Goal: Task Accomplishment & Management: Manage account settings

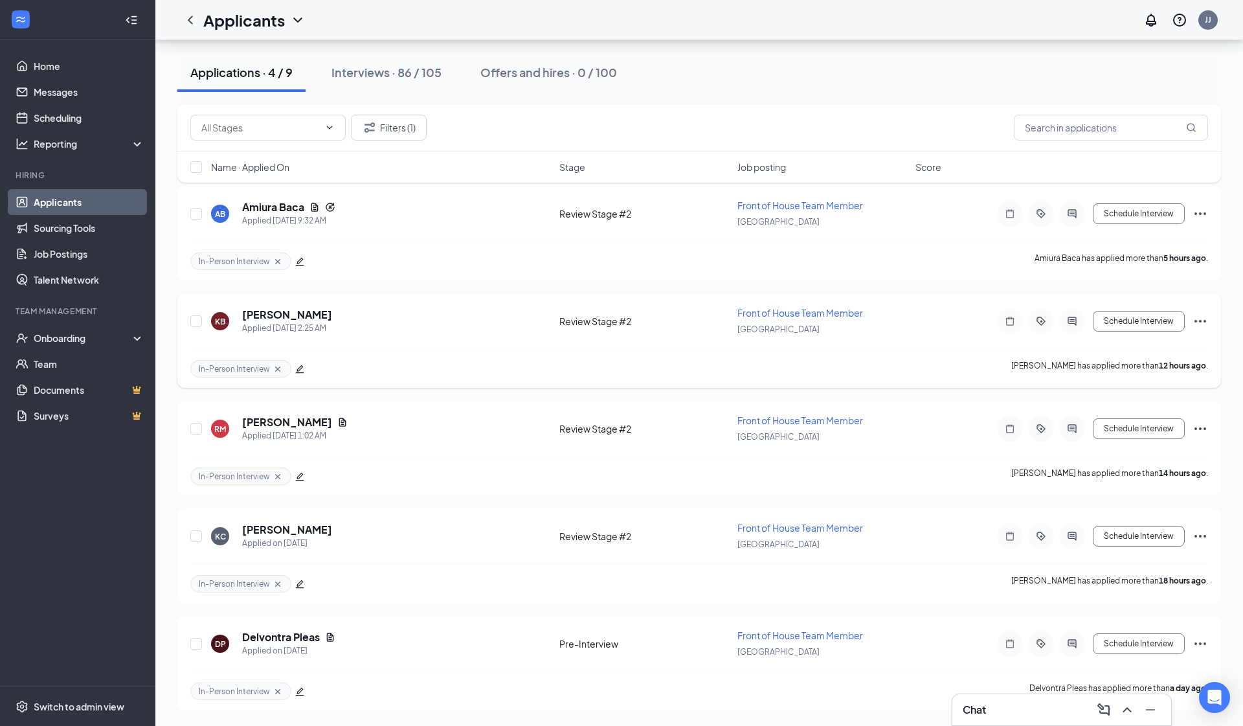
scroll to position [630, 0]
click at [197, 162] on input "checkbox" at bounding box center [196, 167] width 12 height 12
checkbox input "true"
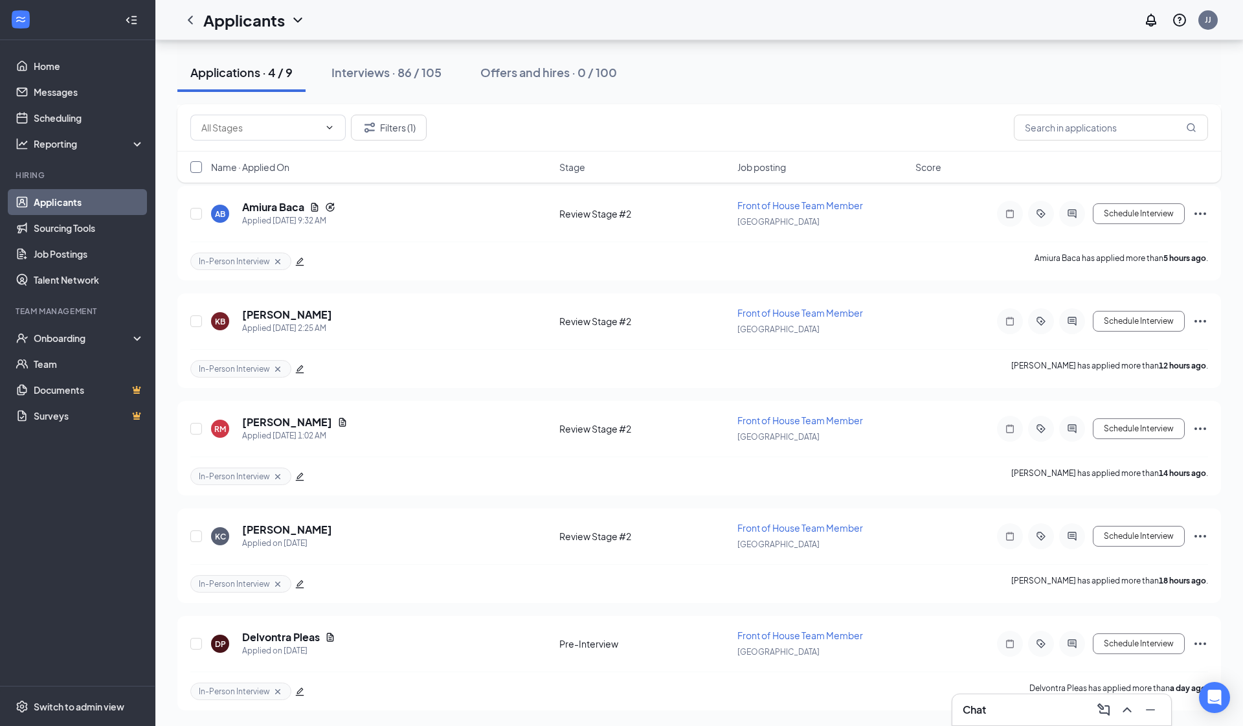
checkbox input "true"
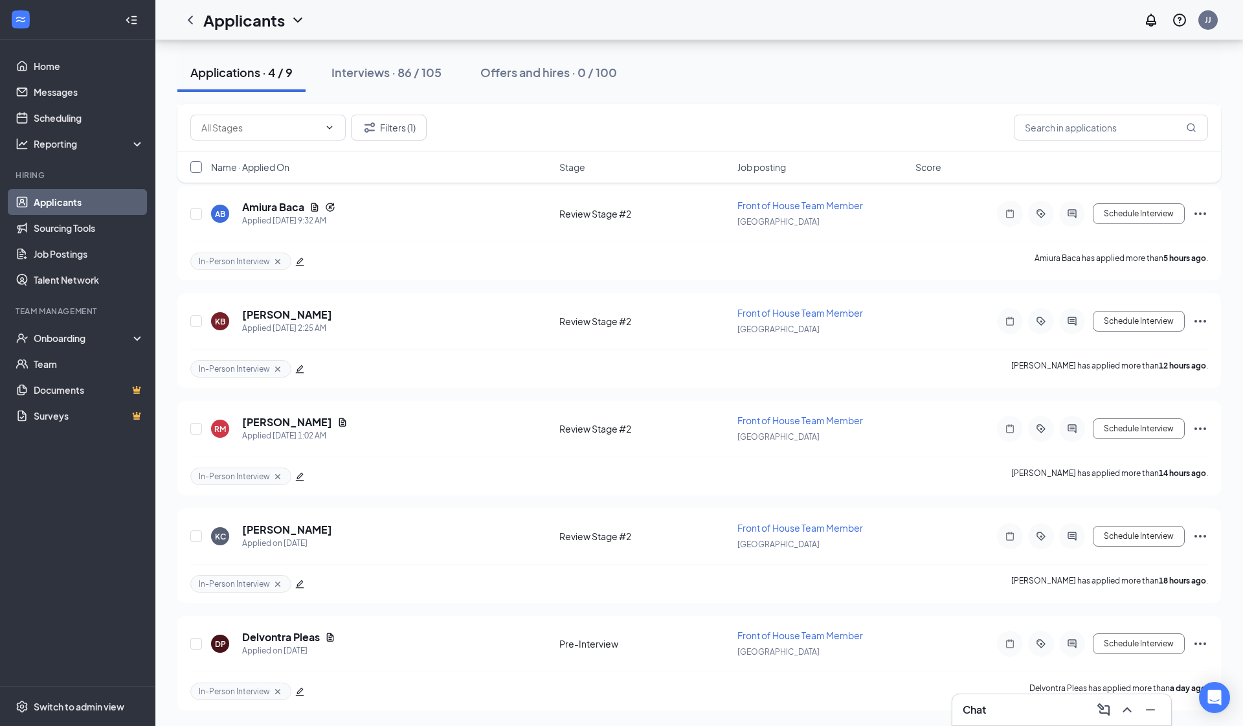
checkbox input "true"
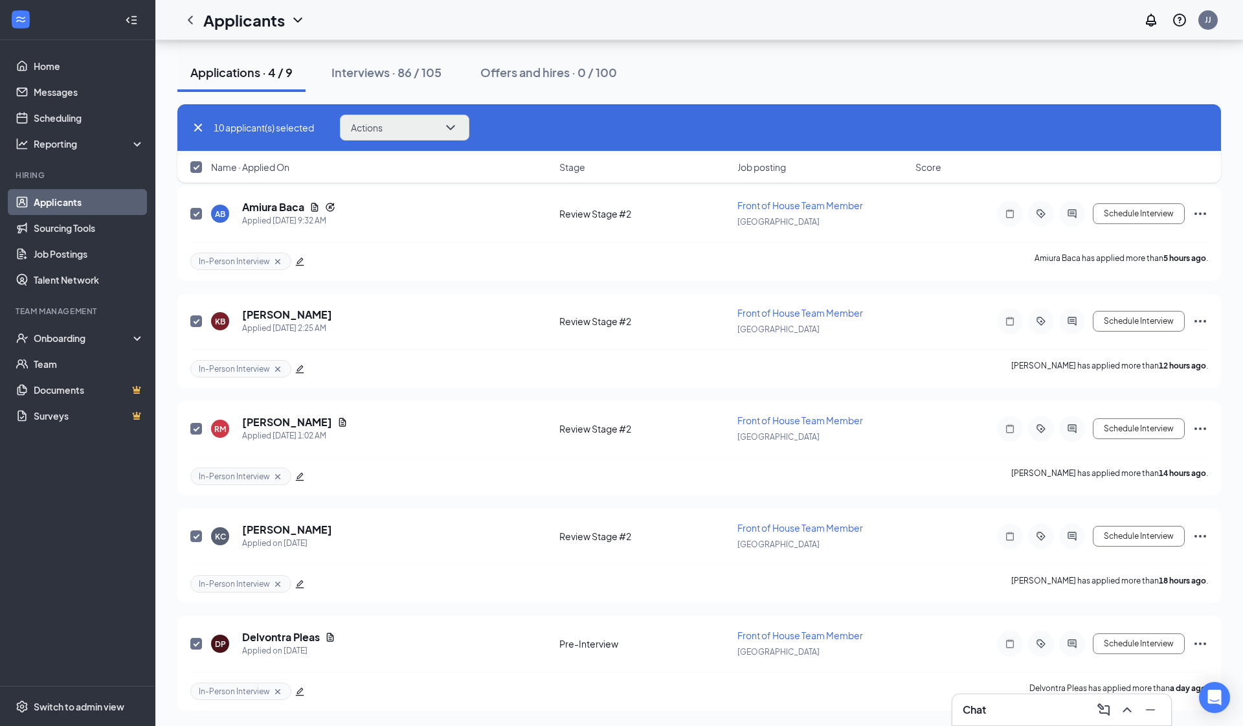
click at [434, 129] on button "Actions" at bounding box center [404, 128] width 129 height 26
click at [456, 524] on div "KC Kyle Ceniceros Applied on Sep 14" at bounding box center [381, 535] width 340 height 27
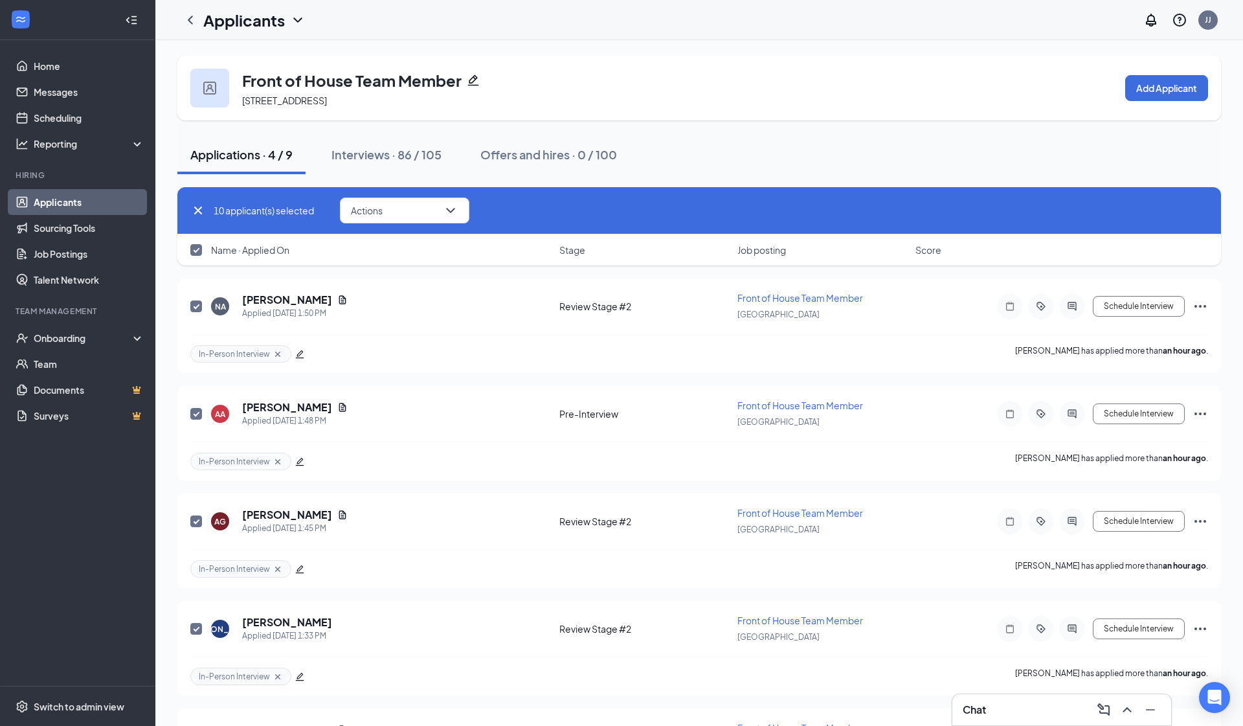
scroll to position [0, 0]
click at [184, 32] on div "Applicants" at bounding box center [241, 20] width 128 height 26
click at [187, 21] on icon "ChevronLeft" at bounding box center [191, 20] width 16 height 16
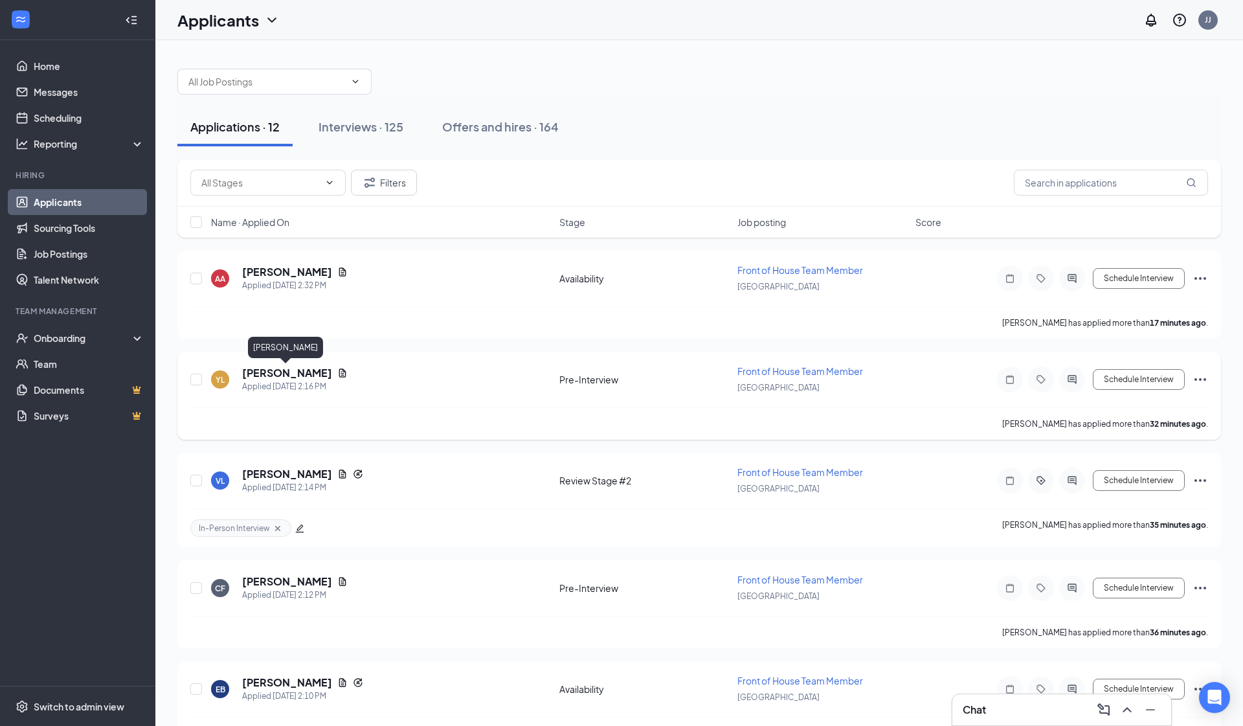
click at [292, 378] on h5 "[PERSON_NAME]" at bounding box center [287, 373] width 90 height 14
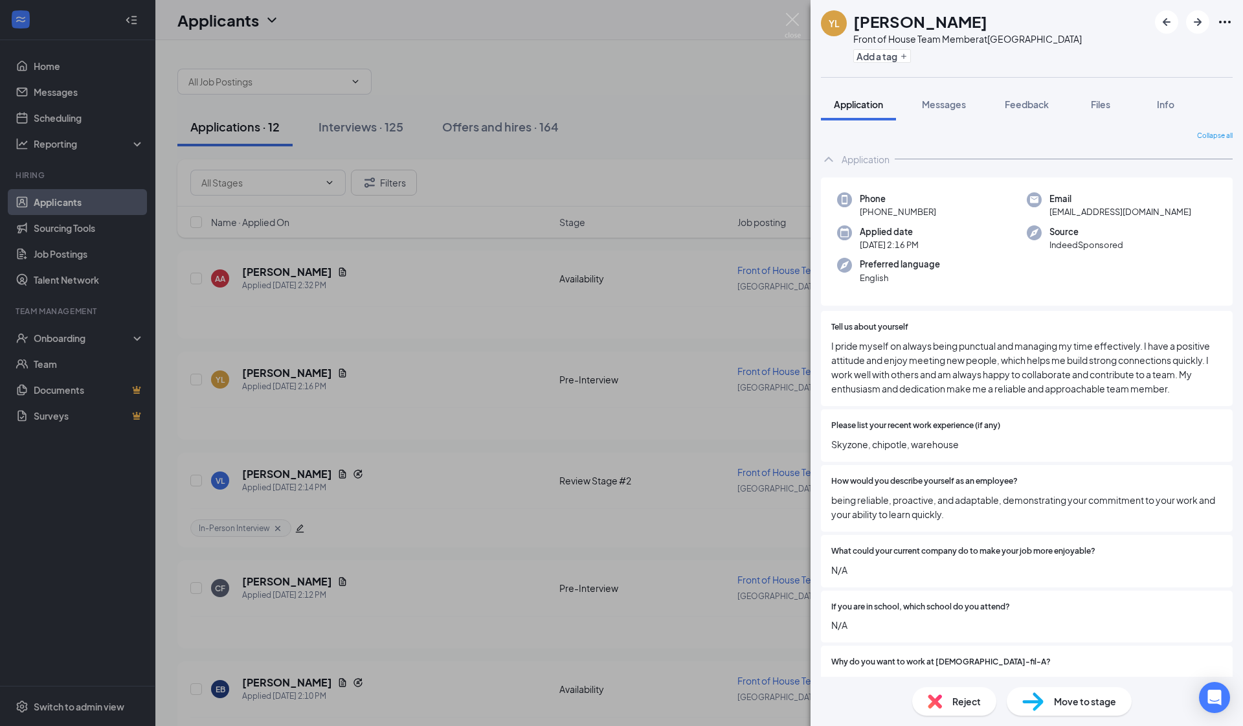
click at [313, 206] on div "YL Yacxeli Lorenzo Front of House Team Member at South Gate Add a tag Applicati…" at bounding box center [621, 363] width 1243 height 726
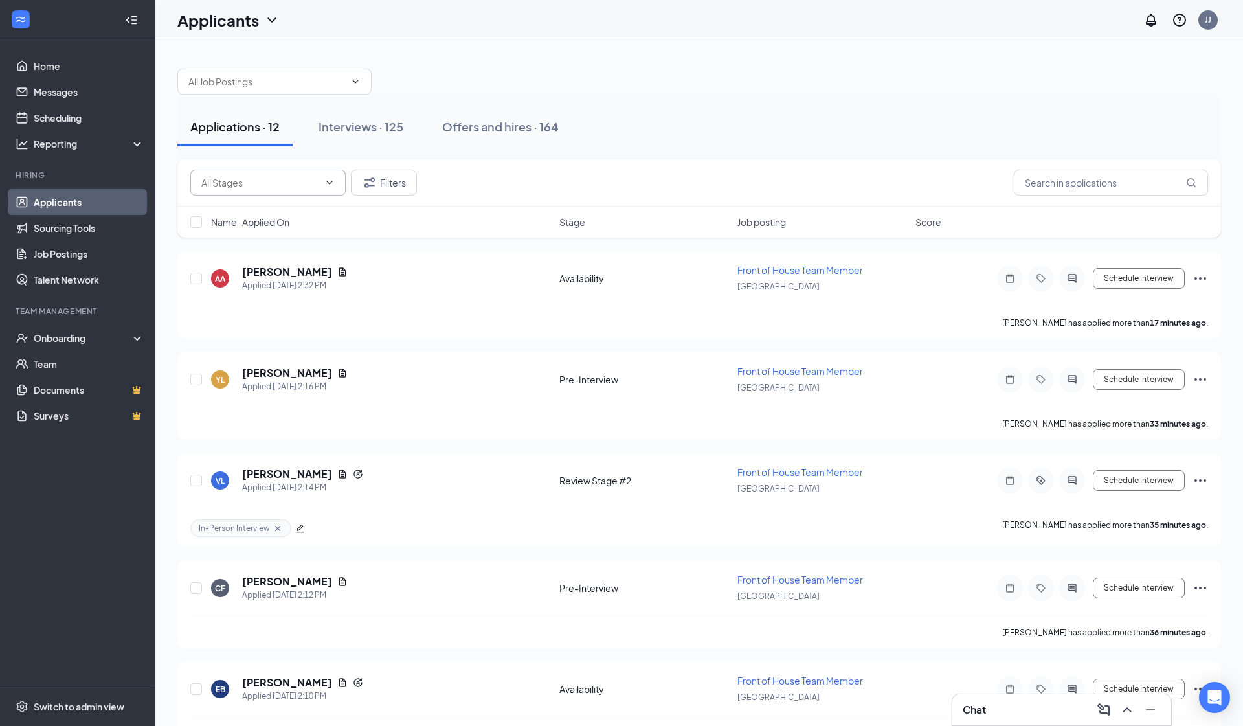
click at [315, 187] on input "text" at bounding box center [260, 182] width 118 height 14
click at [340, 142] on button "Interviews · 125" at bounding box center [360, 126] width 111 height 39
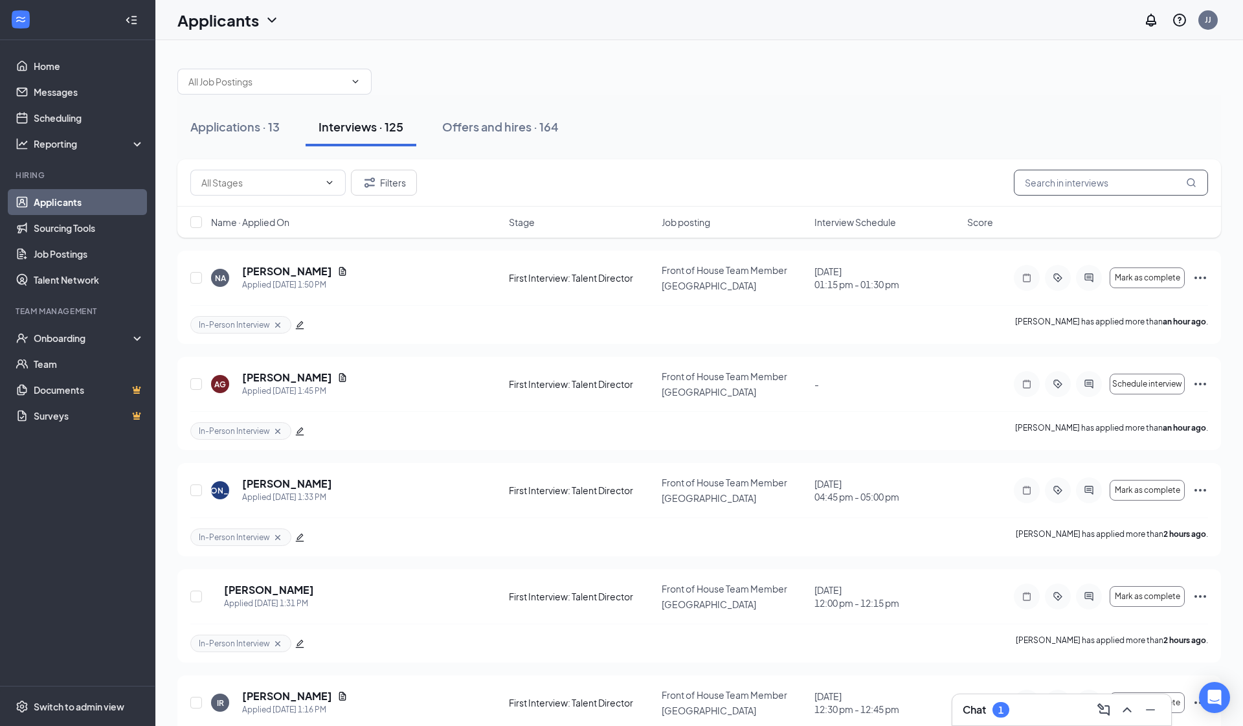
click at [763, 177] on input "text" at bounding box center [1111, 183] width 194 height 26
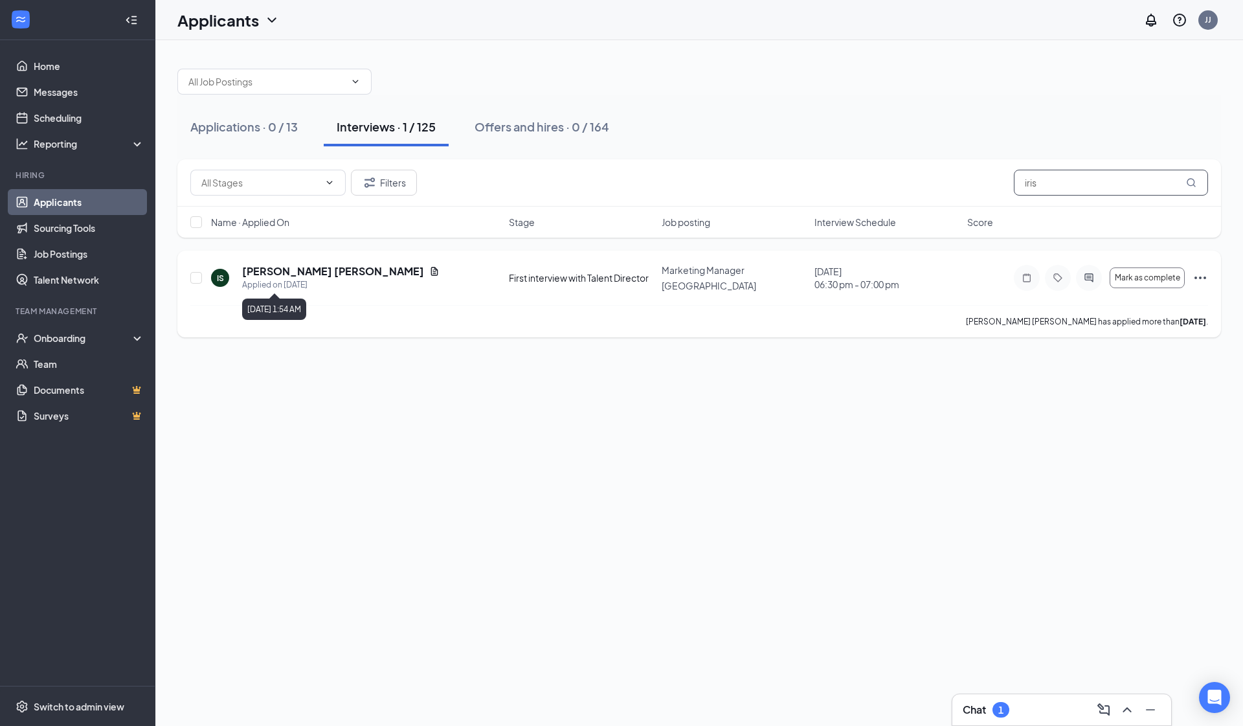
type input "iris"
click at [337, 268] on h5 "Iris Jocelyn Sanchez" at bounding box center [333, 271] width 182 height 14
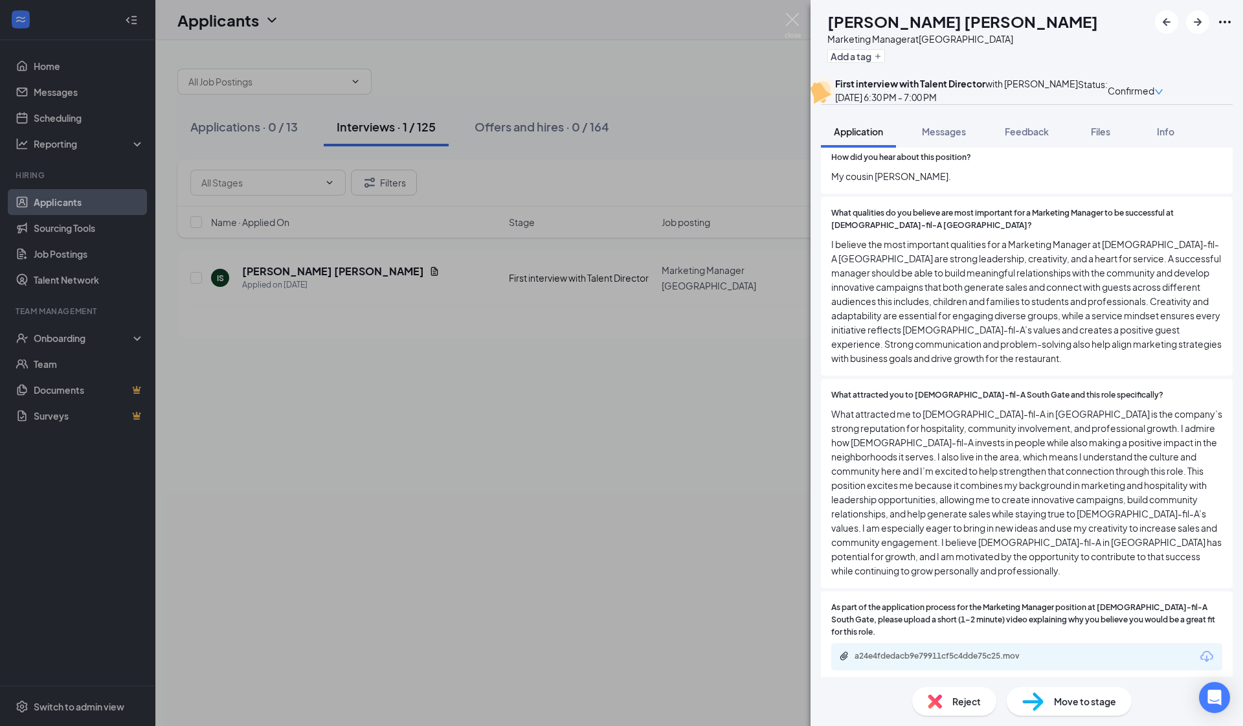
scroll to position [2325, 0]
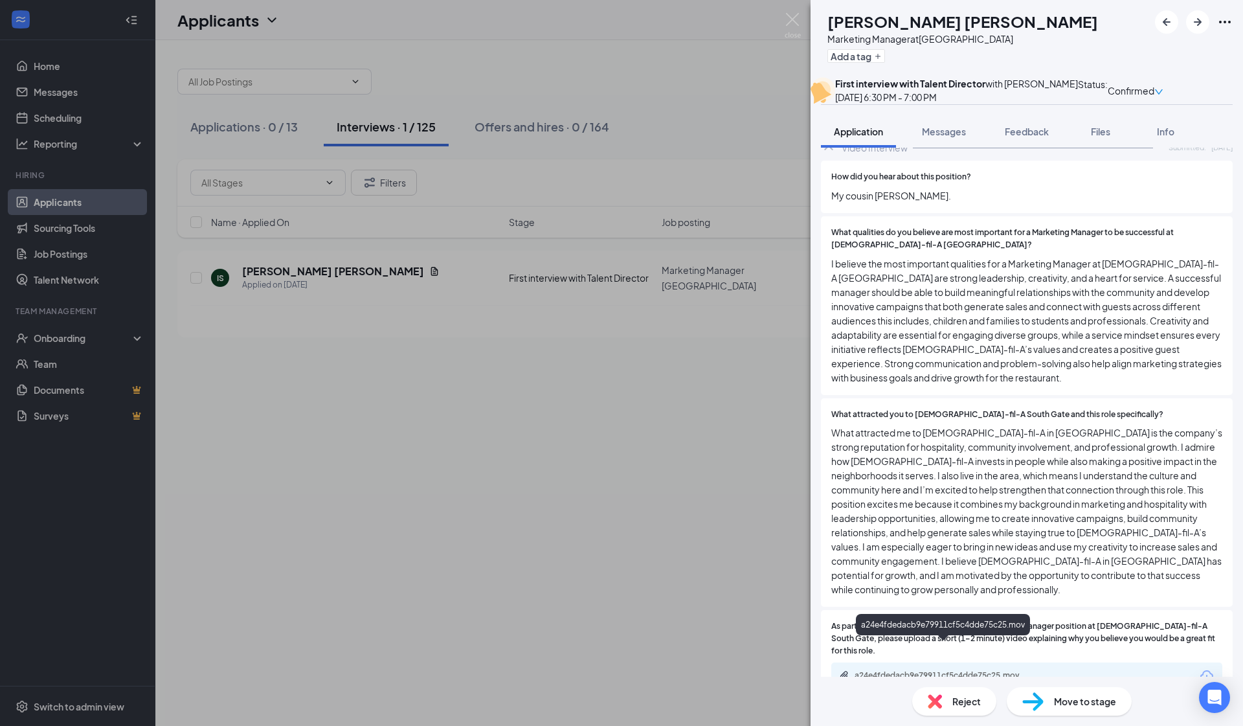
click at [763, 670] on div "a24e4fdedacb9e79911cf5c4dde75c25.mov" at bounding box center [944, 675] width 181 height 10
click at [197, 170] on div "IS Iris Jocelyn Sanchez Marketing Manager at South Gate Add a tag First intervi…" at bounding box center [621, 363] width 1243 height 726
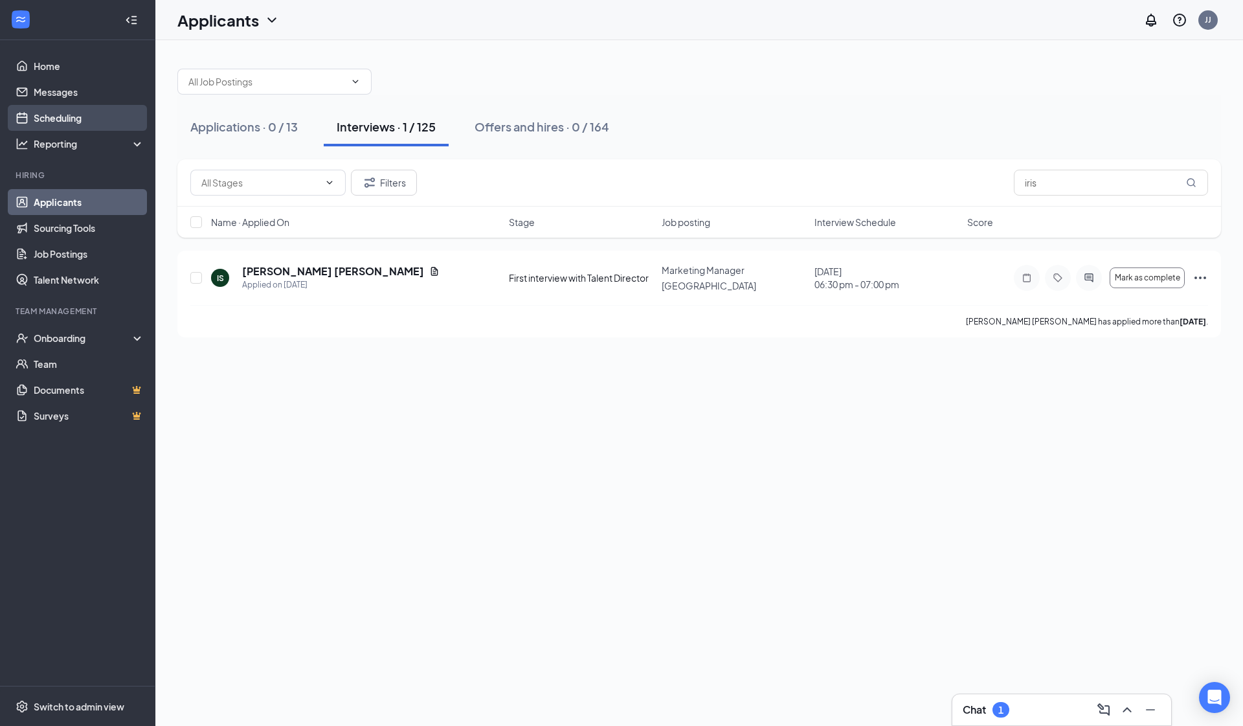
click at [112, 122] on link "Scheduling" at bounding box center [89, 118] width 111 height 26
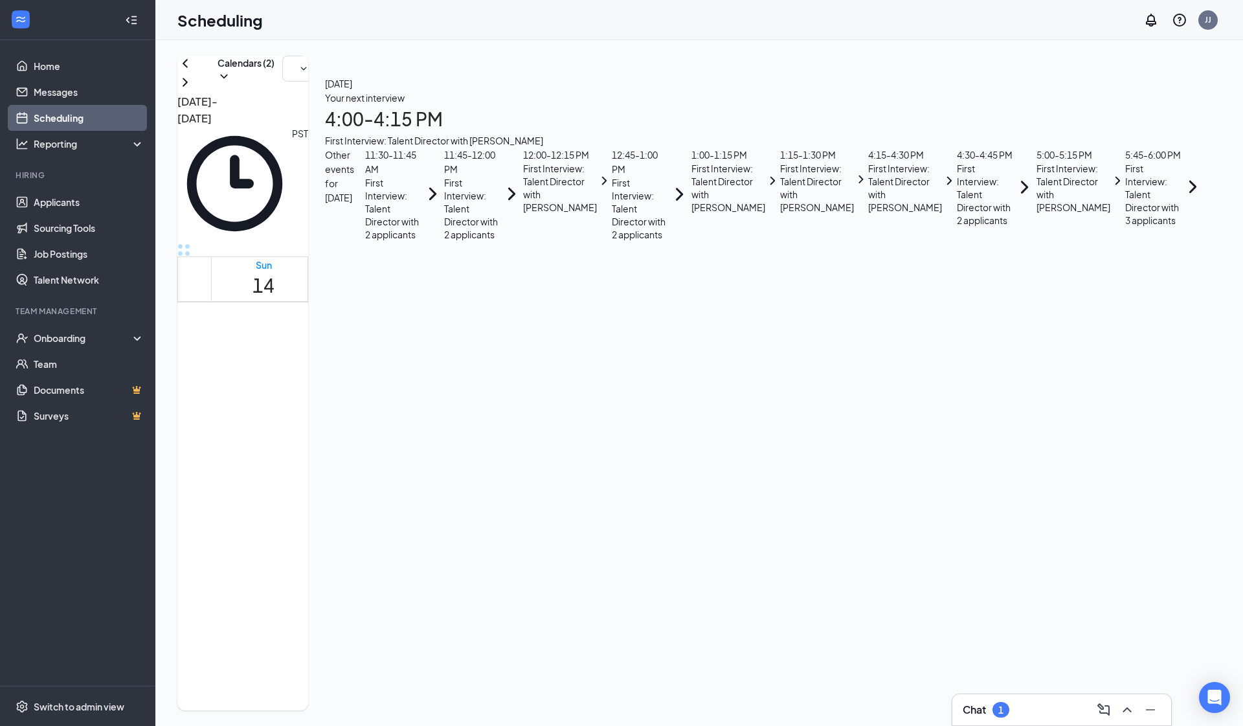
scroll to position [1033, 0]
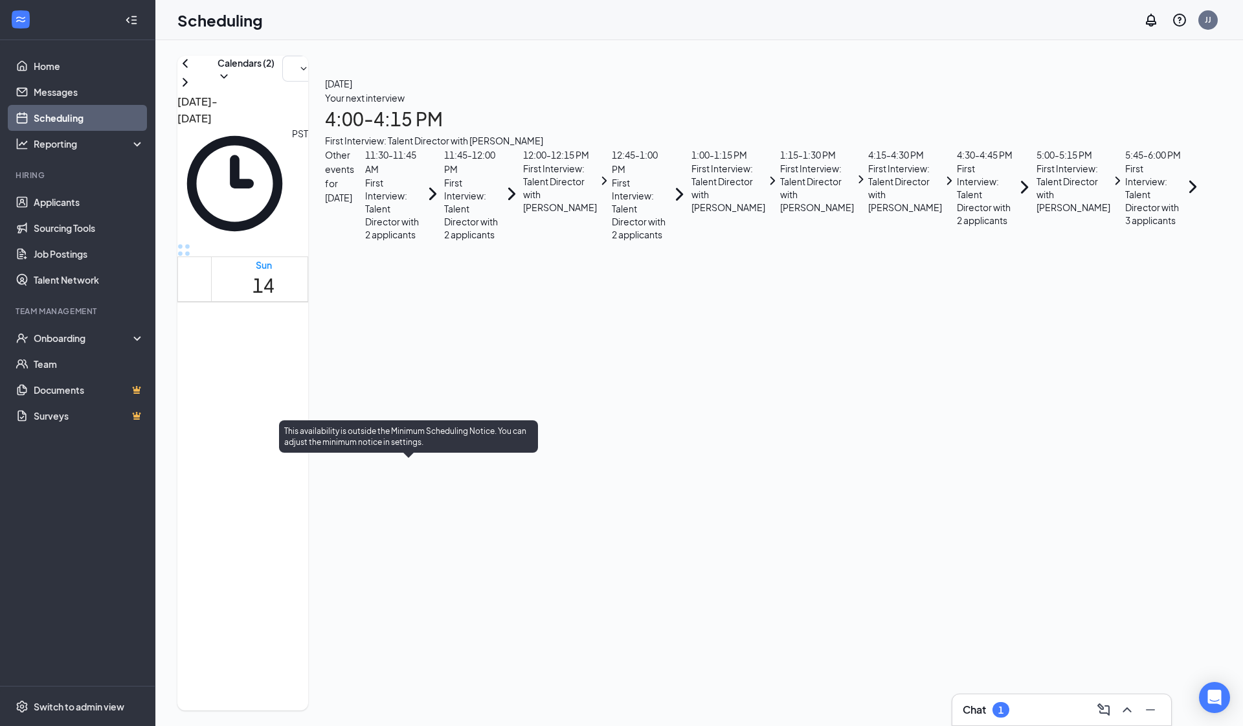
click at [425, 593] on span "4:15-4:30 PM" at bounding box center [421, 612] width 22 height 38
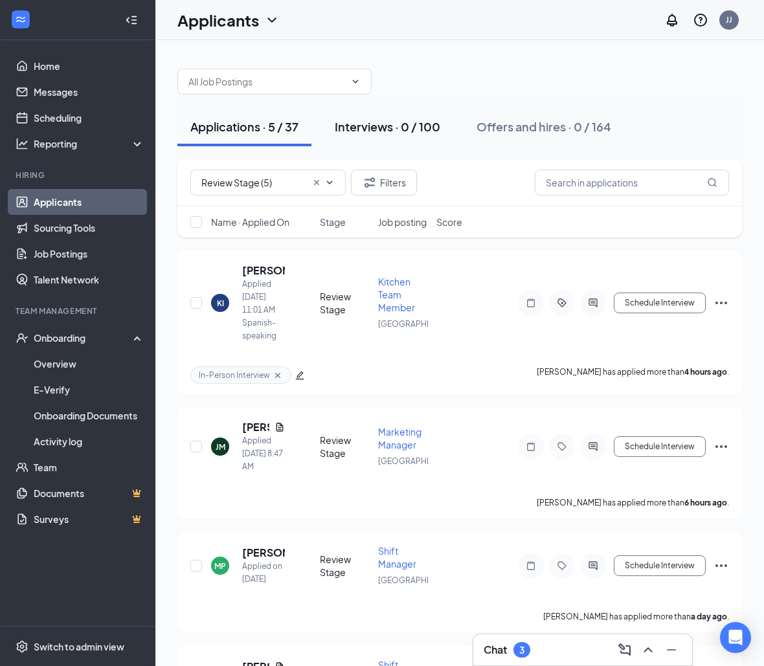
click at [400, 131] on div "Interviews · 0 / 100" at bounding box center [387, 126] width 105 height 16
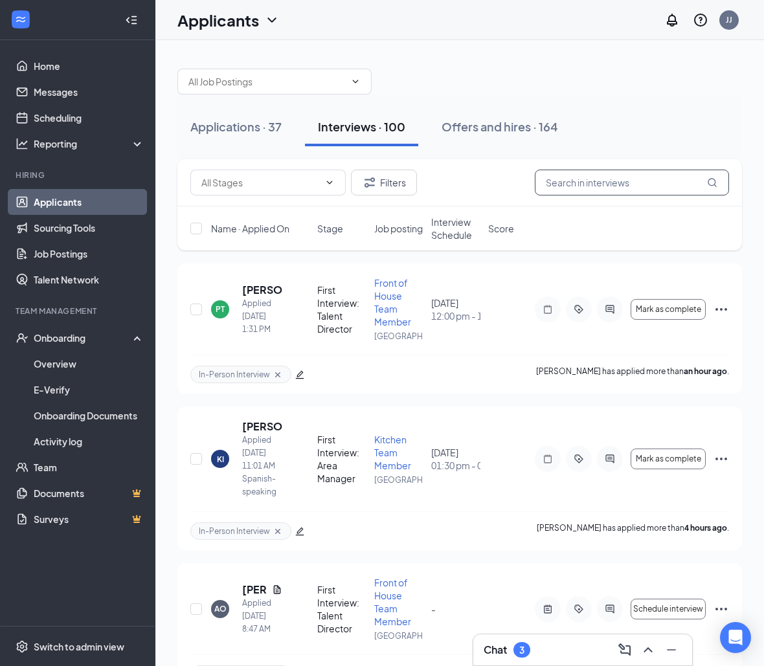
click at [556, 175] on input "text" at bounding box center [632, 183] width 194 height 26
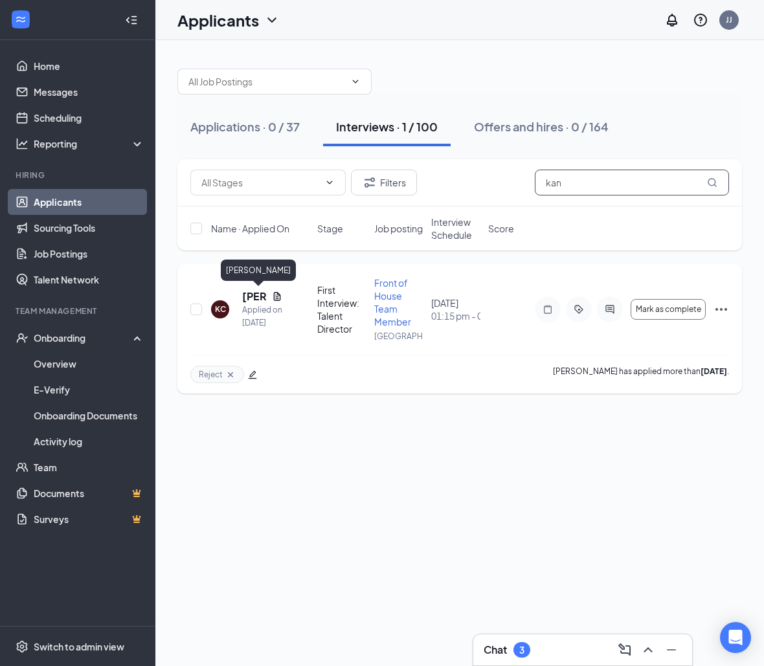
type input "kan"
click at [250, 300] on h5 "[PERSON_NAME]" at bounding box center [254, 296] width 25 height 14
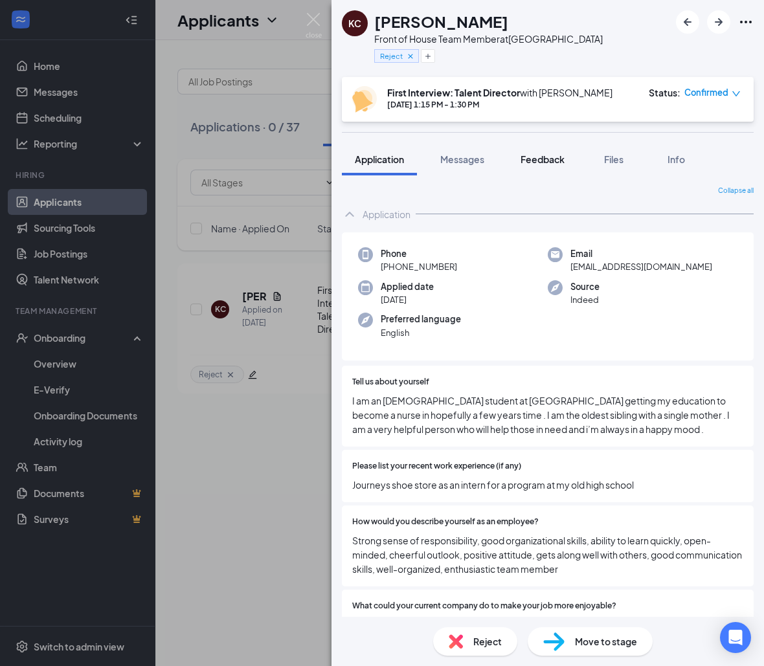
click at [548, 166] on button "Feedback" at bounding box center [542, 159] width 70 height 32
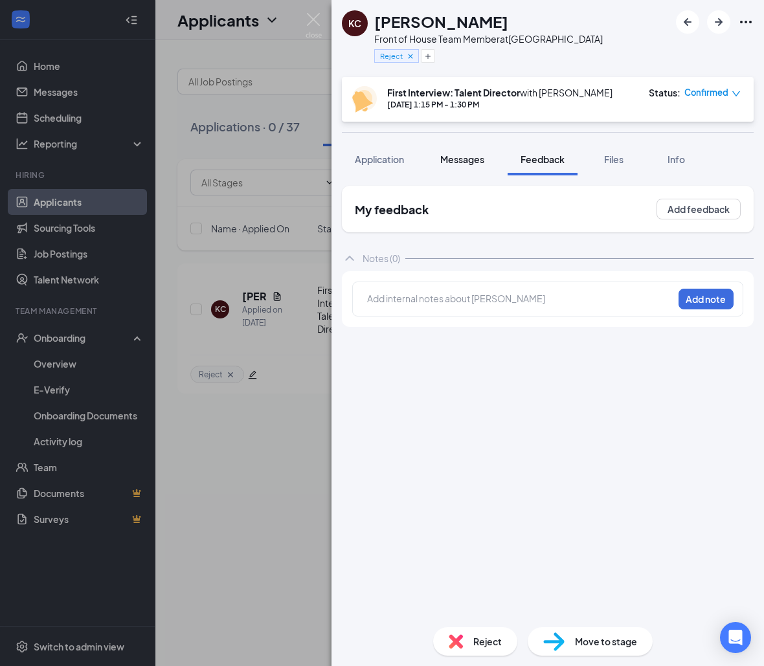
click at [467, 161] on span "Messages" at bounding box center [462, 159] width 44 height 12
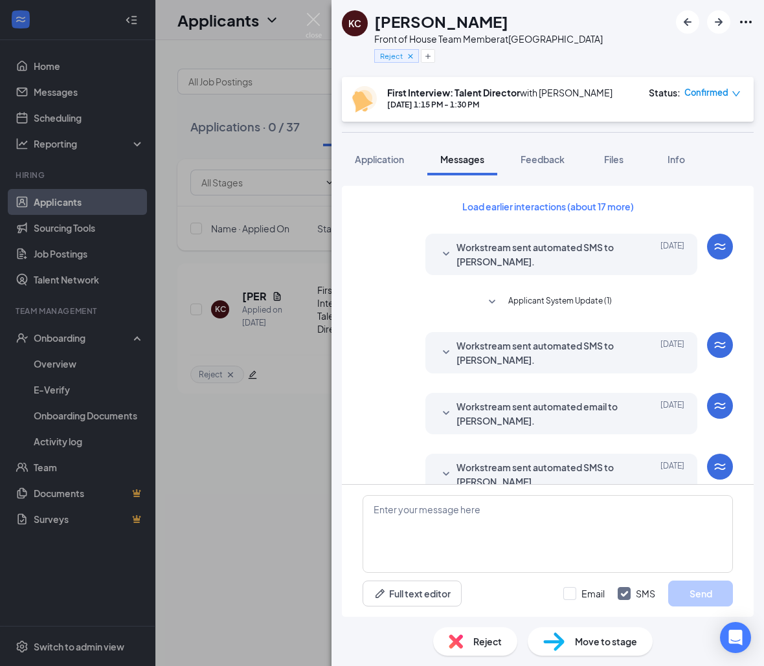
scroll to position [342, 0]
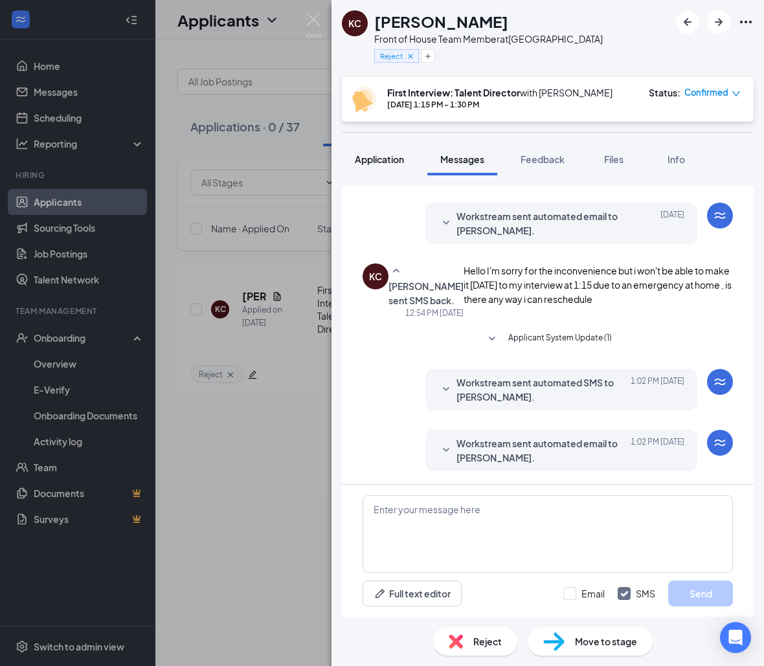
click at [381, 161] on span "Application" at bounding box center [379, 159] width 49 height 12
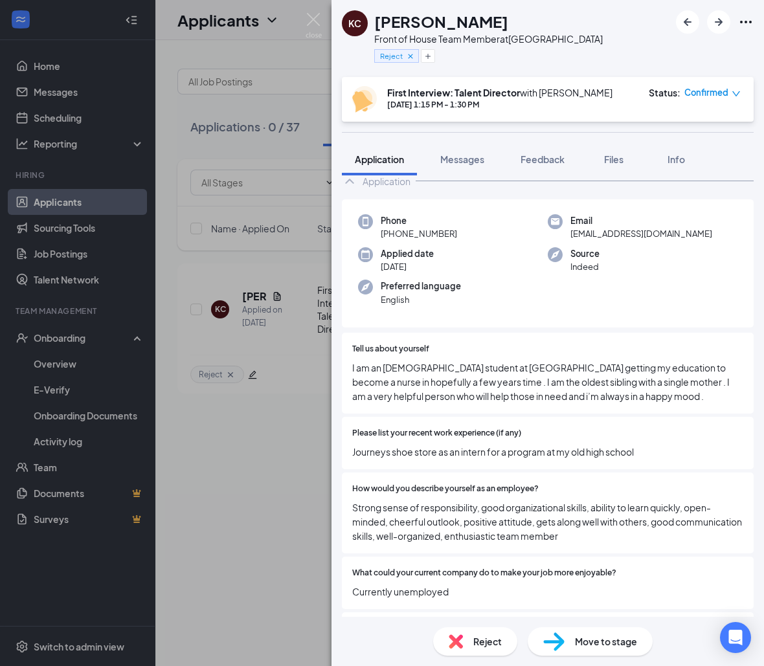
scroll to position [45, 0]
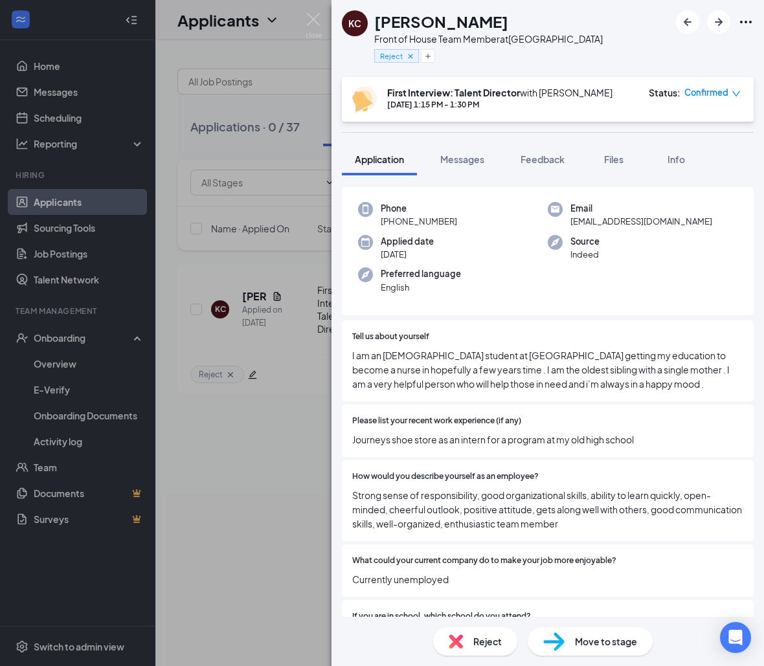
click at [300, 413] on div "KC Kandus Chacon Front of House Team Member at South Gate Reject First Intervie…" at bounding box center [382, 333] width 764 height 666
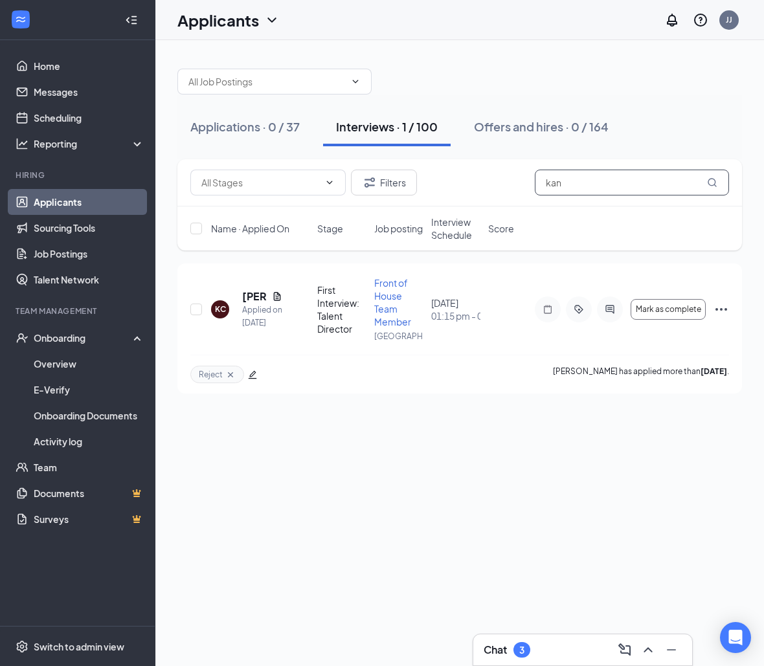
click at [558, 181] on input "kan" at bounding box center [632, 183] width 194 height 26
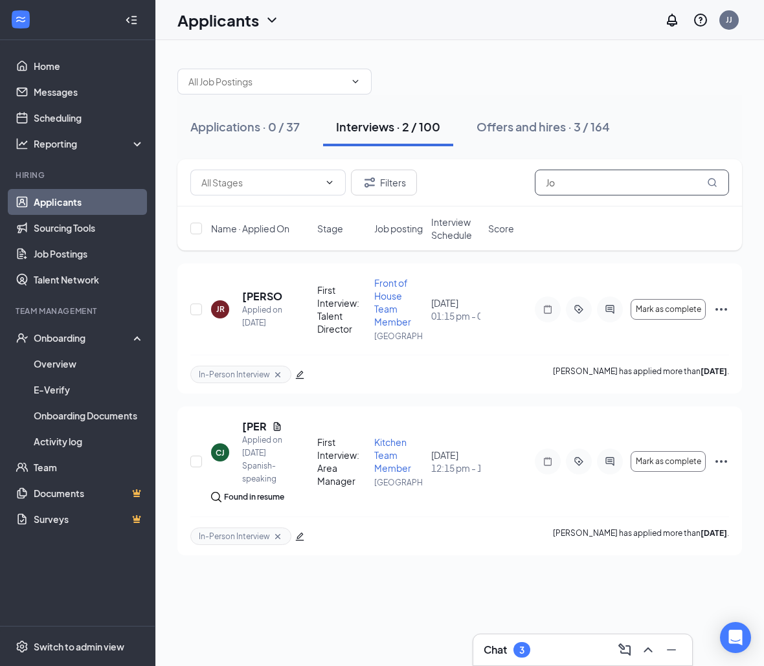
type input "J"
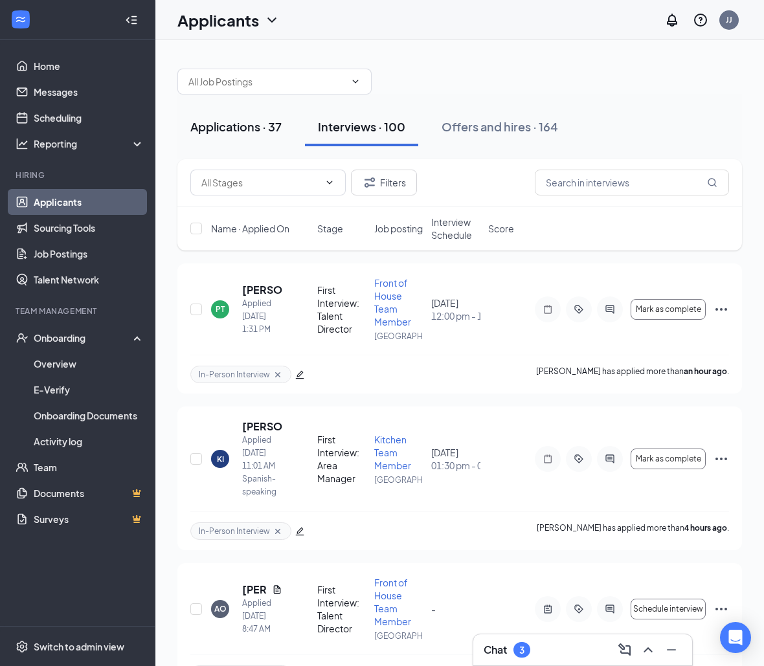
click at [257, 134] on div "Applications · 37" at bounding box center [235, 126] width 91 height 16
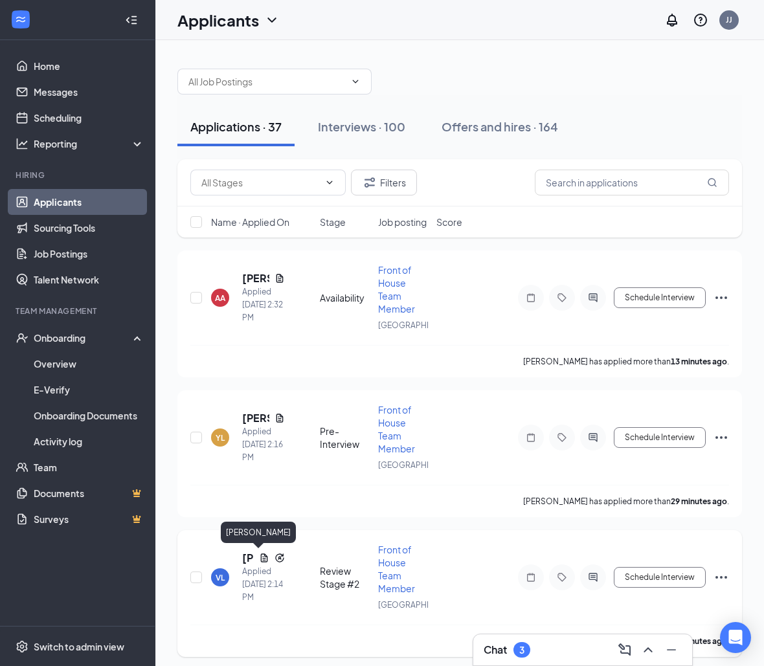
click at [250, 556] on h5 "Viviana Loza" at bounding box center [248, 558] width 12 height 14
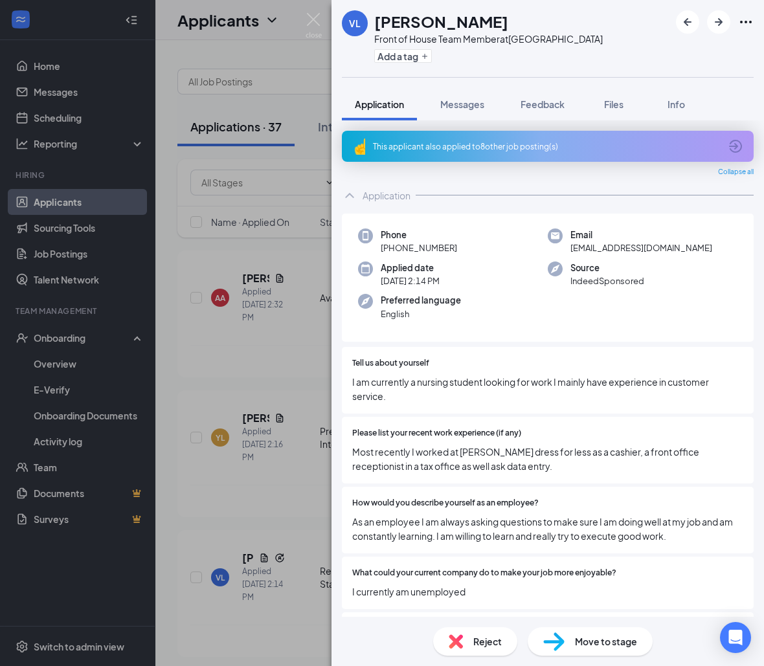
click at [524, 144] on div "This applicant also applied to 8 other job posting(s)" at bounding box center [546, 146] width 347 height 11
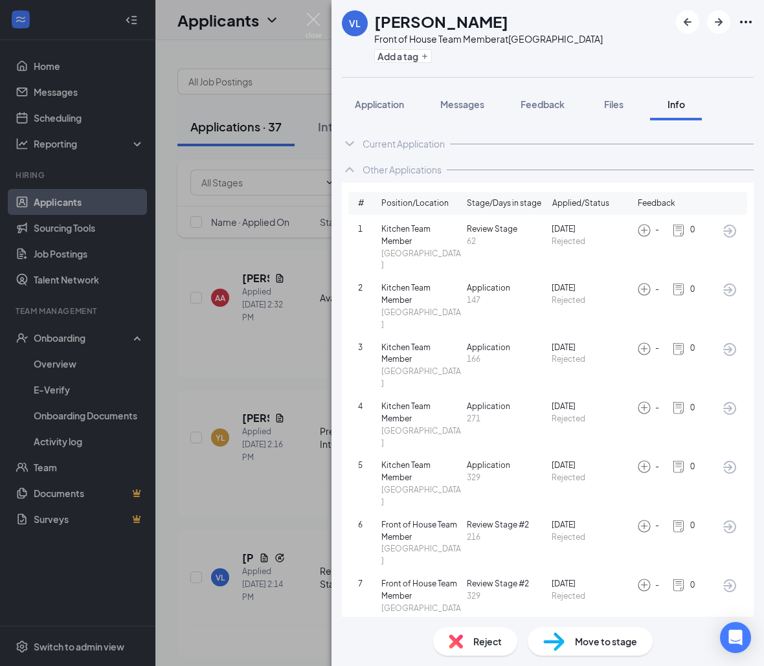
click at [284, 497] on div "VL Viviana Loza Front of House Team Member at South Gate Add a tag Application …" at bounding box center [382, 333] width 764 height 666
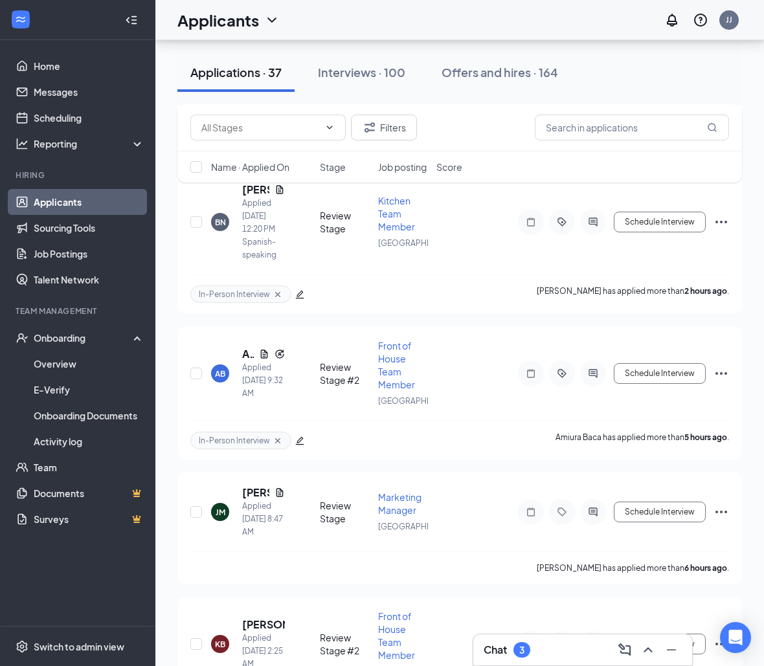
scroll to position [1728, 0]
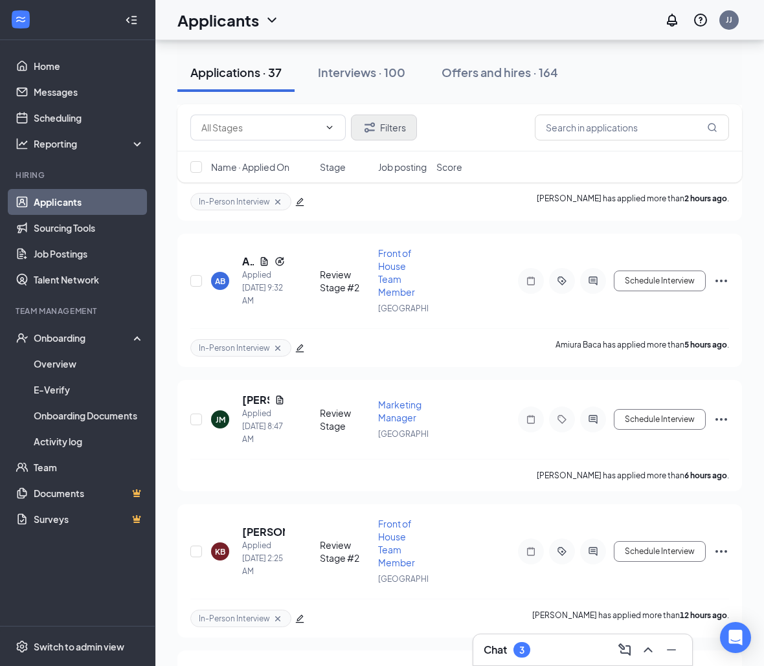
click at [389, 128] on button "Filters" at bounding box center [384, 128] width 66 height 26
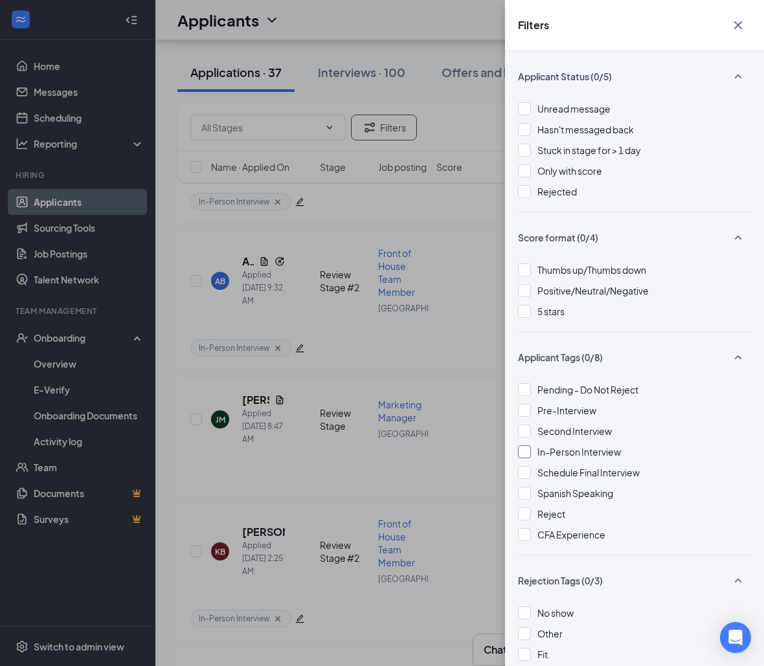
click at [529, 450] on div at bounding box center [524, 451] width 13 height 13
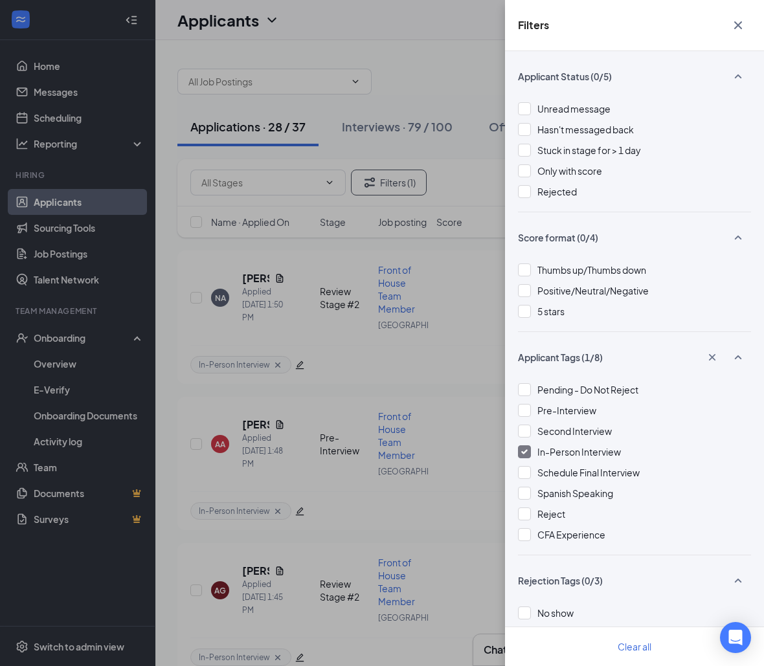
click at [310, 427] on div "Filters Applicant Status (0/5) Unread message Hasn't messaged back Stuck in sta…" at bounding box center [382, 333] width 764 height 666
click at [291, 432] on div "Filters Applicant Status (0/5) Unread message Hasn't messaged back Stuck in sta…" at bounding box center [382, 333] width 764 height 666
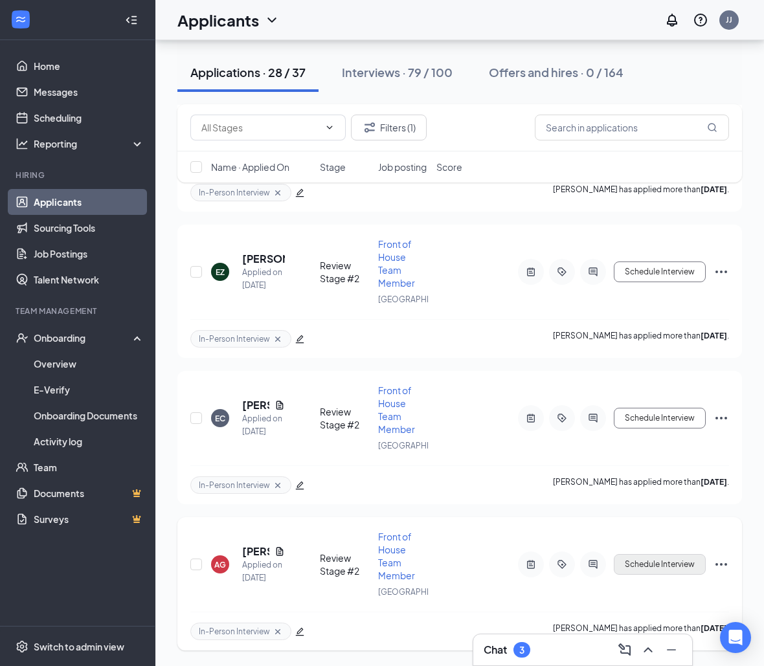
scroll to position [3693, 0]
click at [647, 643] on icon "ChevronUp" at bounding box center [648, 650] width 16 height 16
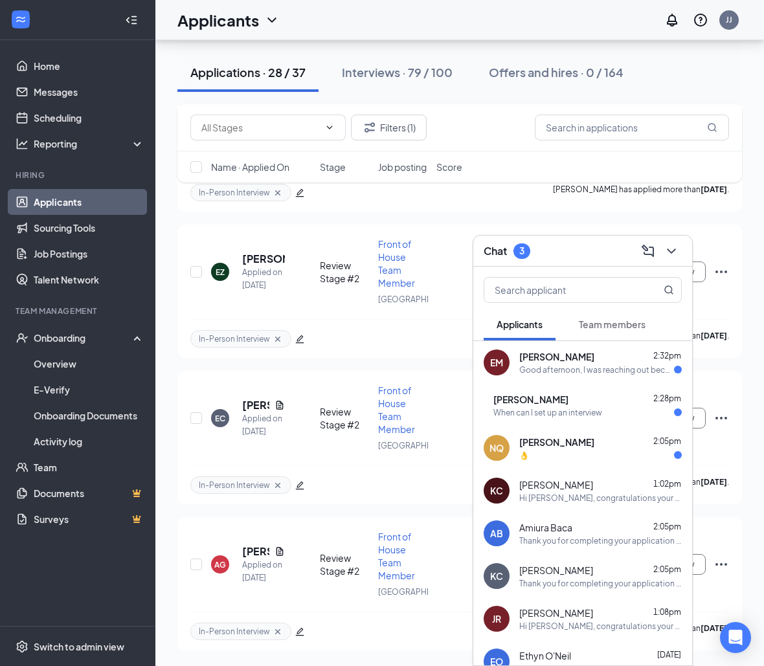
click at [605, 418] on div "VD Vanessa Dorsey 2:28pm When can I set up an interview" at bounding box center [582, 405] width 219 height 43
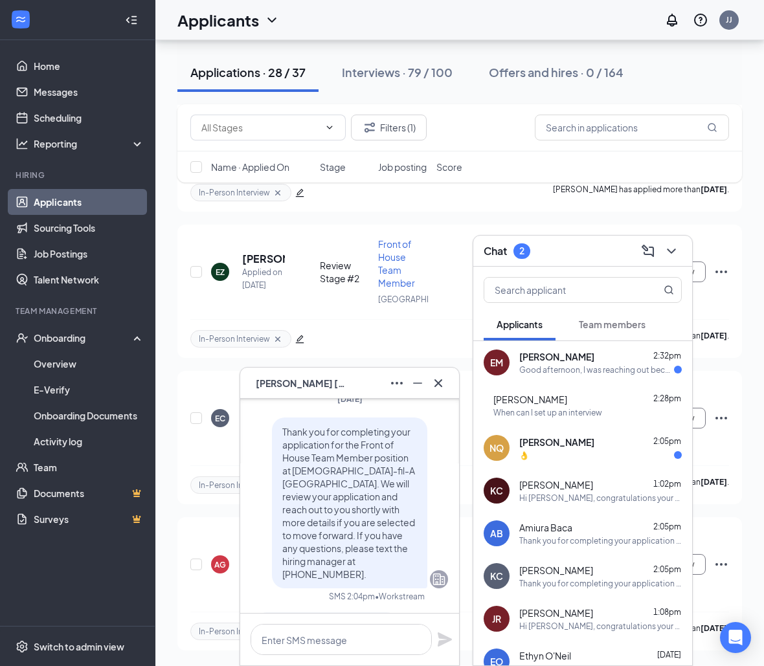
scroll to position [-52, 0]
click at [569, 472] on div "KC Kandus Chacon 1:02pm Hi Kandus, congratulations your meeting for Front of Ho…" at bounding box center [582, 490] width 219 height 43
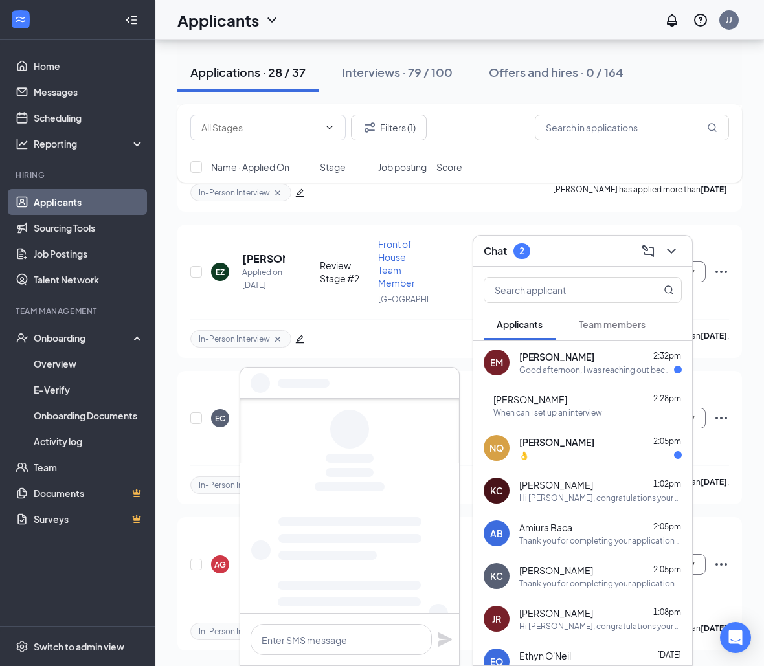
scroll to position [0, 0]
click at [569, 453] on div "👌" at bounding box center [600, 455] width 162 height 11
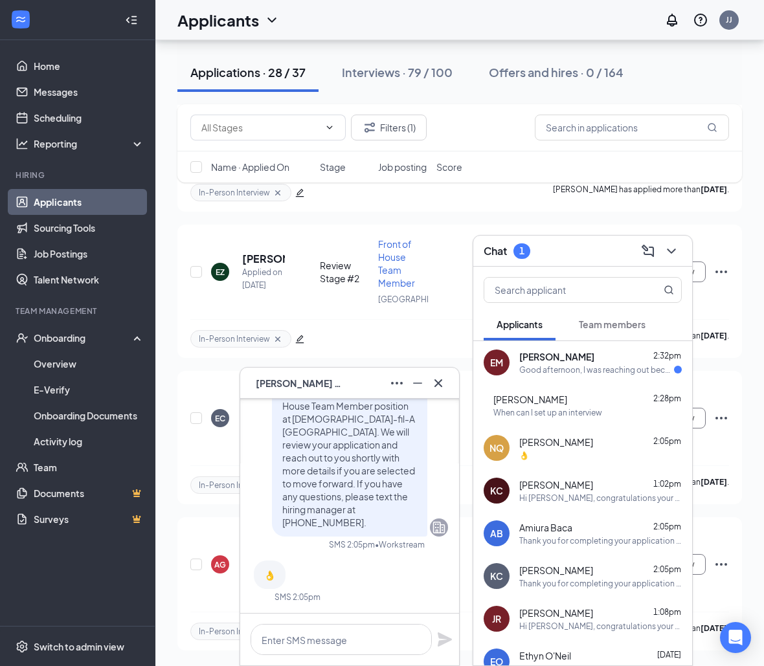
scroll to position [-50, 0]
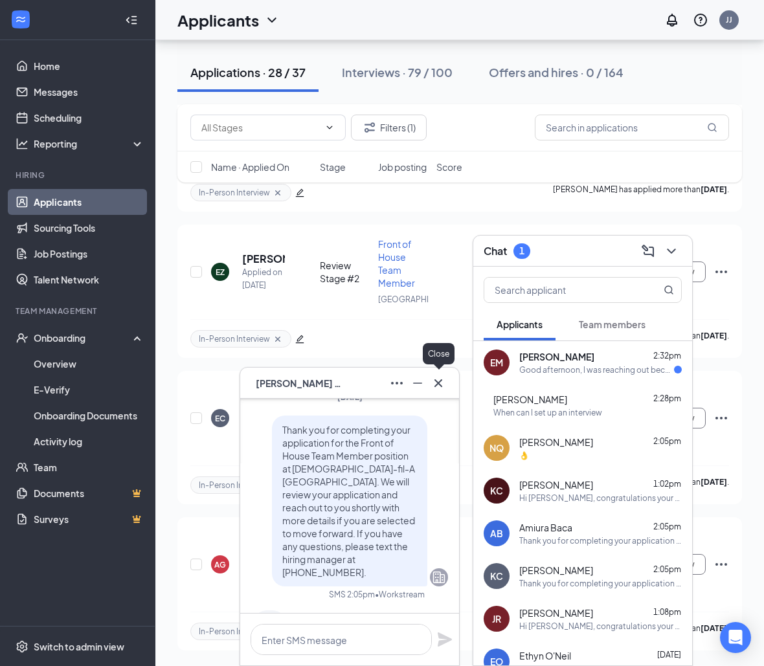
click at [442, 386] on icon "Cross" at bounding box center [438, 383] width 16 height 16
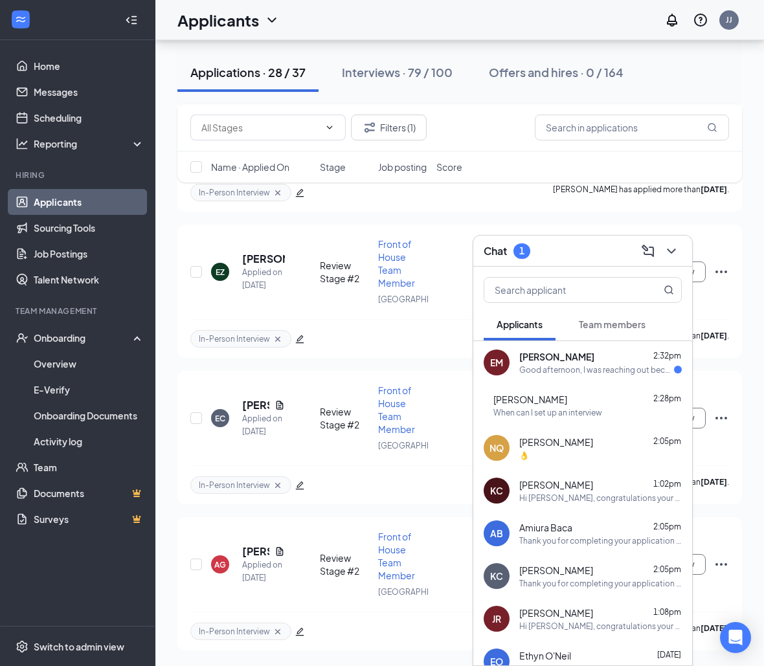
click at [573, 364] on div "Good afternoon, I was reaching out because I wanted to know if it was still pos…" at bounding box center [596, 369] width 155 height 11
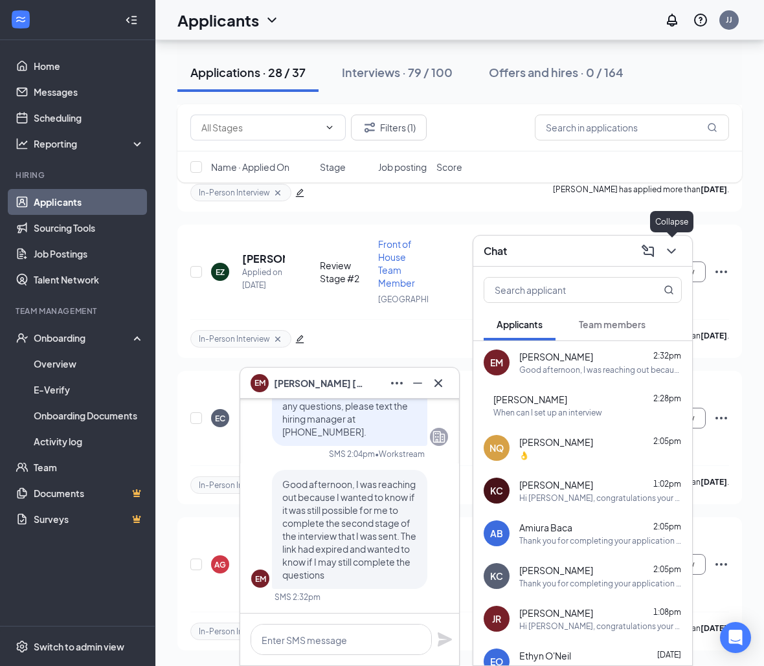
click at [669, 247] on icon "ChevronDown" at bounding box center [671, 251] width 16 height 16
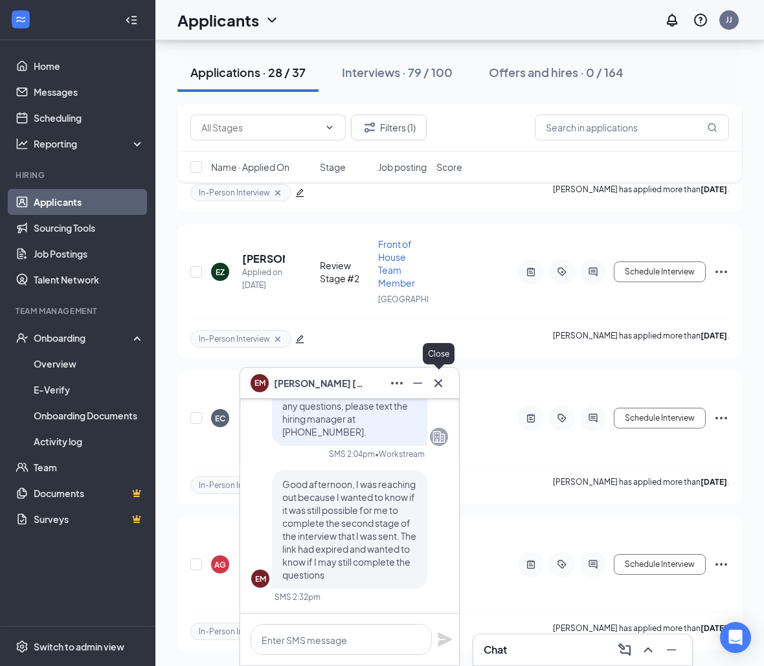
click at [436, 378] on icon "Cross" at bounding box center [438, 383] width 16 height 16
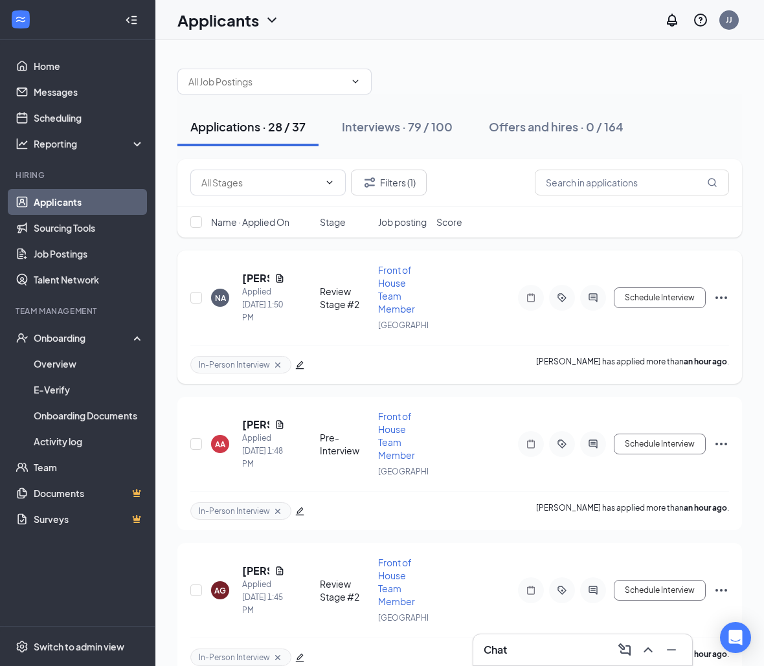
scroll to position [0, 0]
click at [381, 185] on button "Filters (1)" at bounding box center [389, 183] width 76 height 26
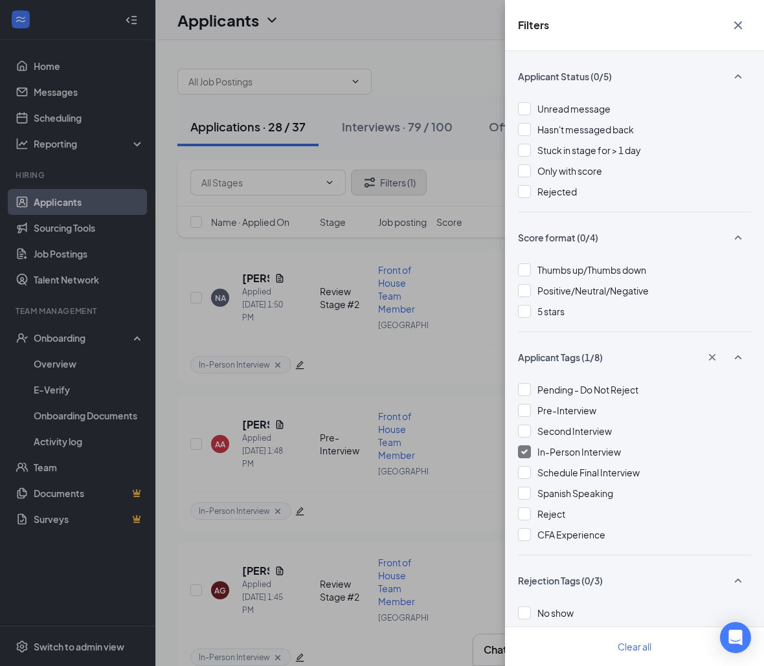
click at [381, 185] on div "Filters Applicant Status (0/5) Unread message Hasn't messaged back Stuck in sta…" at bounding box center [382, 333] width 764 height 666
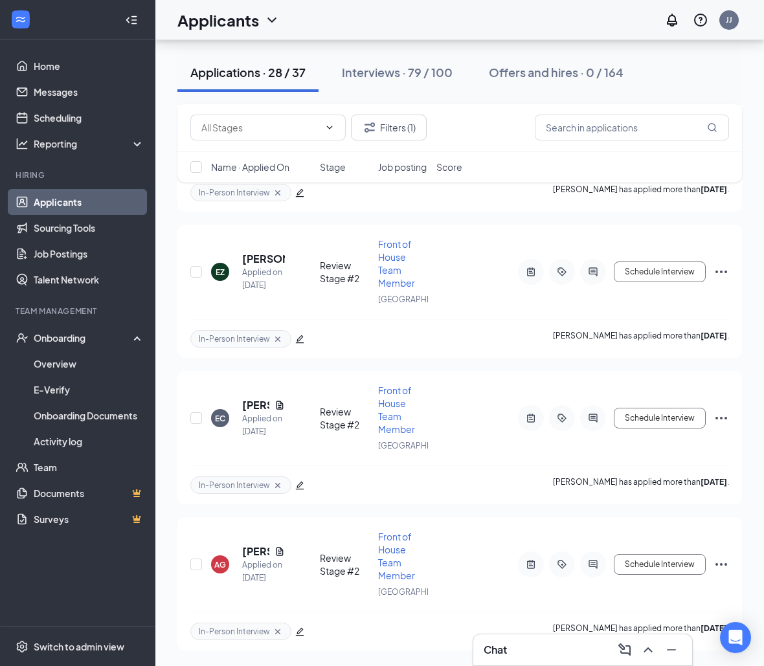
scroll to position [3693, 0]
click at [190, 166] on div "Name · Applied On Stage Job posting Score" at bounding box center [459, 166] width 564 height 31
click at [196, 166] on input "checkbox" at bounding box center [196, 167] width 12 height 12
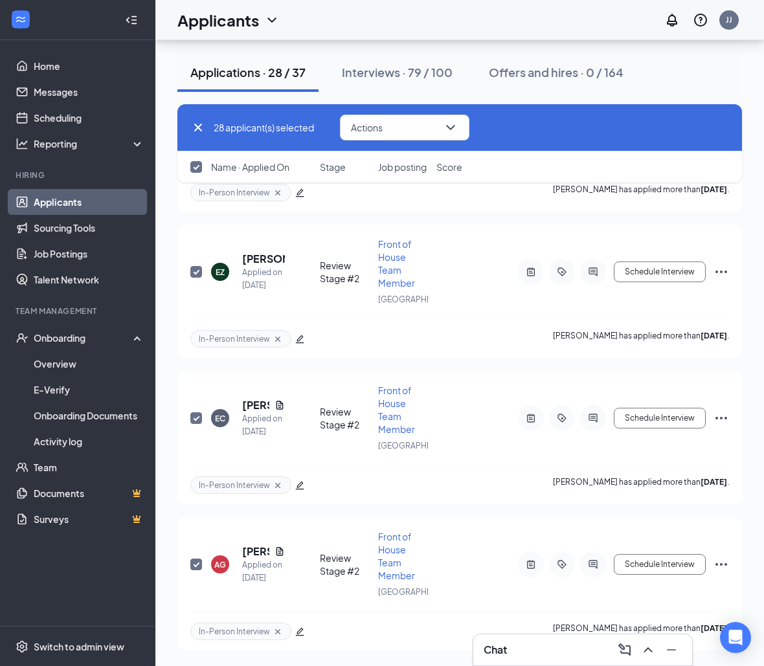
checkbox input "true"
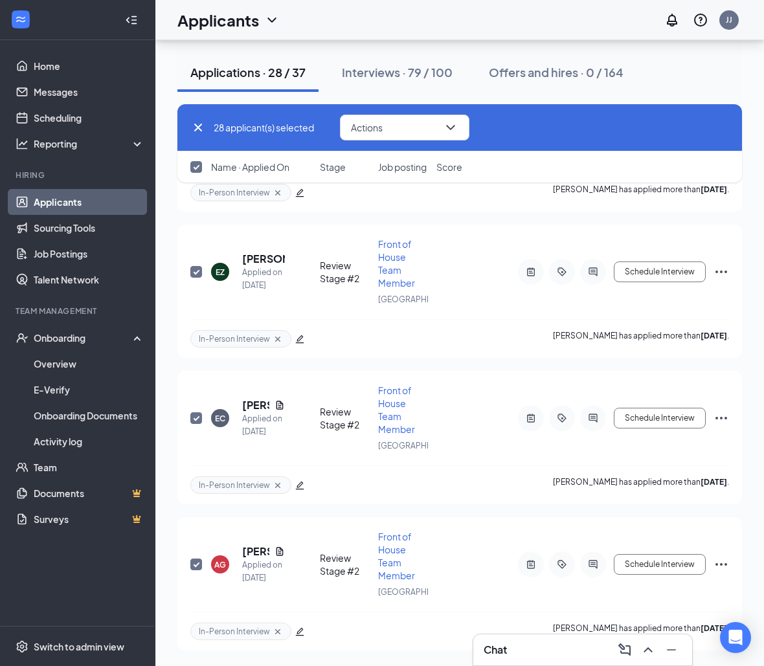
checkbox input "true"
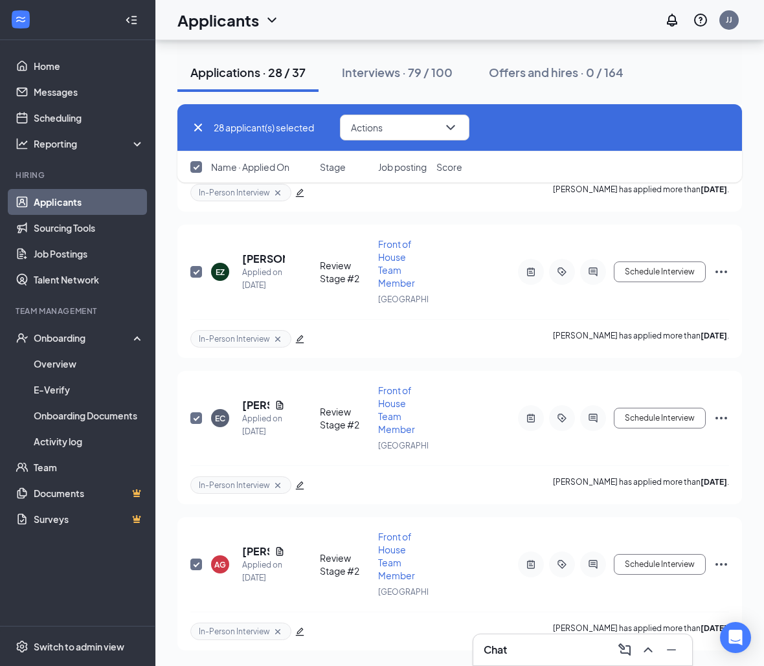
checkbox input "true"
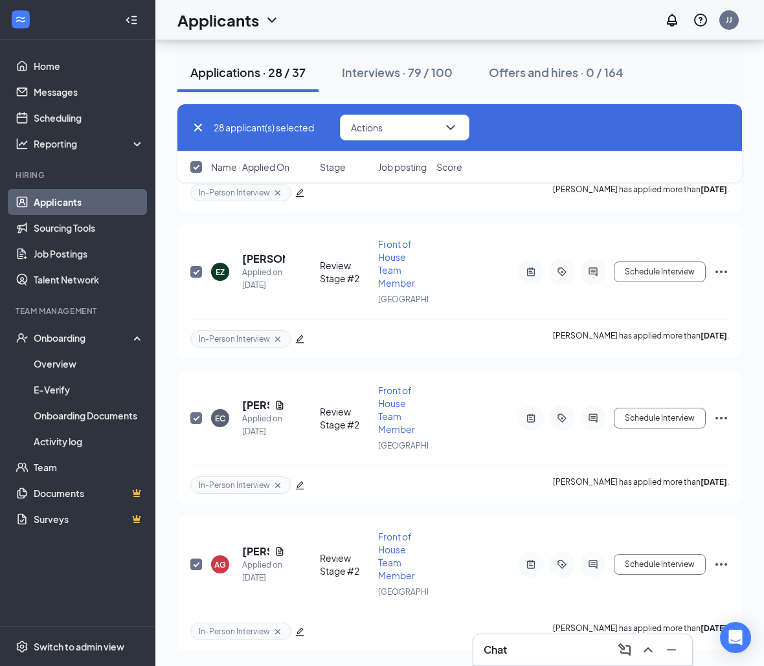
checkbox input "true"
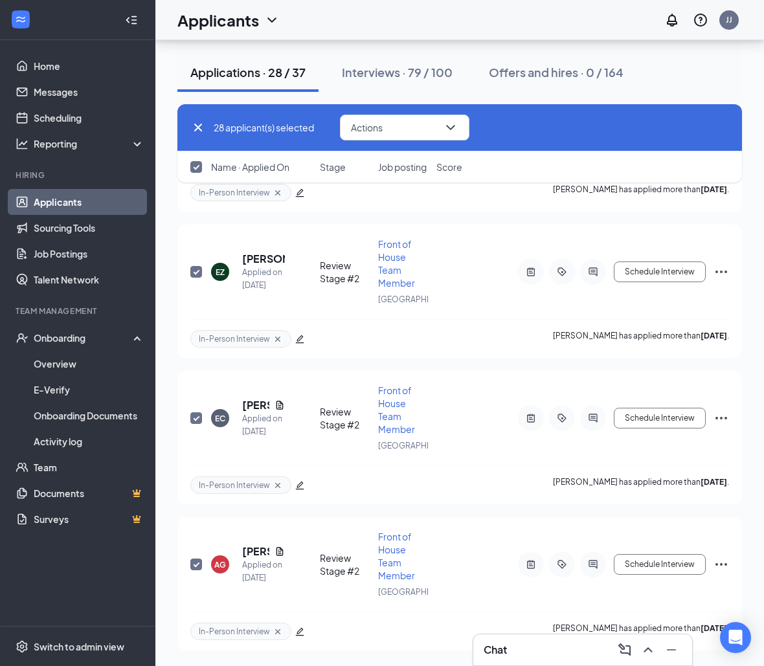
checkbox input "true"
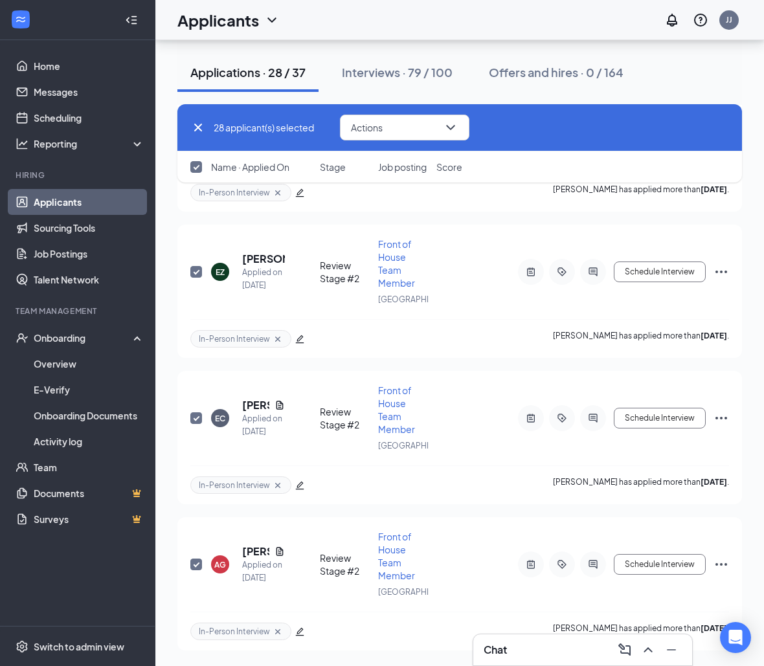
checkbox input "true"
click at [358, 125] on span "Actions" at bounding box center [367, 127] width 32 height 9
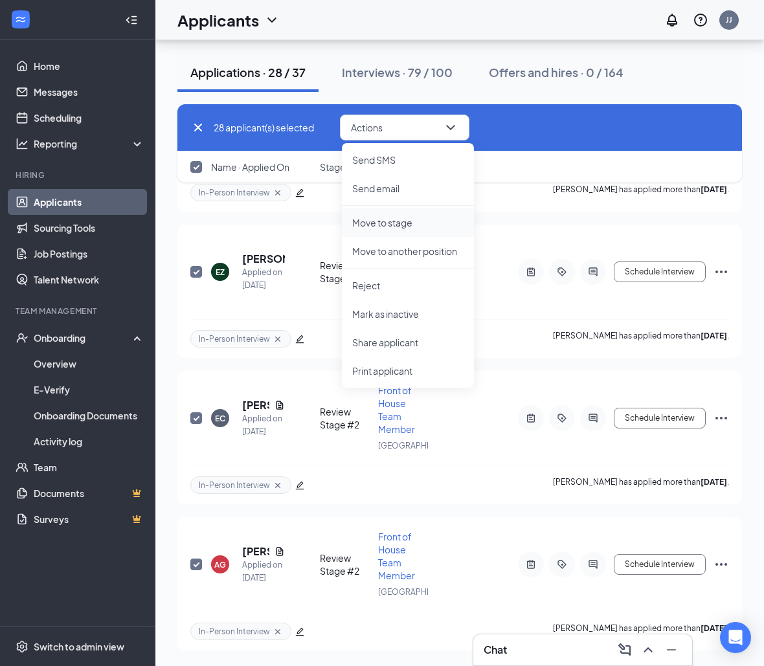
click at [415, 223] on p "Move to stage" at bounding box center [407, 222] width 111 height 13
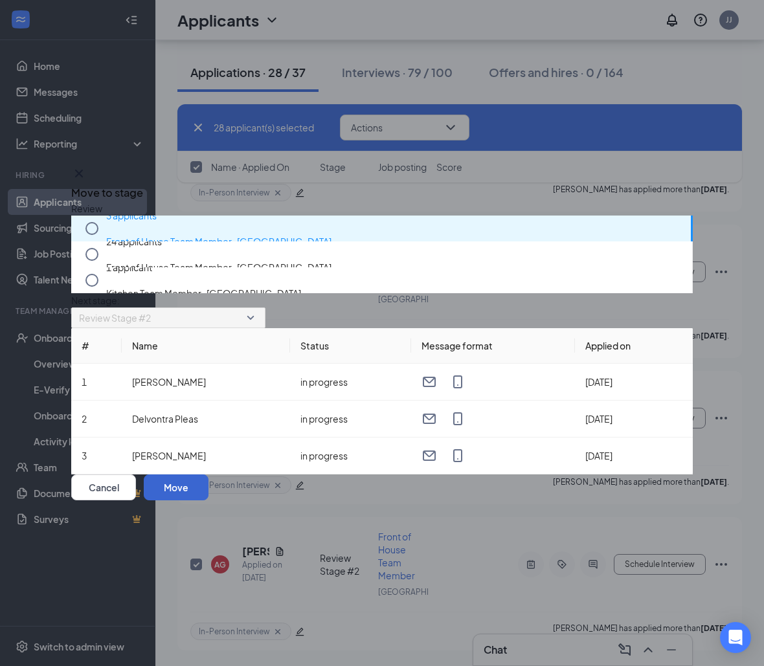
click at [208, 494] on button "Move" at bounding box center [176, 487] width 65 height 26
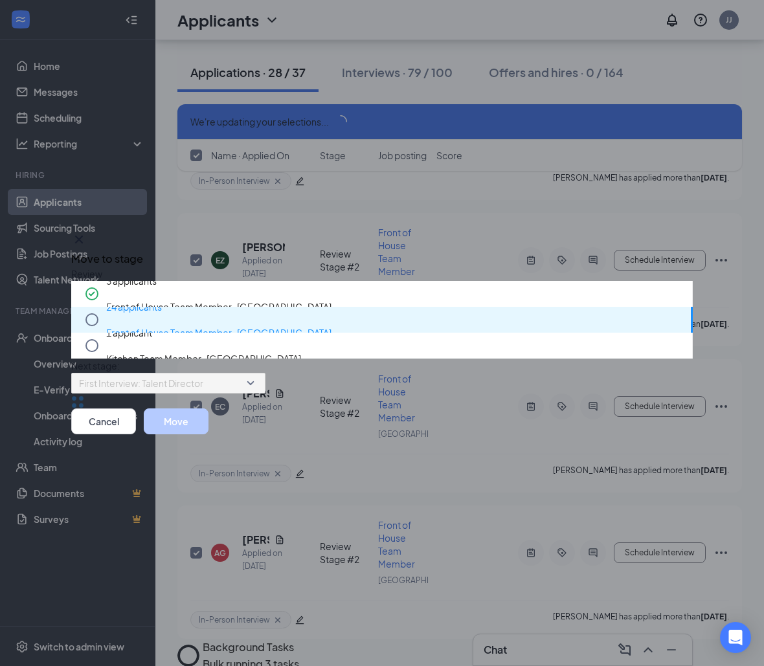
scroll to position [3681, 0]
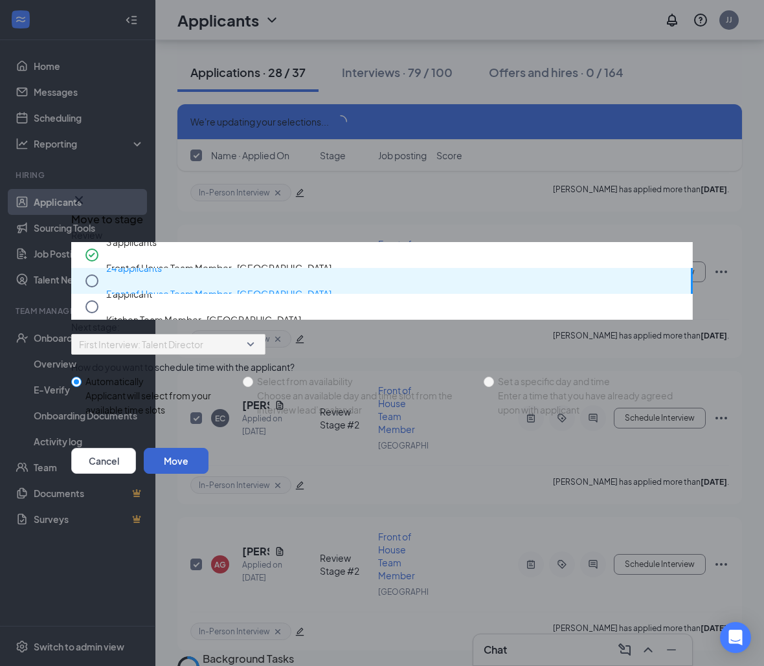
click at [208, 474] on button "Move" at bounding box center [176, 461] width 65 height 26
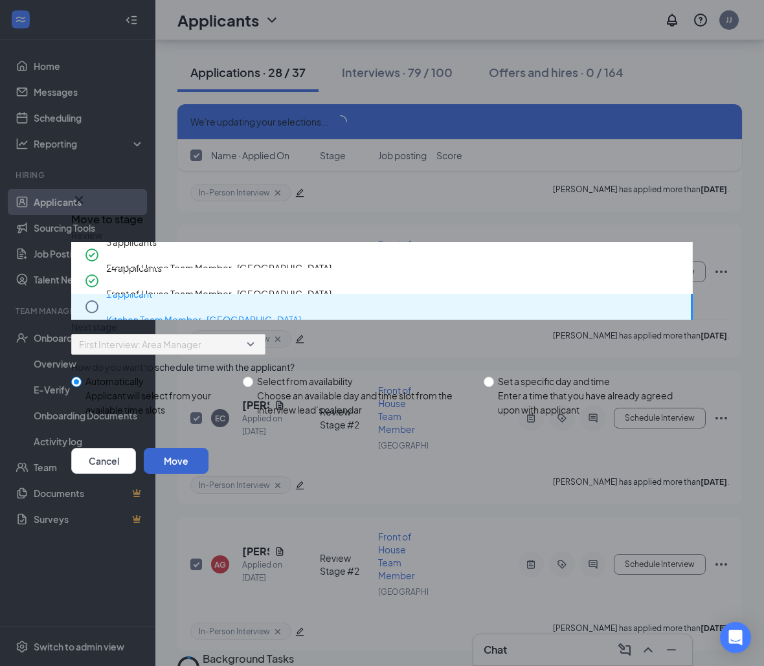
click at [208, 474] on button "Move" at bounding box center [176, 461] width 65 height 26
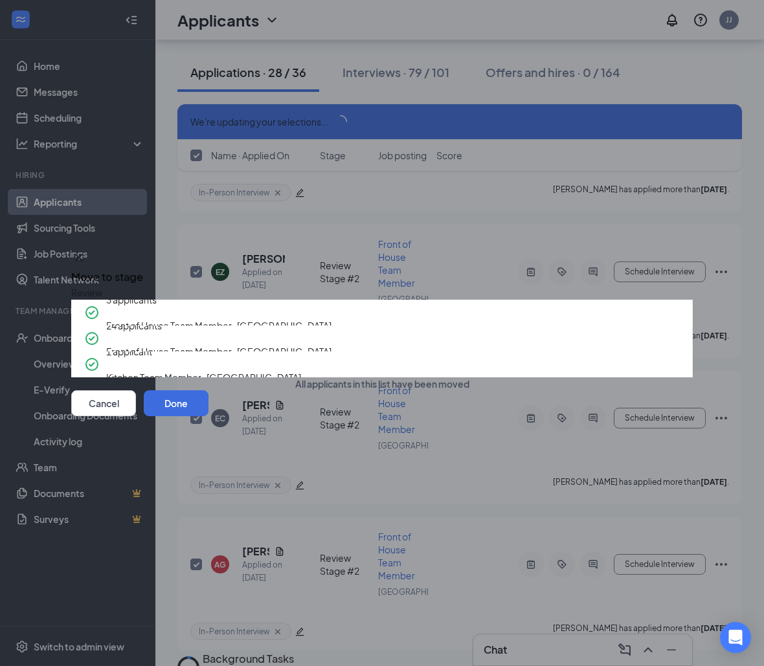
scroll to position [3535, 0]
click at [87, 250] on icon "Cross" at bounding box center [79, 258] width 16 height 16
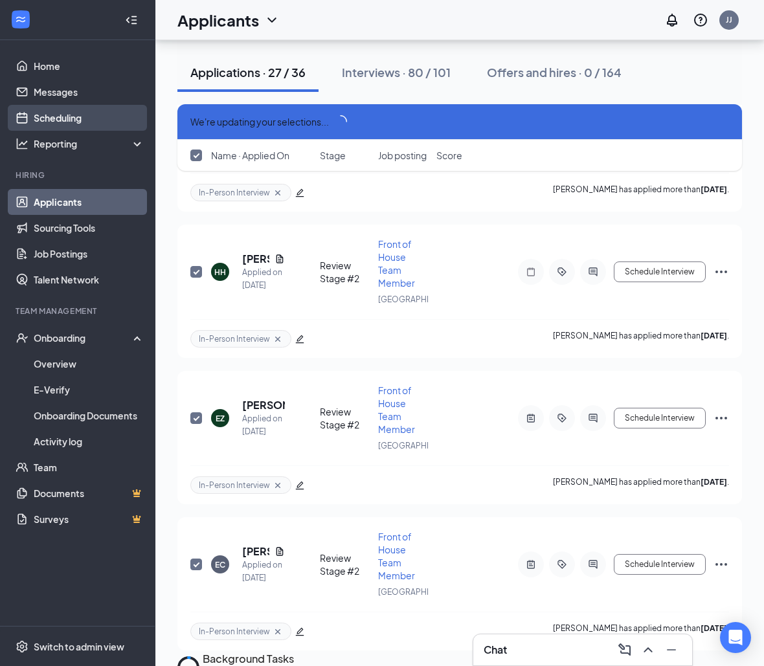
click at [67, 110] on link "Scheduling" at bounding box center [89, 118] width 111 height 26
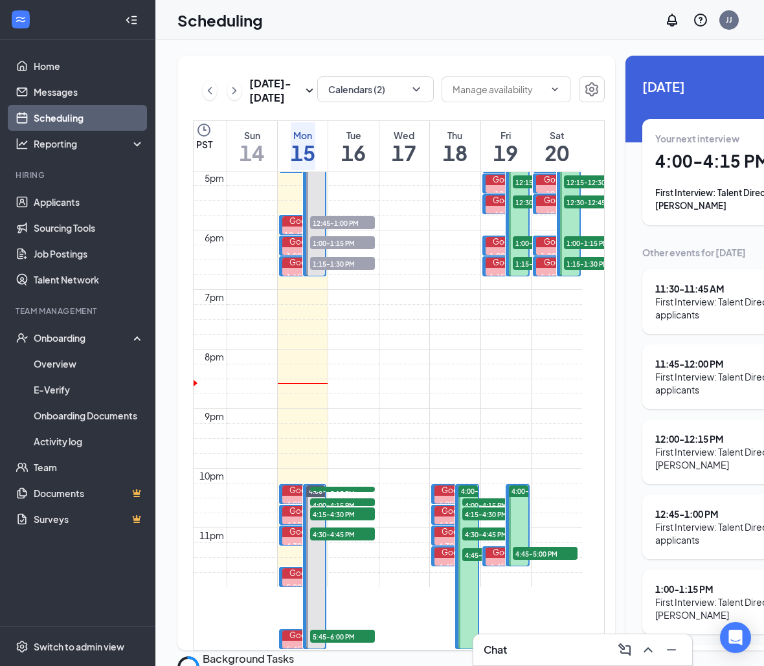
scroll to position [1152, 0]
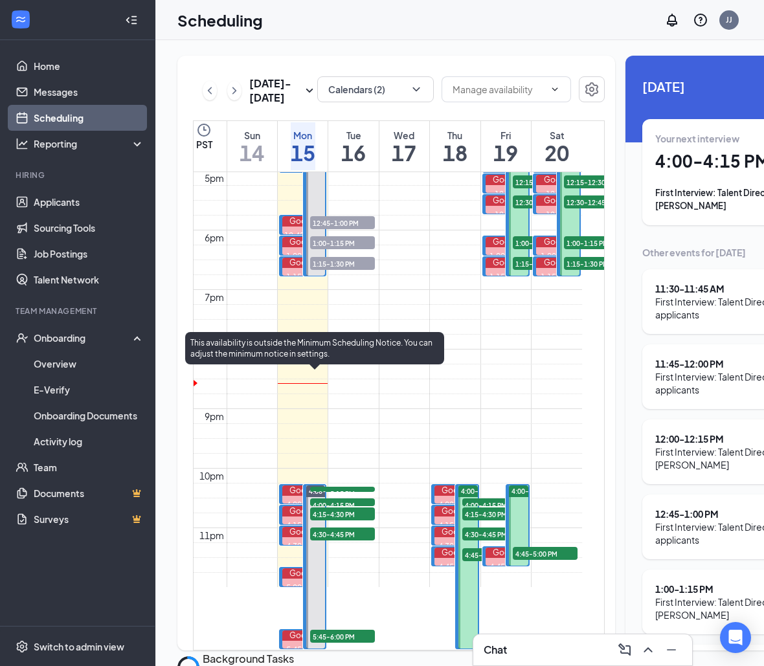
click at [330, 498] on span "4:00-4:15 PM" at bounding box center [342, 504] width 65 height 13
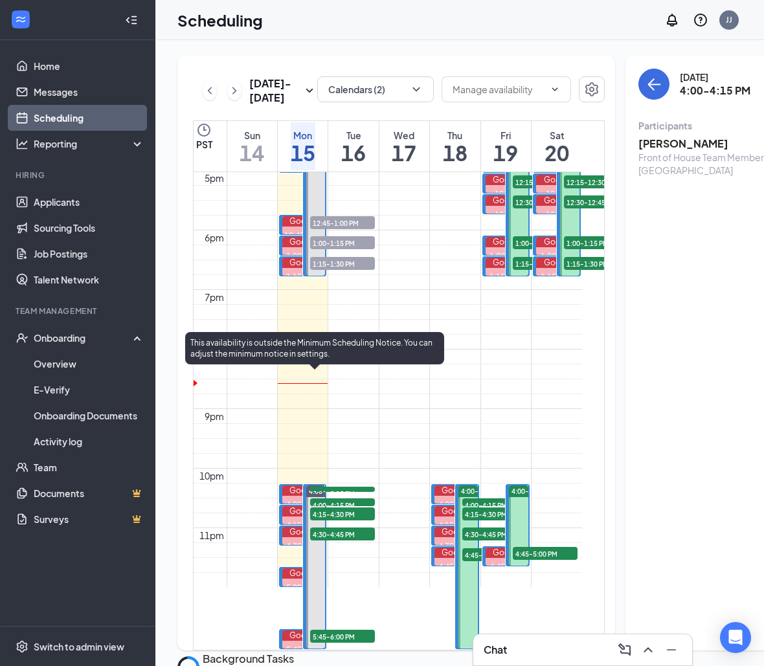
click at [330, 506] on div "4:15-4:30 PM 1" at bounding box center [342, 514] width 67 height 16
click at [330, 507] on span "4:15-4:30 PM" at bounding box center [342, 513] width 65 height 13
click at [330, 527] on span "4:30-4:45 PM" at bounding box center [342, 533] width 65 height 13
click at [338, 487] on span "5:00-5:15 PM" at bounding box center [342, 493] width 65 height 13
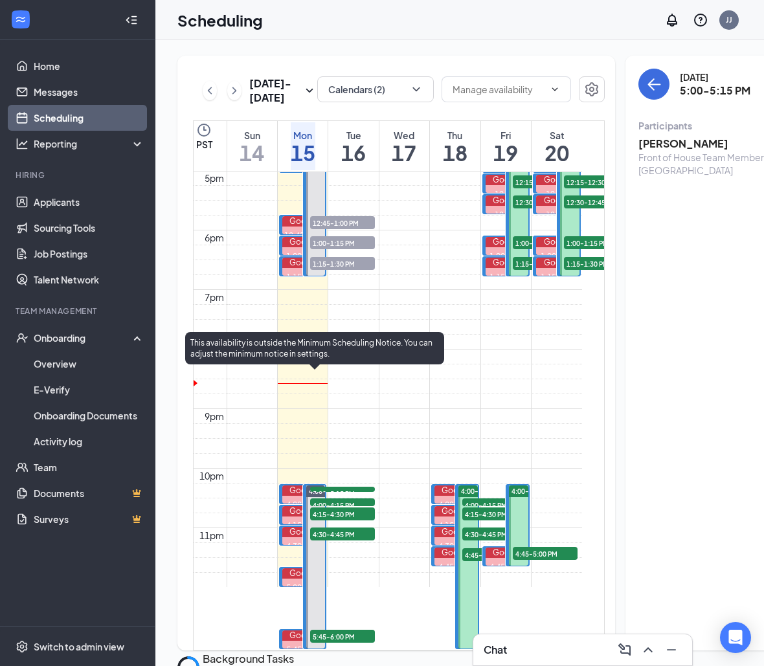
click at [338, 630] on span "5:45-6:00 PM" at bounding box center [342, 636] width 65 height 13
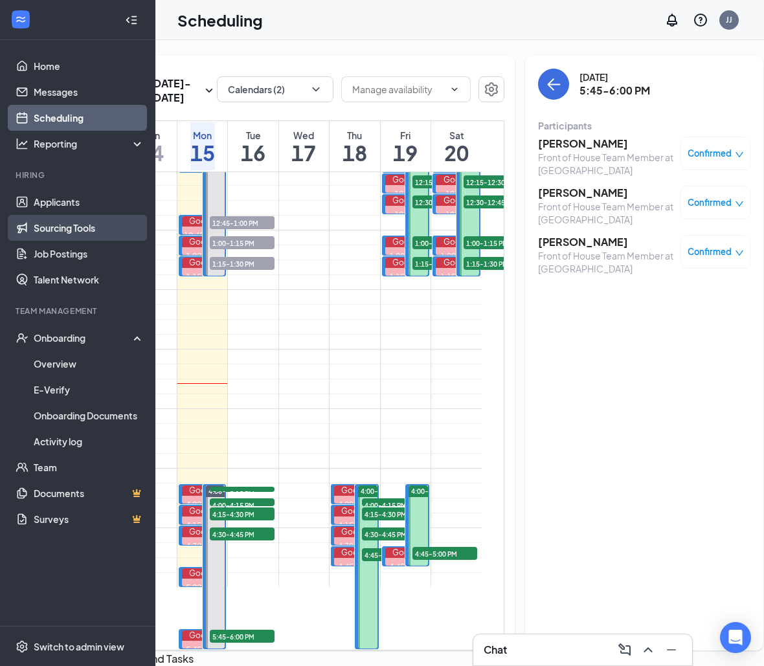
scroll to position [0, 100]
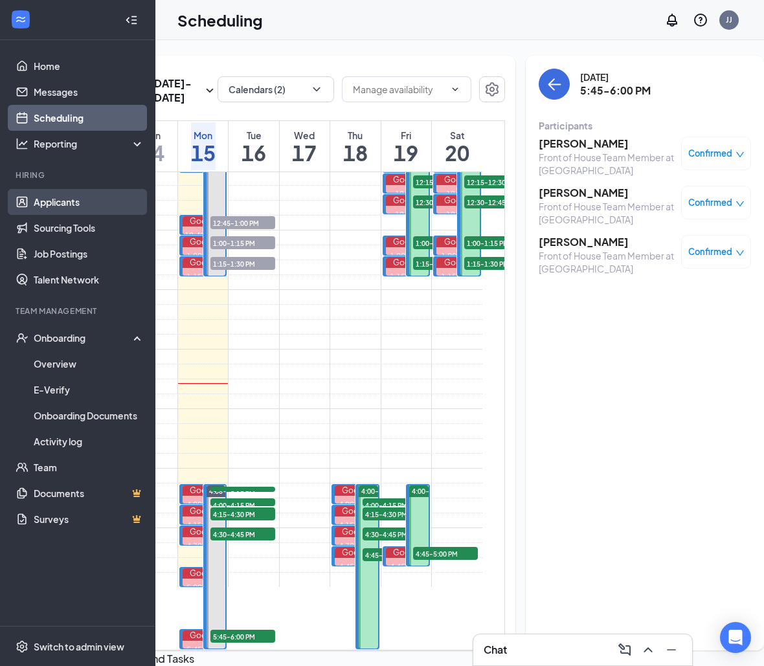
click at [102, 203] on link "Applicants" at bounding box center [89, 202] width 111 height 26
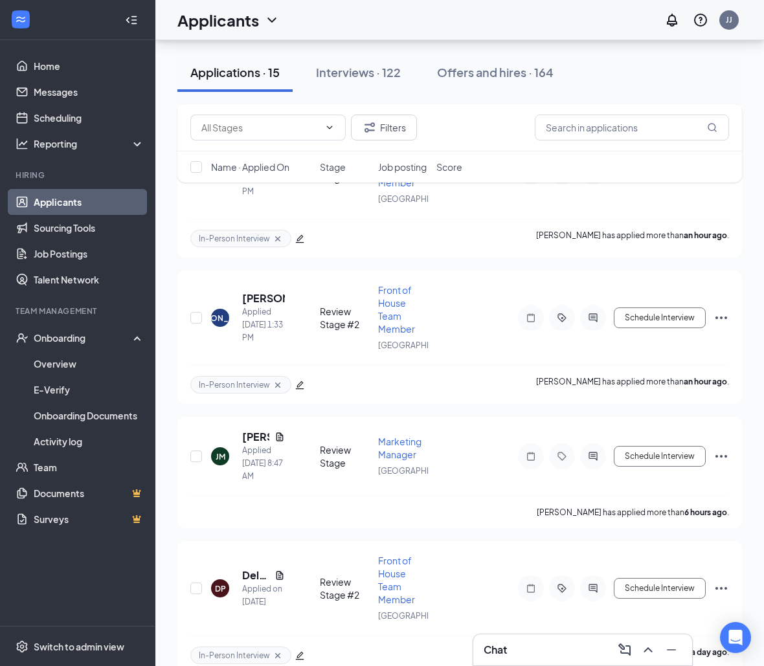
scroll to position [1303, 0]
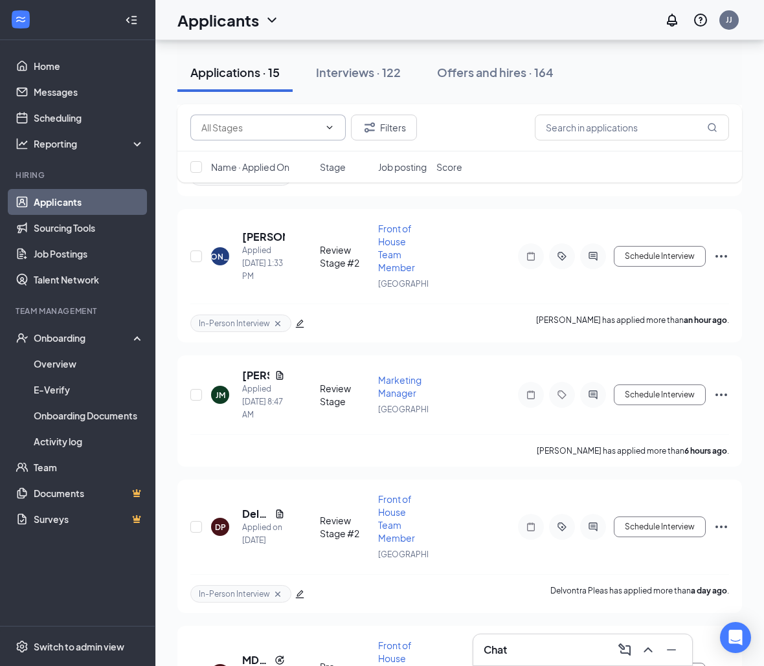
click at [302, 132] on input "text" at bounding box center [260, 127] width 118 height 14
click at [294, 246] on div "Review Stage #2 (8)" at bounding box center [253, 241] width 83 height 14
type input "Review Stage #2 (8)"
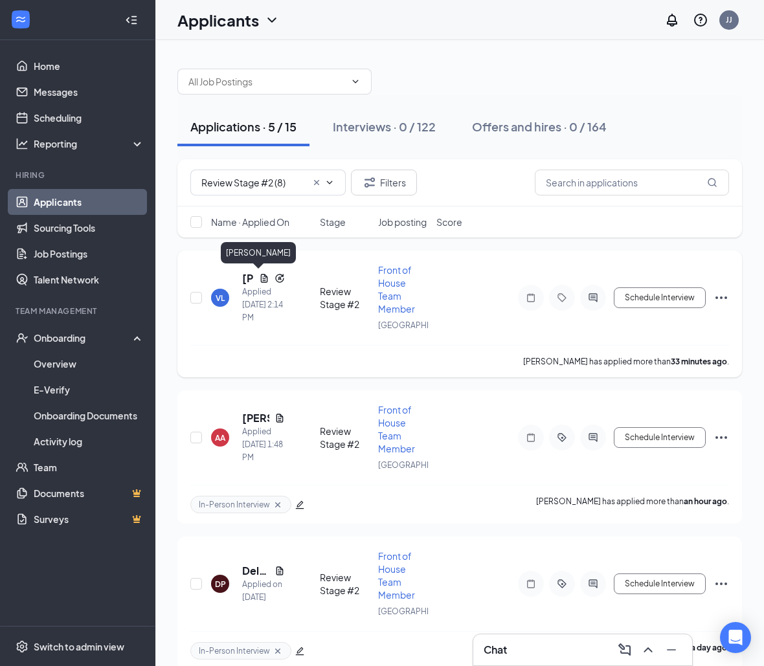
click at [245, 278] on h5 "Viviana Loza" at bounding box center [248, 278] width 12 height 14
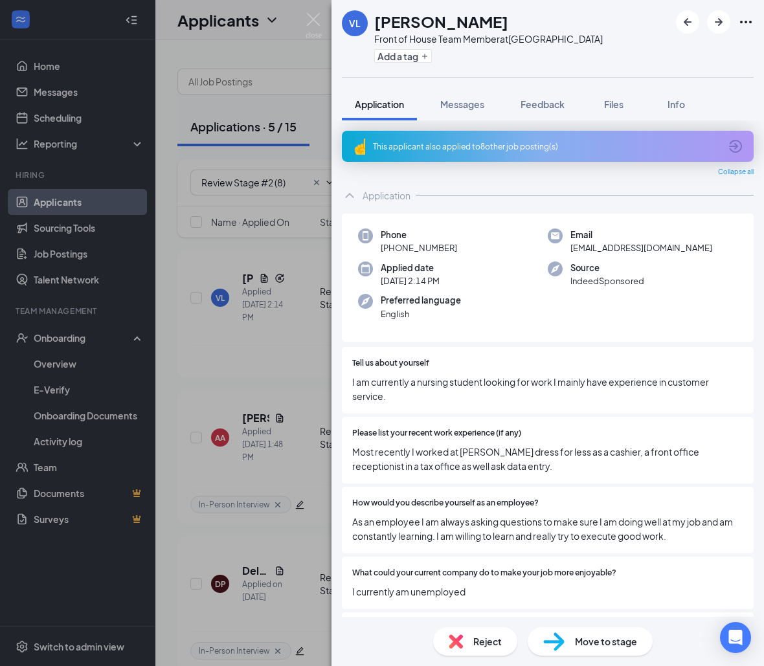
click at [484, 151] on div "This applicant also applied to 8 other job posting(s)" at bounding box center [546, 146] width 347 height 11
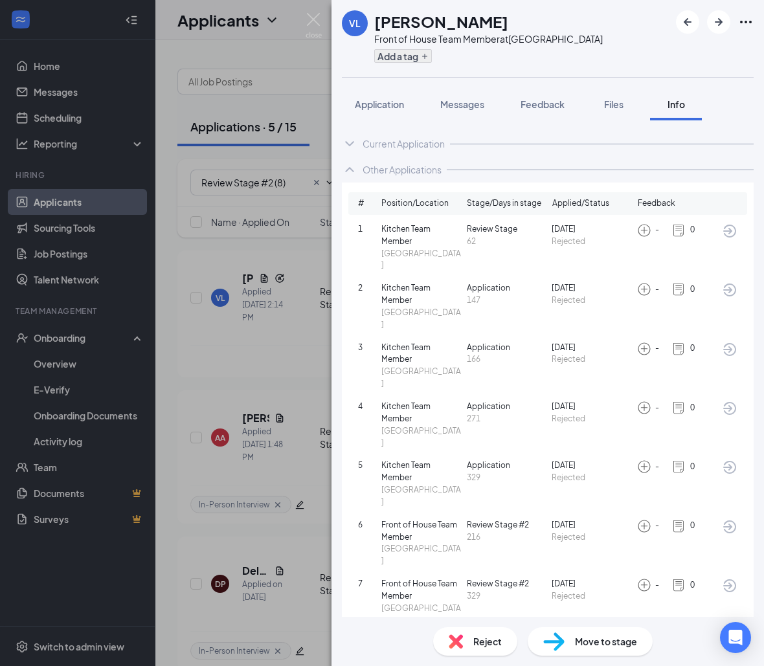
click at [397, 55] on button "Add a tag" at bounding box center [403, 56] width 58 height 14
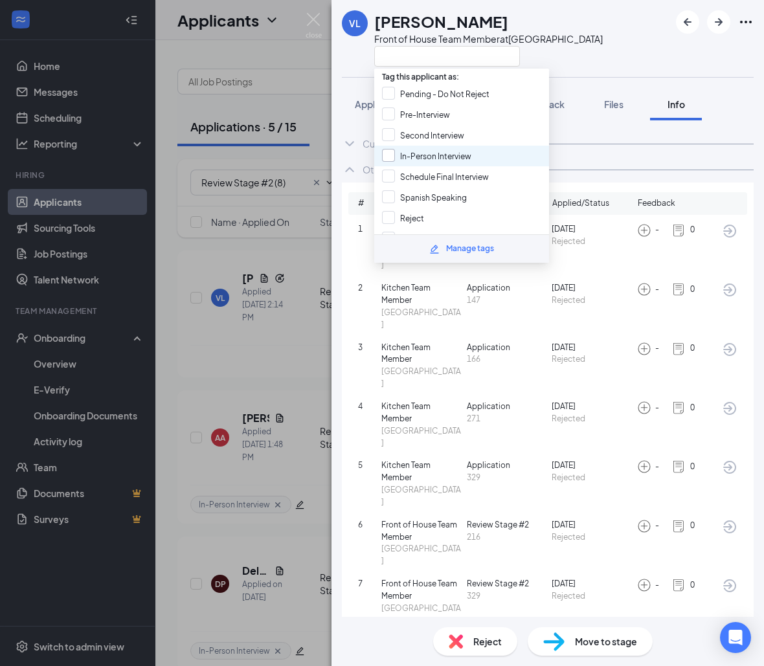
click at [389, 149] on input "In-Person Interview" at bounding box center [426, 156] width 89 height 14
checkbox input "true"
click at [182, 351] on div "VL Viviana Loza Front of House Team Member at South Gate Application Messages F…" at bounding box center [382, 333] width 764 height 666
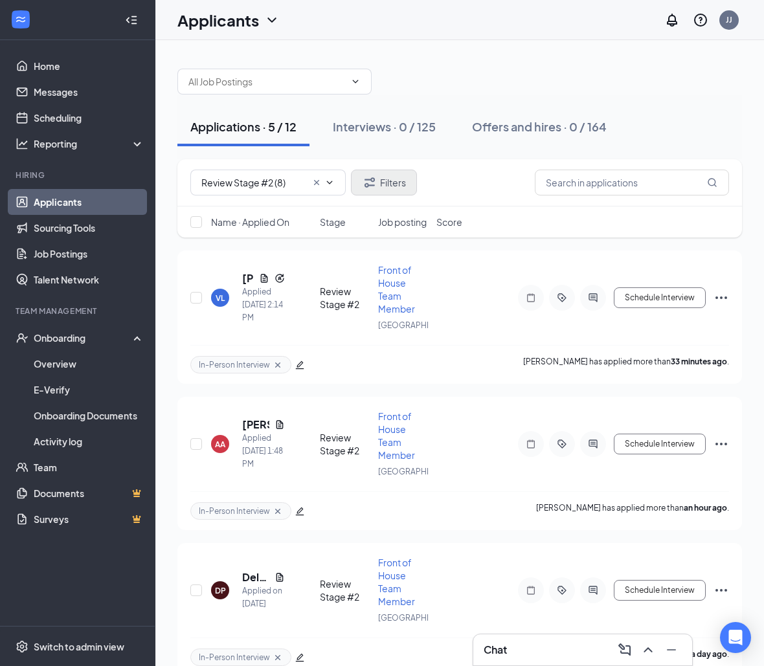
click at [381, 188] on button "Filters" at bounding box center [384, 183] width 66 height 26
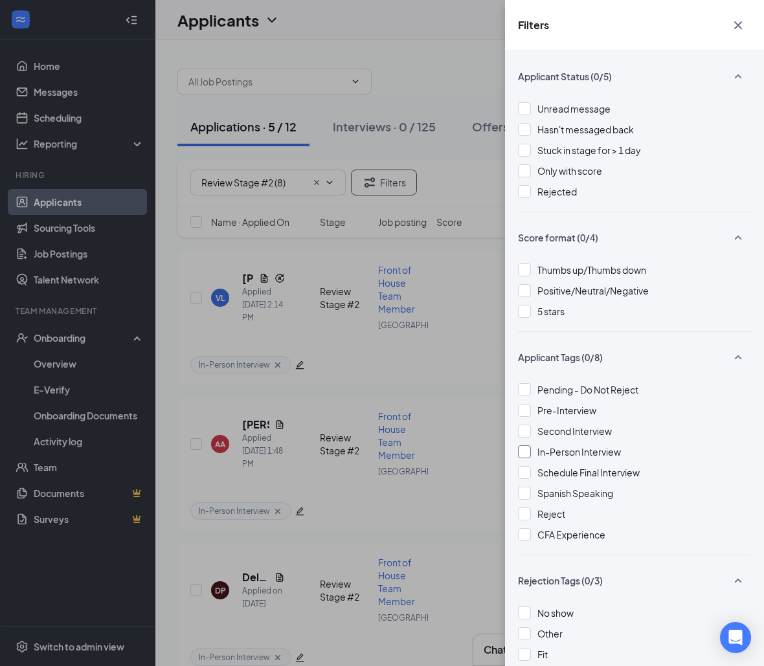
click at [523, 447] on div at bounding box center [524, 451] width 13 height 13
click at [459, 76] on div "Filters Applicant Status (0/5) Unread message Hasn't messaged back Stuck in sta…" at bounding box center [382, 333] width 764 height 666
click at [438, 68] on div "Filters Applicant Status (0/5) Unread message Hasn't messaged back Stuck in sta…" at bounding box center [382, 333] width 764 height 666
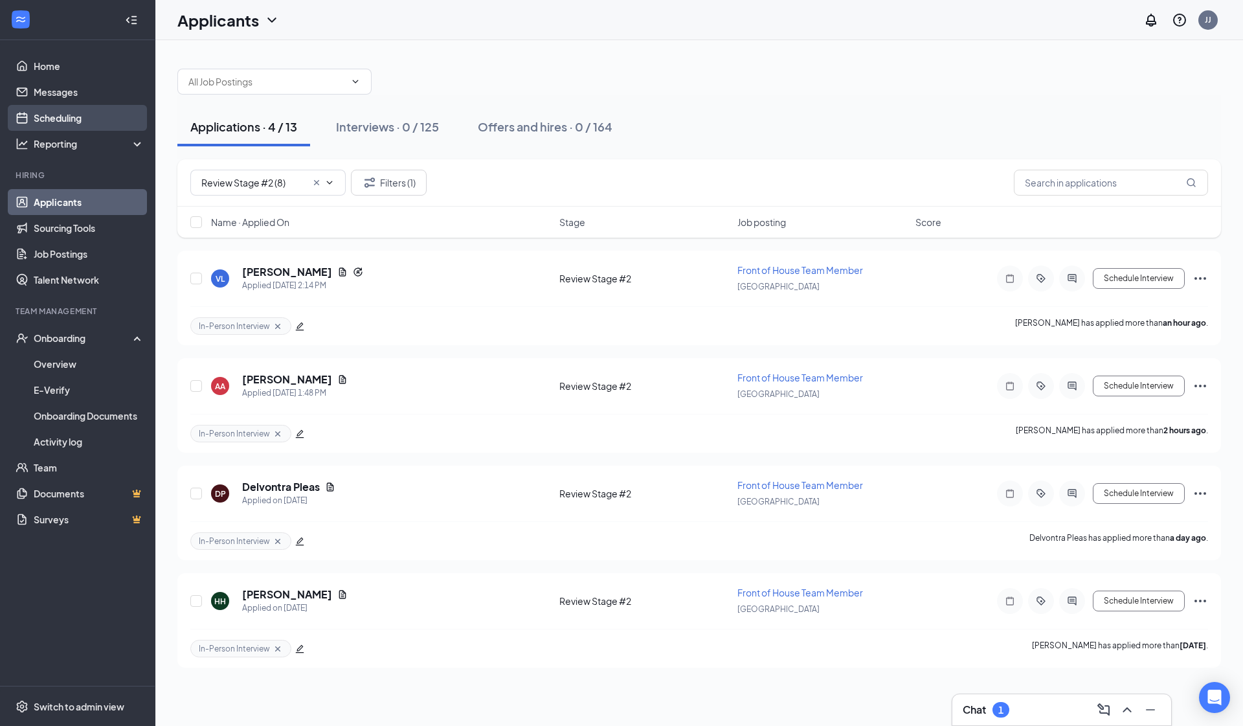
click at [91, 105] on link "Scheduling" at bounding box center [89, 118] width 111 height 26
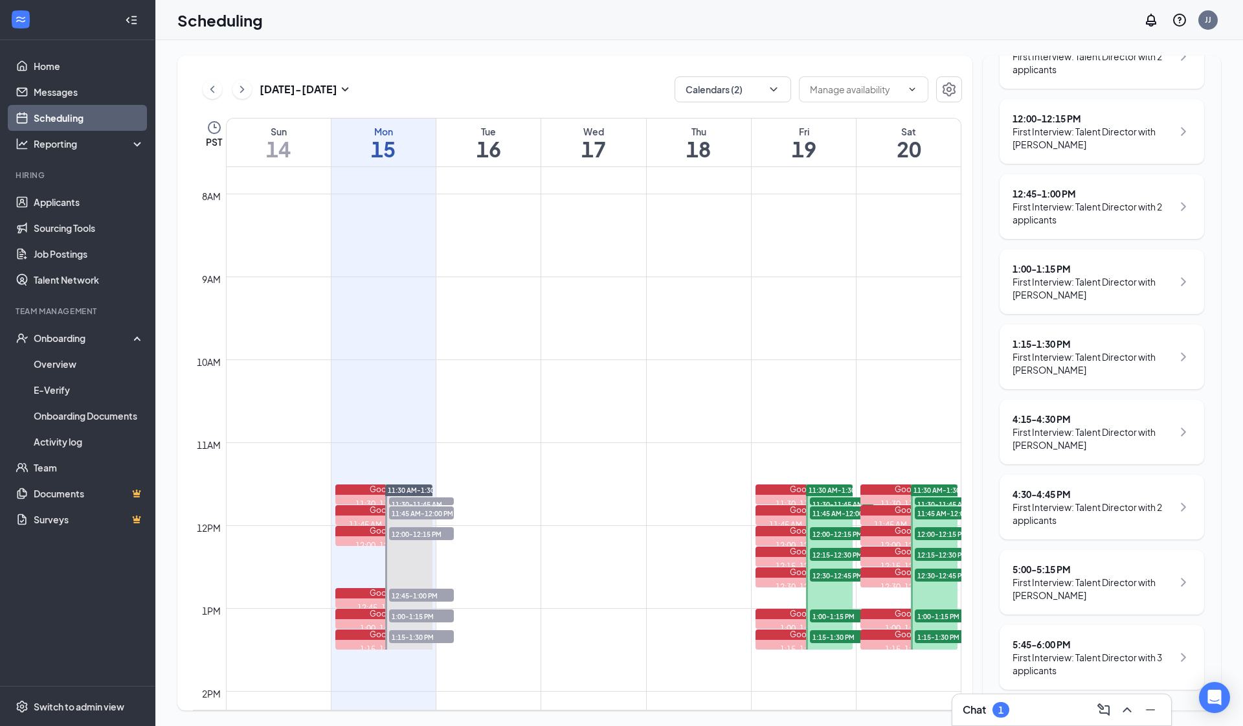
scroll to position [319, 0]
click at [1139, 707] on div at bounding box center [1148, 709] width 23 height 21
click at [1131, 711] on icon "ChevronUp" at bounding box center [1127, 710] width 16 height 16
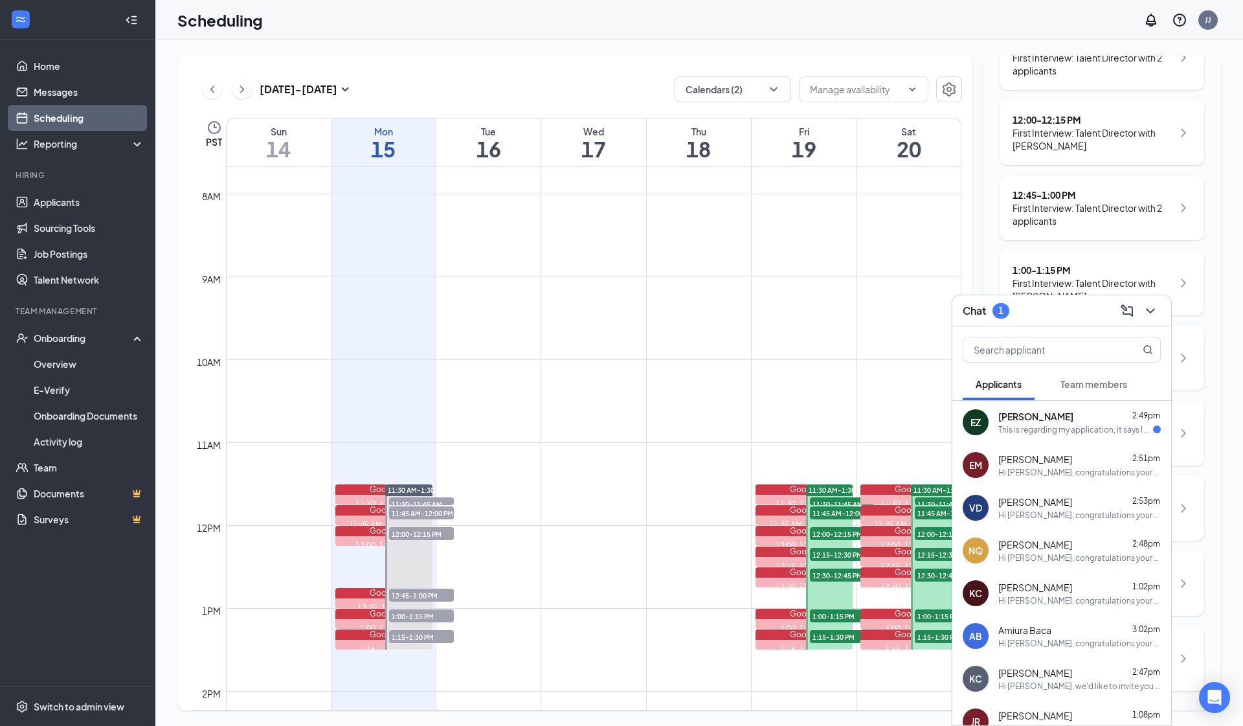
click at [1102, 427] on div "This is regarding my application, it says I completed it but I didn't get to co…" at bounding box center [1075, 429] width 155 height 11
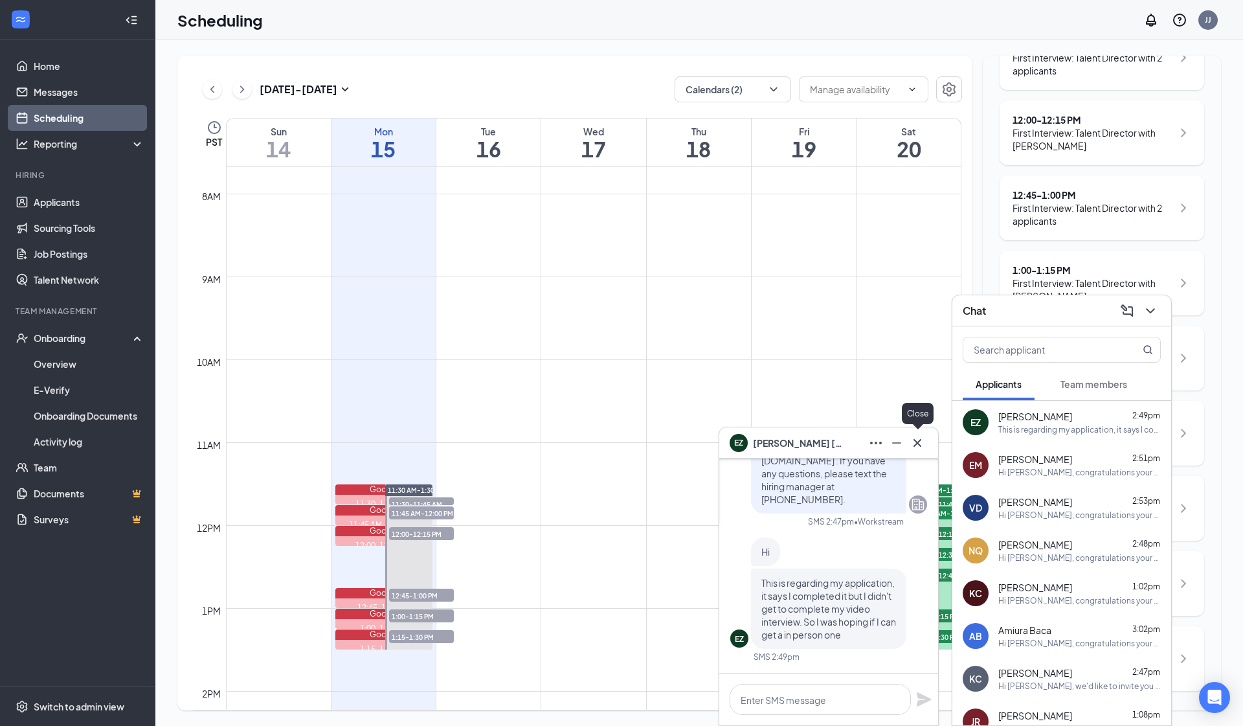
click at [920, 441] on icon "Cross" at bounding box center [917, 443] width 16 height 16
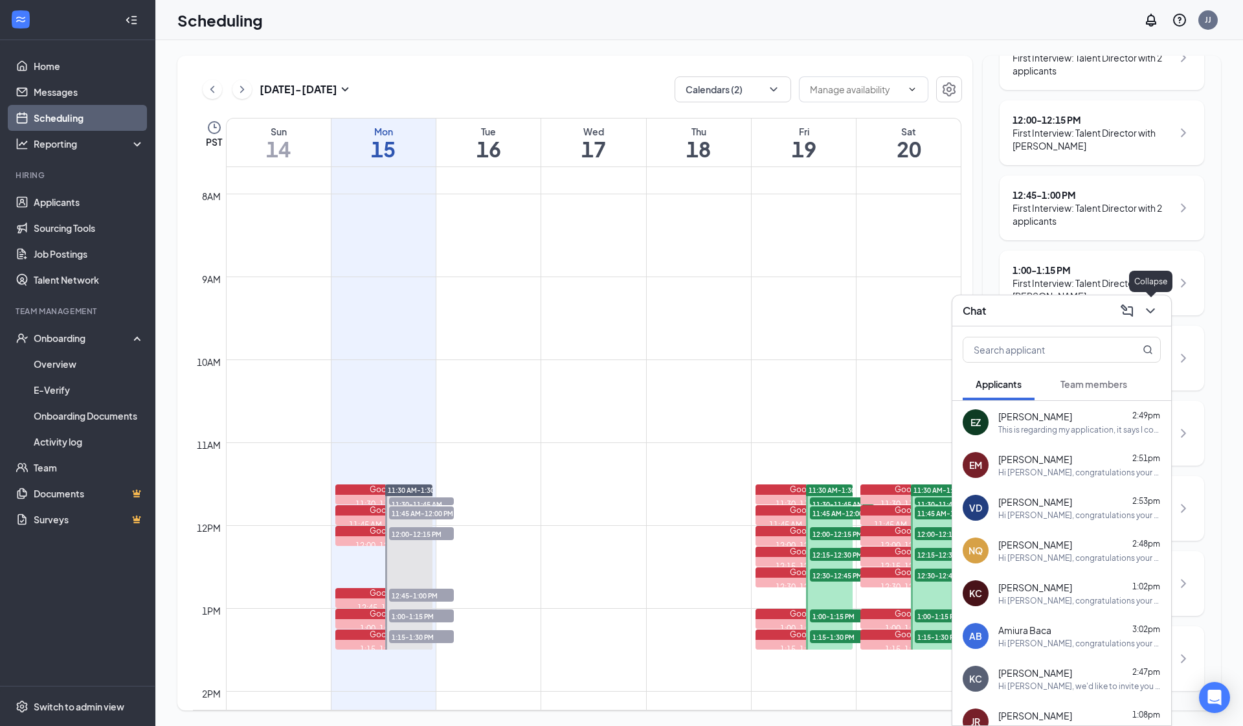
click at [1149, 306] on icon "ChevronDown" at bounding box center [1150, 311] width 16 height 16
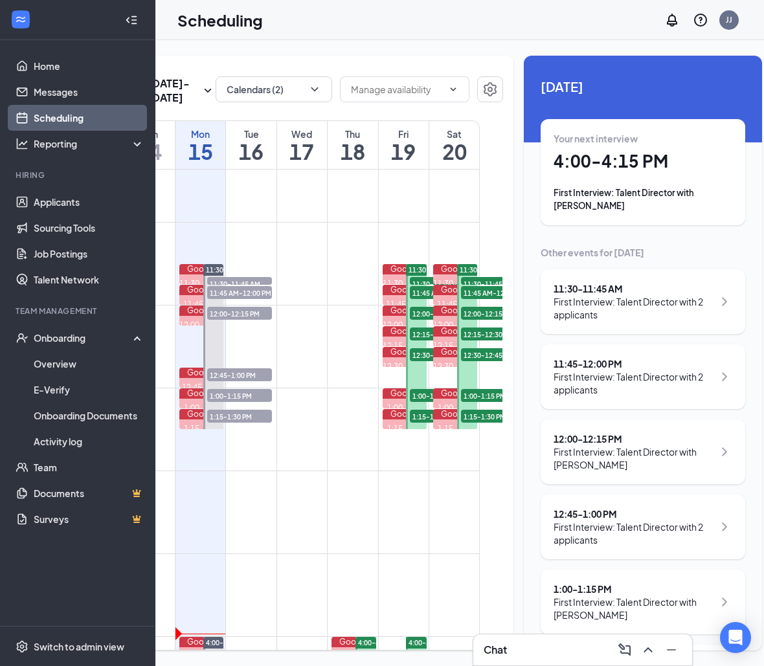
scroll to position [0, 100]
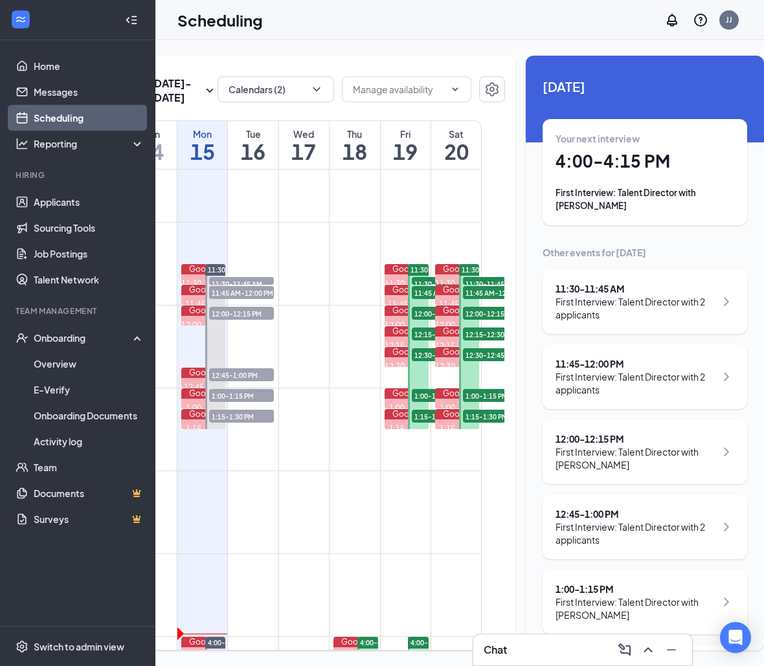
click at [610, 169] on h1 "4:00 - 4:15 PM" at bounding box center [644, 161] width 179 height 22
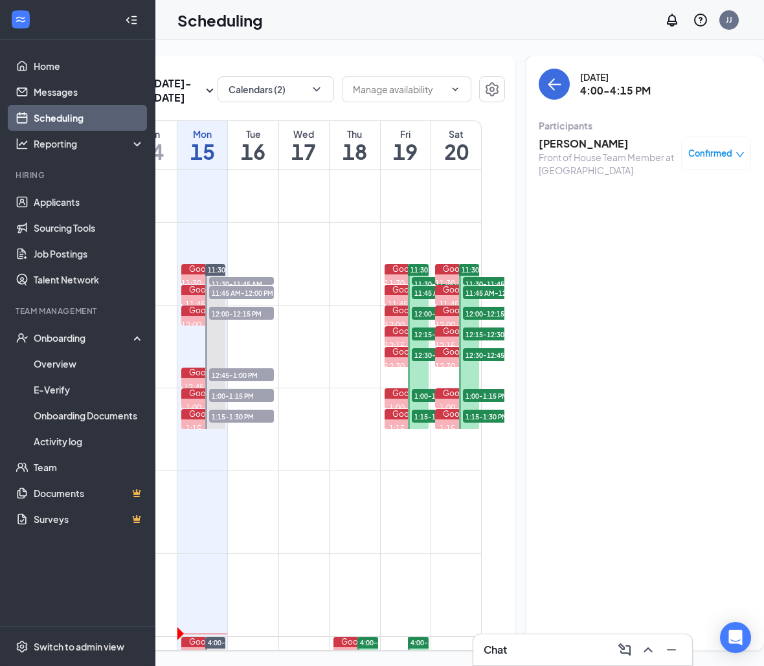
click at [549, 155] on div "Front of House Team Member at [GEOGRAPHIC_DATA]" at bounding box center [606, 164] width 136 height 26
click at [555, 129] on div "Participants" at bounding box center [644, 125] width 212 height 13
click at [555, 142] on h3 "Leyla Alvarez" at bounding box center [606, 144] width 136 height 14
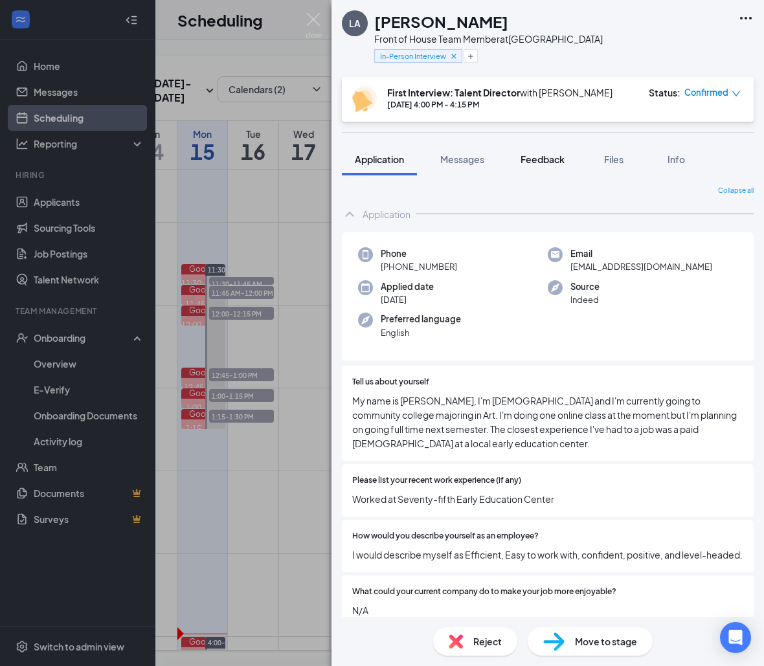
click at [548, 166] on button "Feedback" at bounding box center [542, 159] width 70 height 32
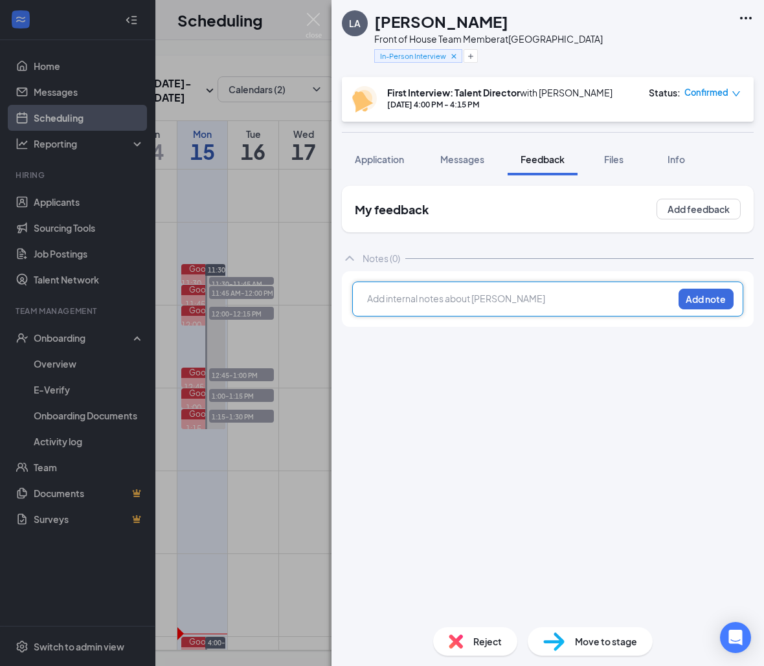
click at [504, 296] on div at bounding box center [520, 299] width 305 height 14
click at [715, 298] on button "Add note" at bounding box center [705, 299] width 55 height 21
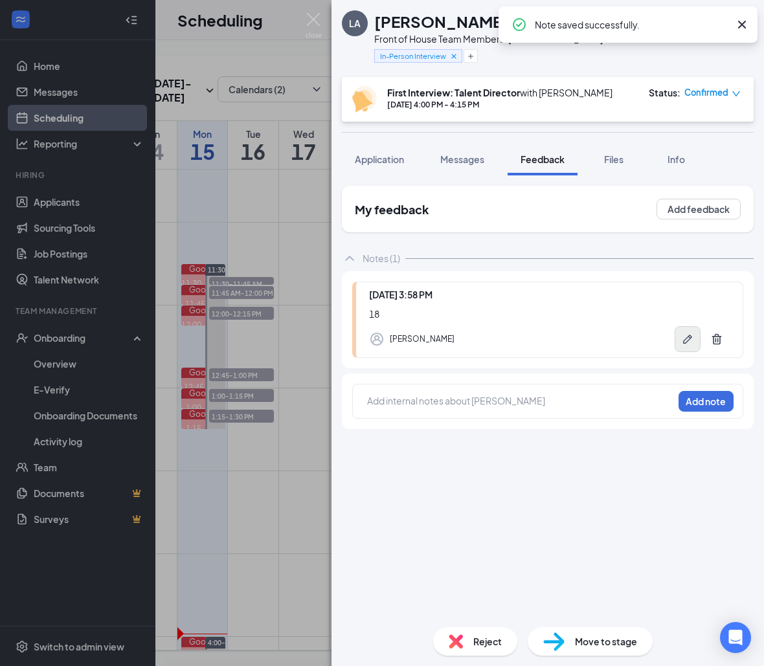
click at [689, 333] on icon "Pen" at bounding box center [687, 339] width 13 height 13
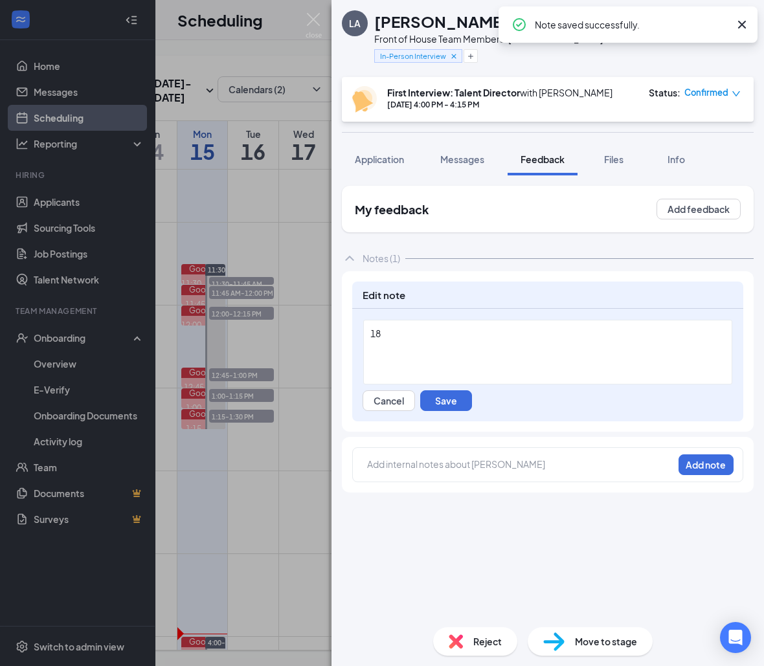
click at [509, 322] on div "18" at bounding box center [547, 352] width 369 height 65
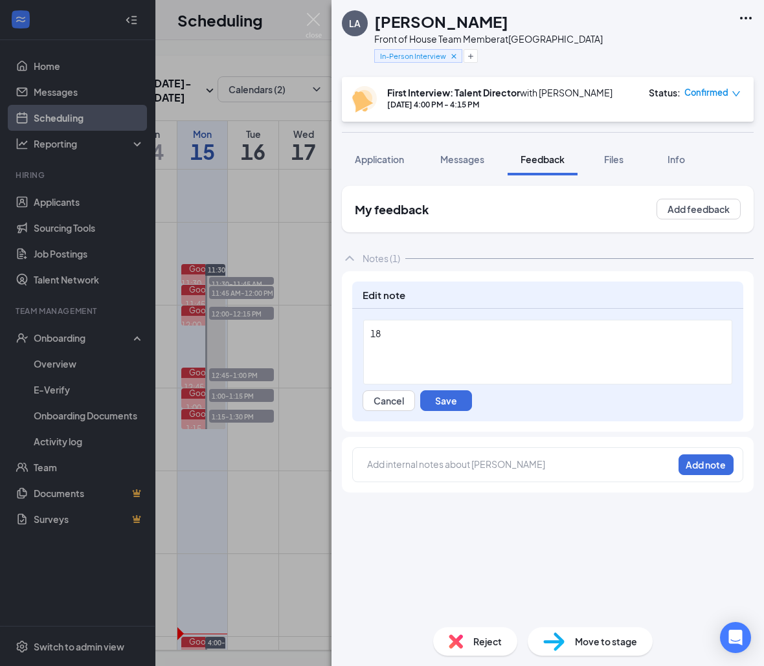
click at [481, 329] on div "18" at bounding box center [547, 334] width 355 height 14
click at [461, 408] on button "Save" at bounding box center [446, 400] width 52 height 21
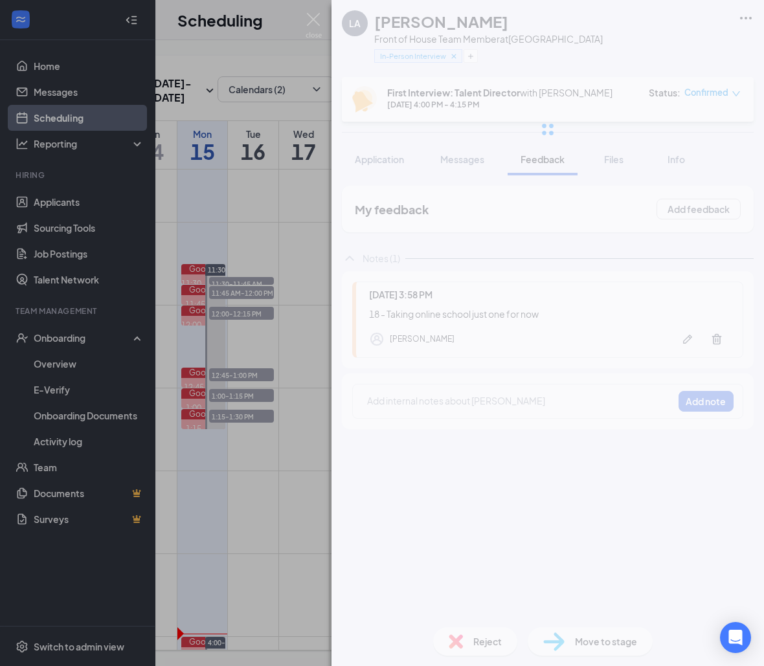
click at [456, 399] on div "LA Leyla Alvarez Front of House Team Member at South Gate In-Person Interview F…" at bounding box center [547, 333] width 432 height 666
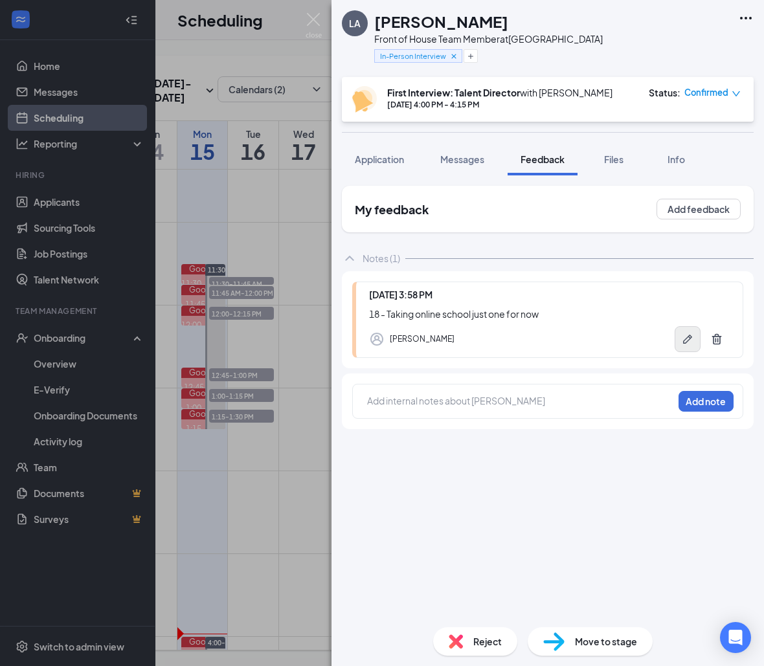
click at [690, 329] on button "button" at bounding box center [687, 339] width 26 height 26
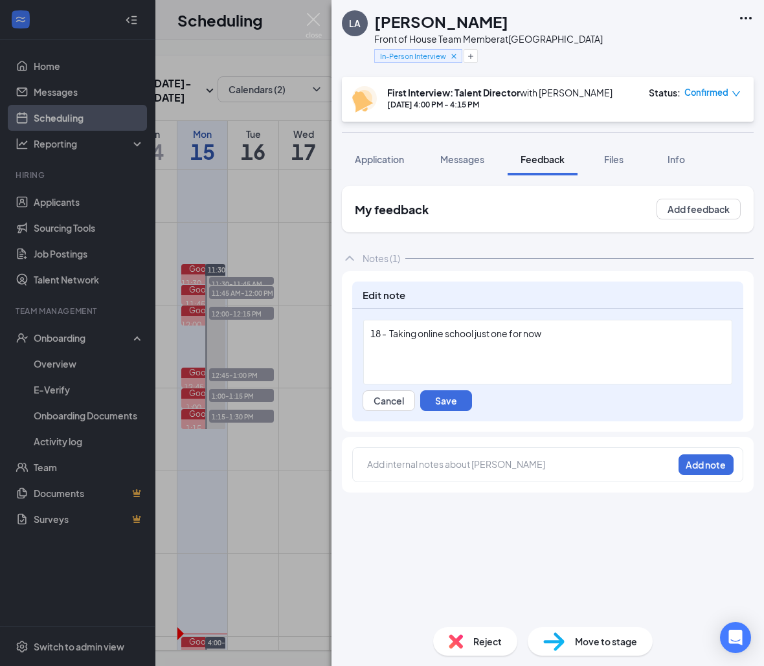
click at [618, 326] on div "18 - Taking online school just one for now" at bounding box center [547, 352] width 369 height 65
click at [616, 337] on div "18 - Taking online school just one for now" at bounding box center [547, 334] width 355 height 14
click at [619, 349] on div "Did a paid internship" at bounding box center [547, 347] width 355 height 14
click at [584, 340] on div "18 - Taking online school just one for now" at bounding box center [547, 334] width 355 height 14
click at [444, 409] on button "Save" at bounding box center [446, 400] width 52 height 21
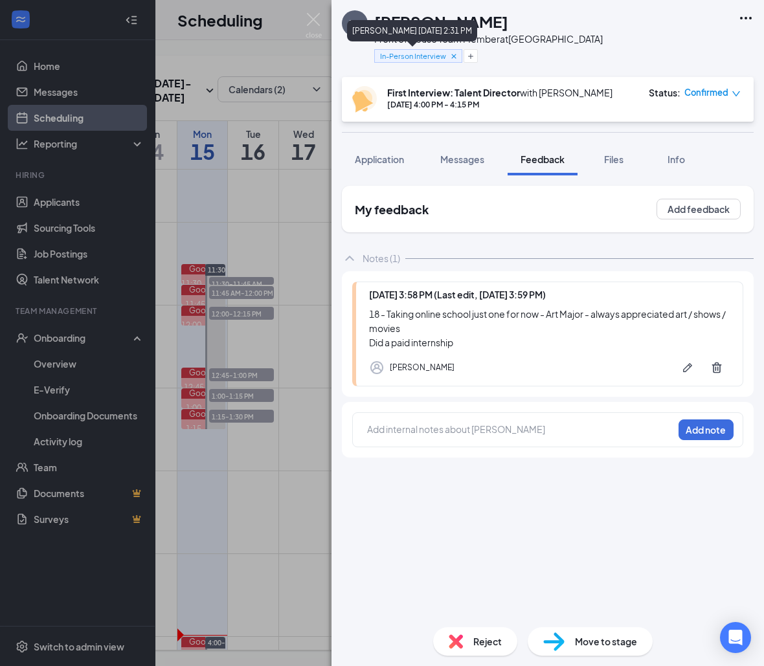
click at [450, 58] on icon "Cross" at bounding box center [453, 56] width 9 height 9
click at [391, 61] on button "Add a tag" at bounding box center [403, 56] width 58 height 14
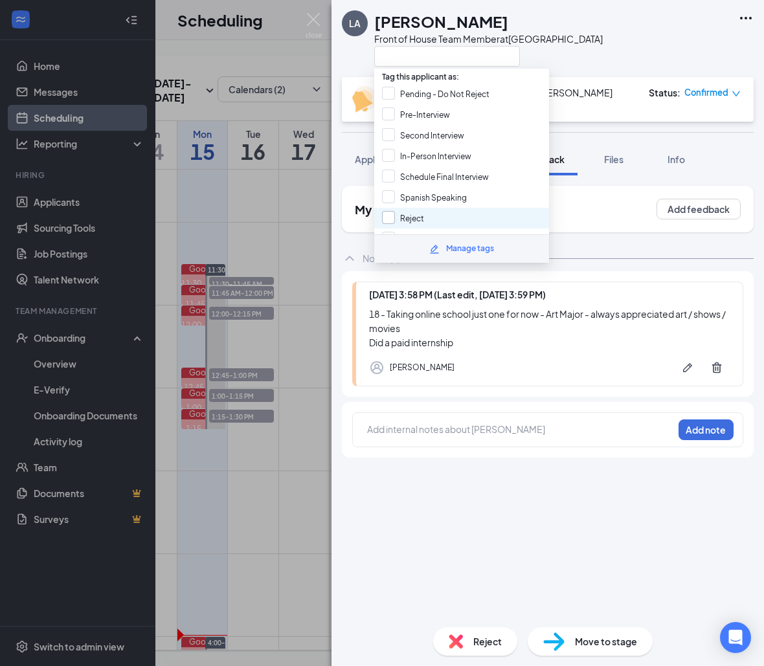
click at [388, 217] on input "Reject" at bounding box center [403, 218] width 42 height 14
checkbox input "true"
click at [423, 370] on div "Jasmine Jaime" at bounding box center [422, 367] width 65 height 13
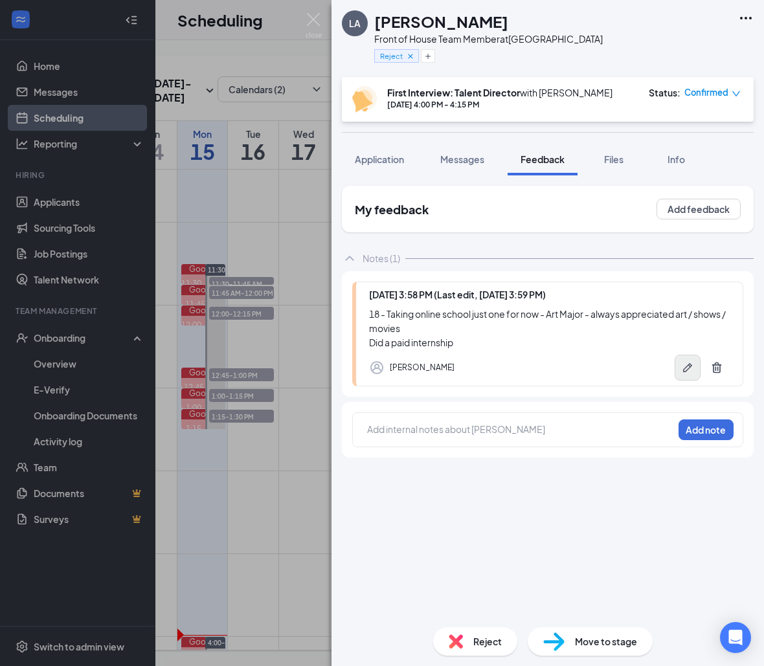
click at [684, 368] on icon "Pen" at bounding box center [687, 367] width 13 height 13
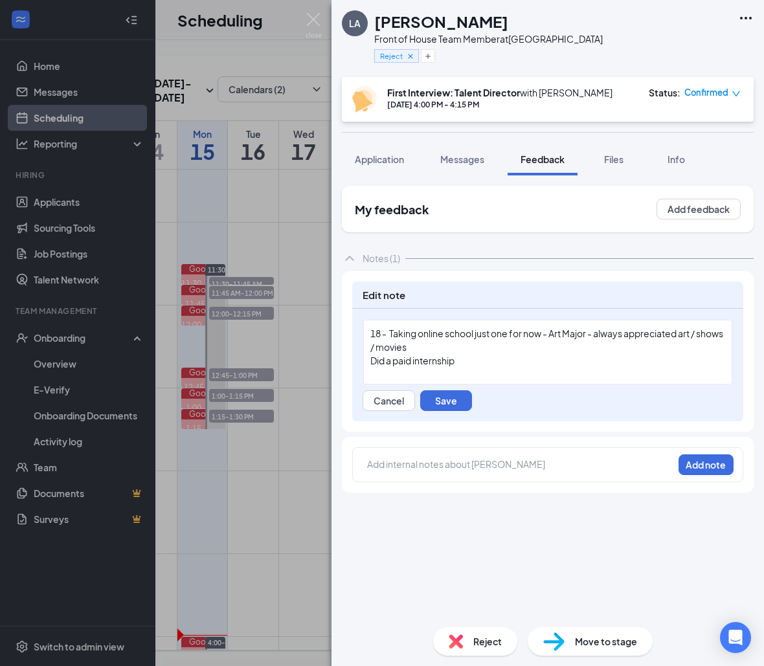
click at [533, 359] on div "Did a paid internship" at bounding box center [547, 361] width 355 height 14
click at [451, 410] on button "Save" at bounding box center [446, 400] width 52 height 21
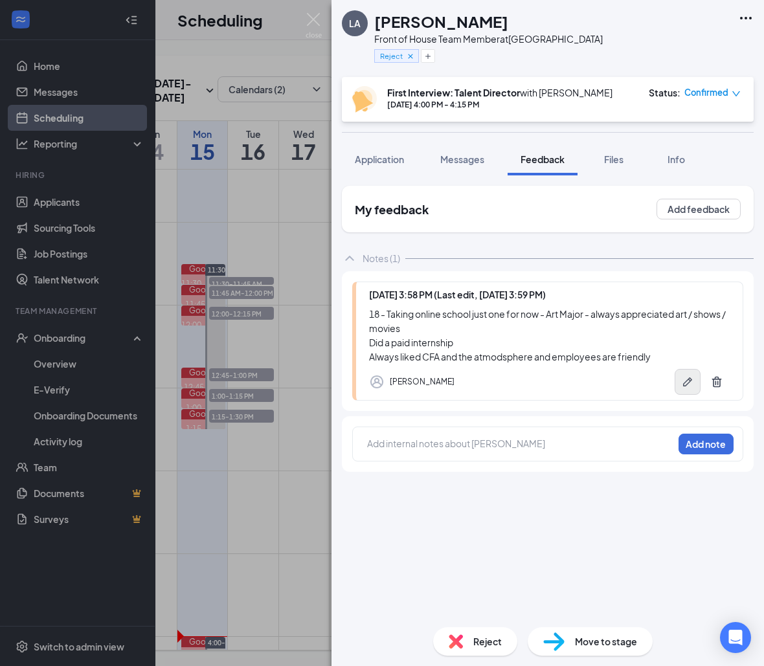
click at [685, 385] on icon "Pen" at bounding box center [687, 381] width 9 height 9
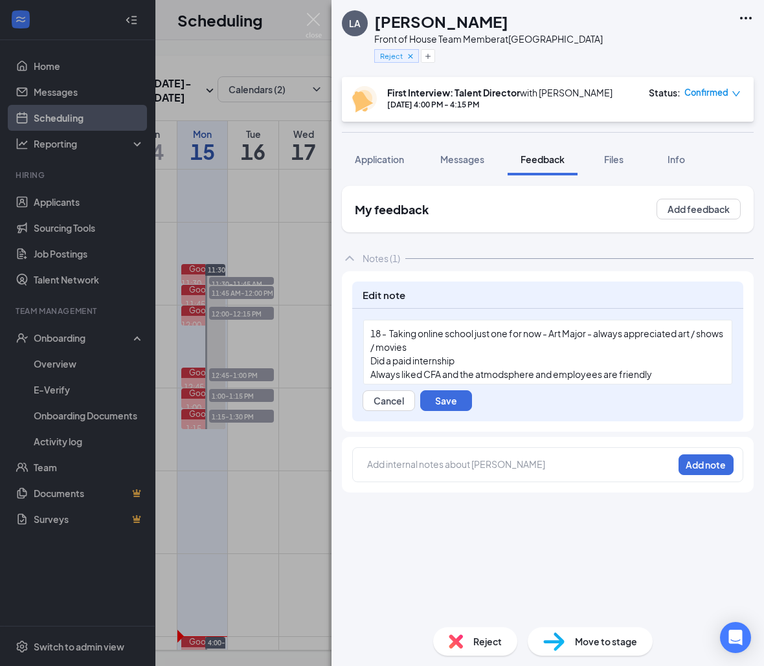
click at [688, 355] on div "Did a paid internship" at bounding box center [547, 361] width 355 height 14
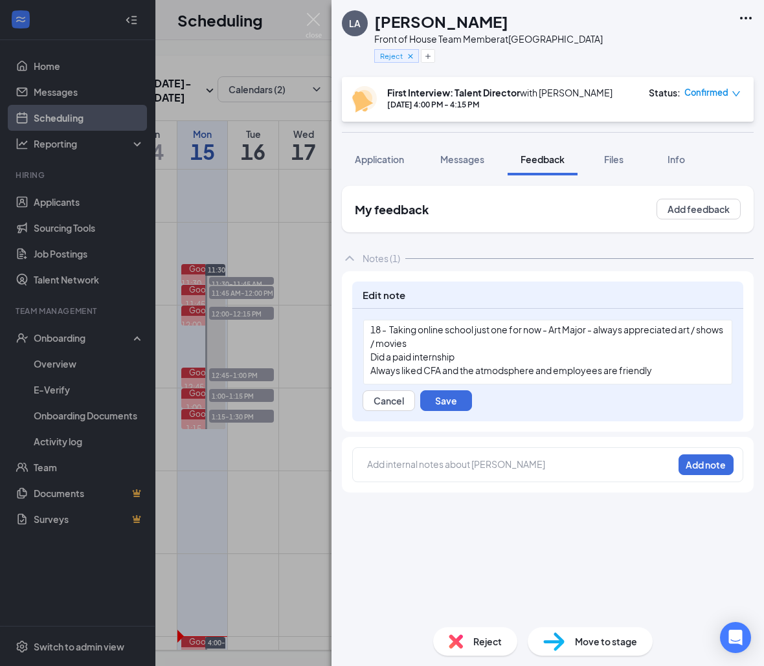
click at [680, 368] on div "Always liked CFA and the atmodsphere and employees are friendly" at bounding box center [547, 371] width 355 height 14
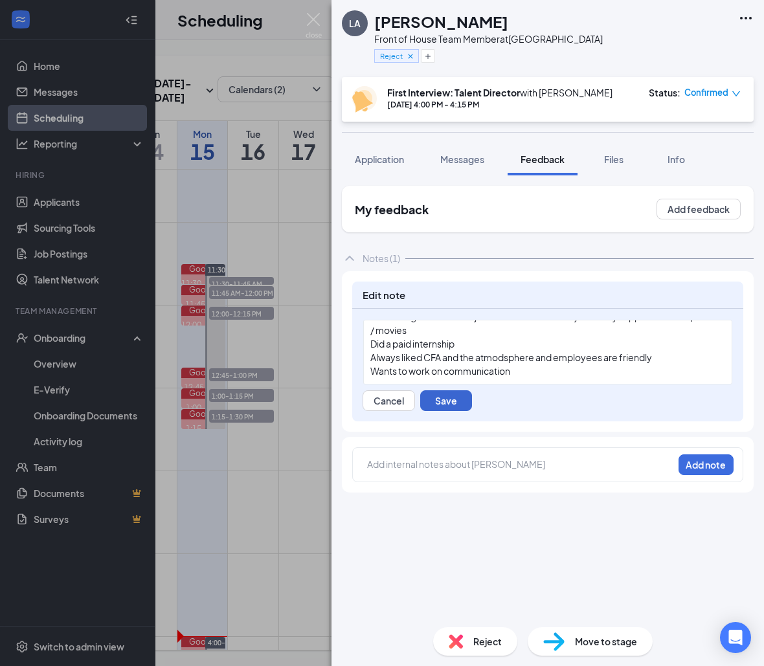
click at [464, 399] on button "Save" at bounding box center [446, 400] width 52 height 21
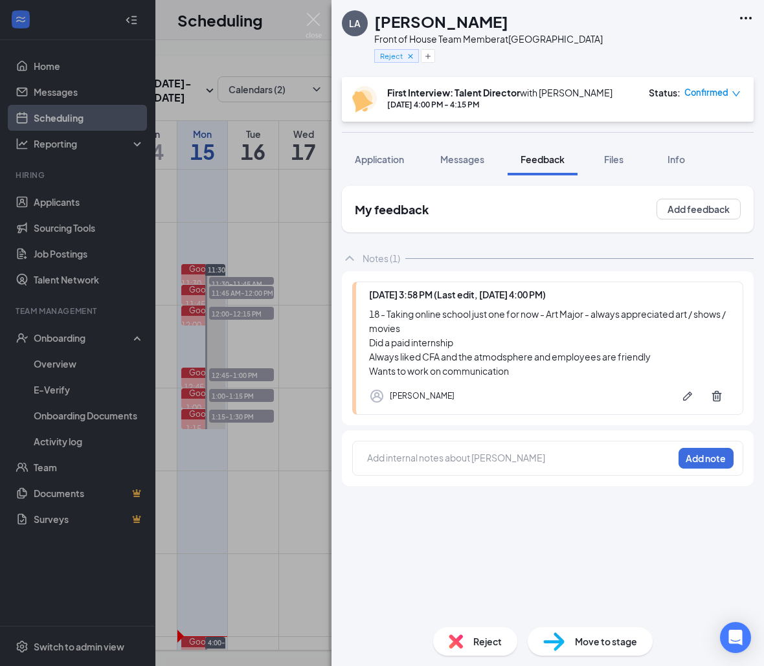
click at [735, 375] on div "Today 3:58 PM (Last edit, Today 4:00 PM) 18 - Taking online school just one for…" at bounding box center [547, 348] width 391 height 133
click at [679, 393] on button "button" at bounding box center [687, 396] width 26 height 26
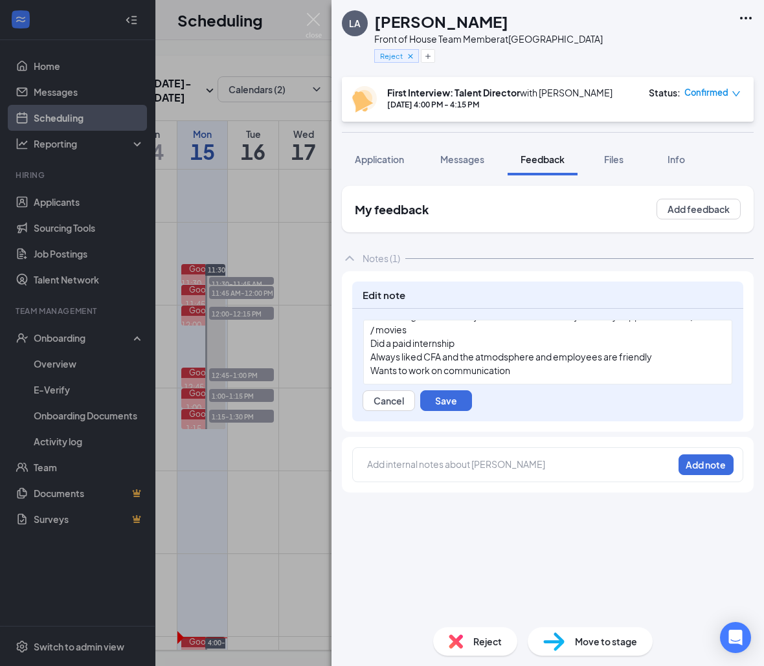
click at [560, 392] on div "Cancel Save" at bounding box center [547, 400] width 370 height 21
click at [555, 378] on div "18 - Taking online school just one for now - Art Major - always appreciated art…" at bounding box center [547, 352] width 369 height 65
click at [419, 370] on span "Earliest is 9AM and 10 PM" at bounding box center [422, 371] width 104 height 12
click at [488, 390] on div "Cancel Save" at bounding box center [547, 400] width 370 height 21
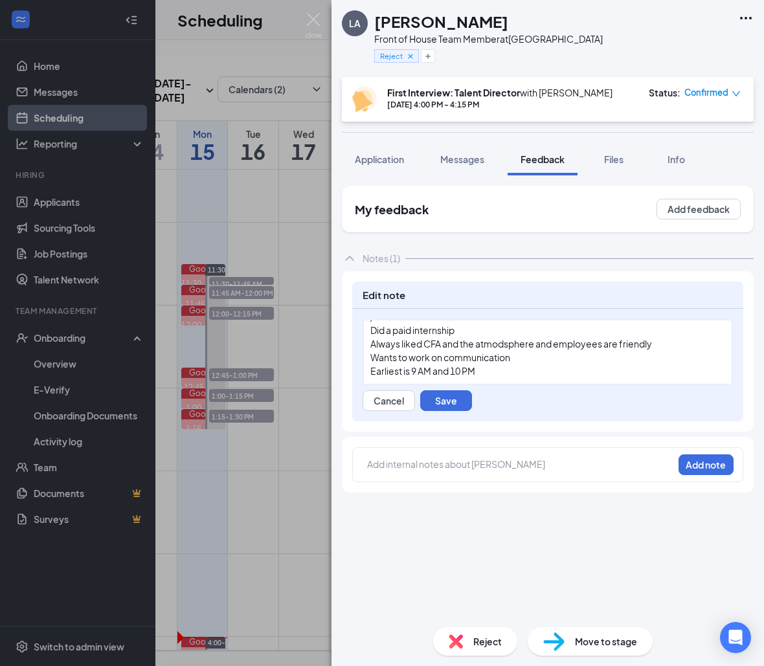
click at [491, 379] on div "18 - Taking online school just one for now - Art Major - always appreciated art…" at bounding box center [547, 352] width 369 height 65
click at [491, 377] on div "Earliest is 9 AM and 10 PM Fri/sat later" at bounding box center [547, 371] width 355 height 14
click at [497, 370] on span "Earliest is 9 AM and 10 PM Fri/sat later" at bounding box center [447, 371] width 154 height 12
click at [549, 373] on div "Earliest is 9 AM and 10 PM Fri/Sat later" at bounding box center [547, 371] width 355 height 14
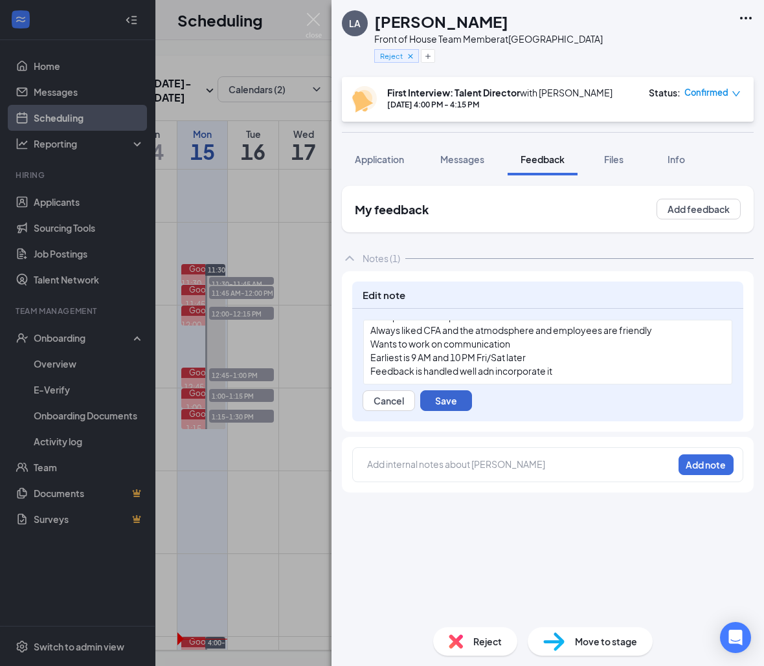
click at [437, 397] on button "Save" at bounding box center [446, 400] width 52 height 21
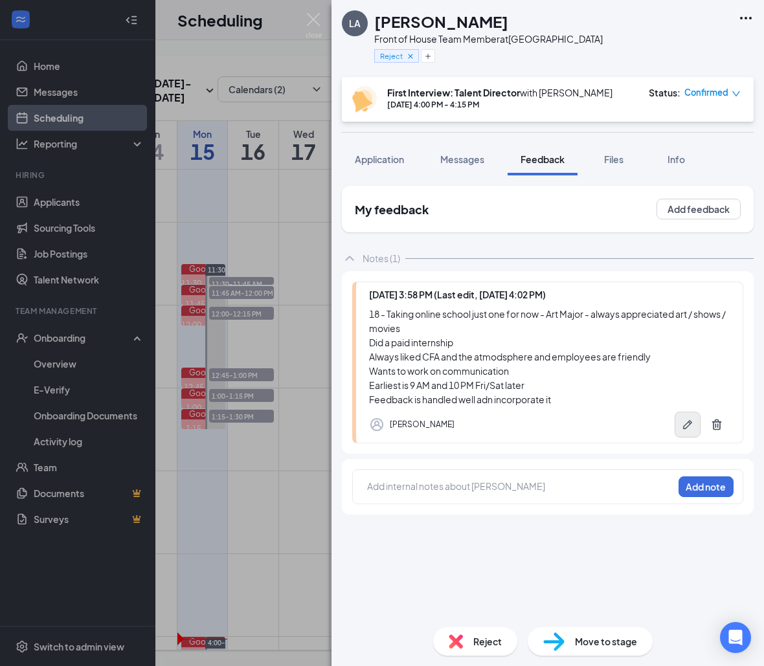
click at [689, 416] on button "button" at bounding box center [687, 425] width 26 height 26
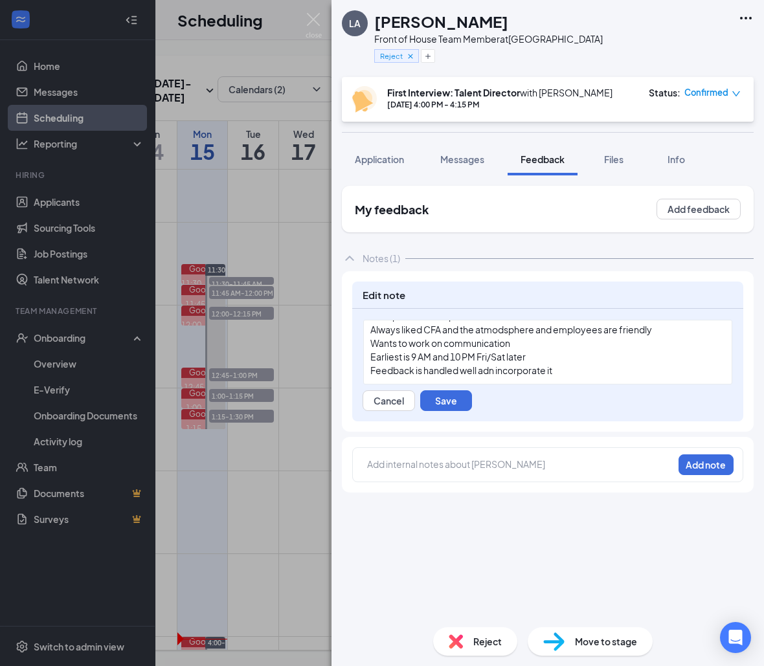
click at [627, 377] on div "18 - Taking online school just one for now - Art Major - always appreciated art…" at bounding box center [547, 352] width 369 height 65
click at [441, 403] on button "Save" at bounding box center [446, 400] width 52 height 21
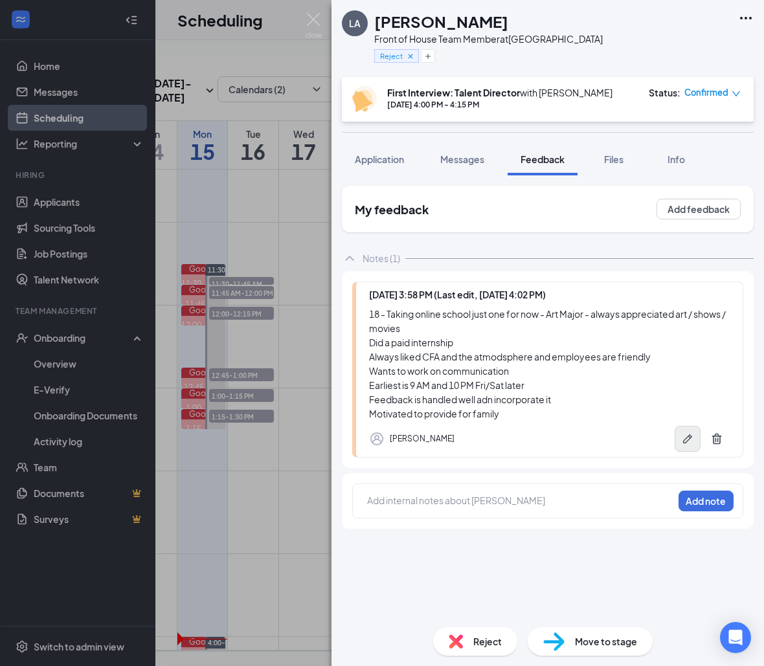
click at [683, 430] on button "button" at bounding box center [687, 439] width 26 height 26
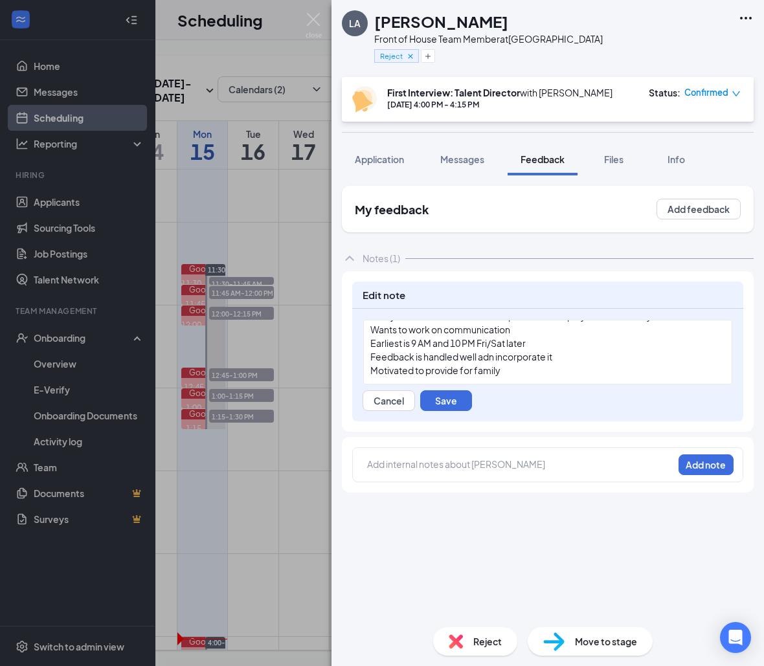
click at [588, 368] on div "Motivated to provide for family" at bounding box center [547, 371] width 355 height 14
click at [551, 371] on span "Smile on face / greet / smile on face and bvest she can" at bounding box center [483, 371] width 227 height 12
click at [461, 395] on button "Save" at bounding box center [446, 400] width 52 height 21
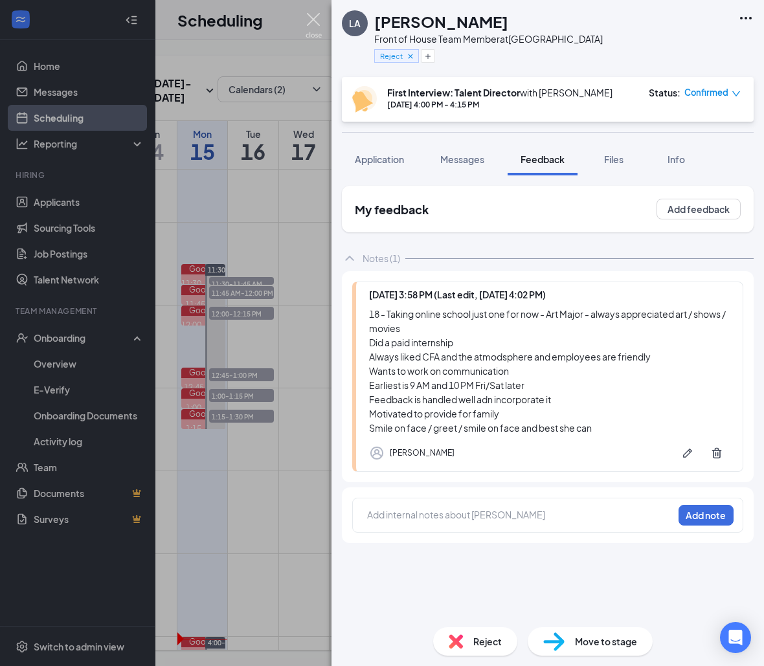
click at [309, 21] on img at bounding box center [313, 25] width 16 height 25
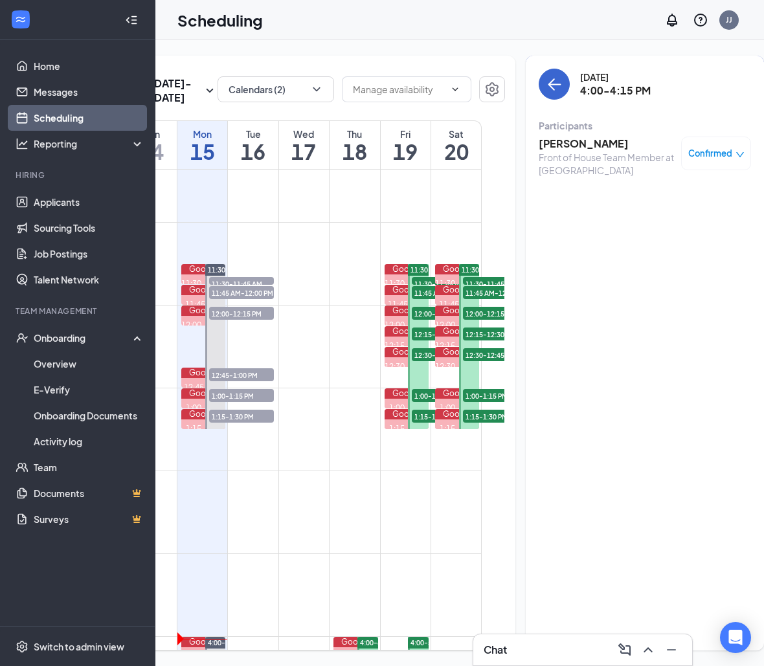
click at [538, 95] on button "back-button" at bounding box center [553, 84] width 31 height 31
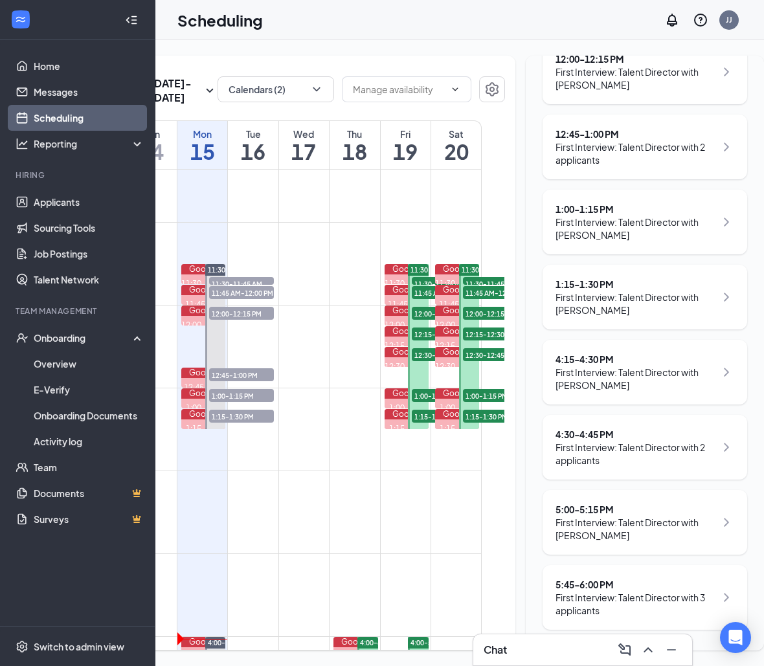
click at [590, 368] on div "First Interview: Talent Director with [PERSON_NAME]" at bounding box center [635, 379] width 160 height 26
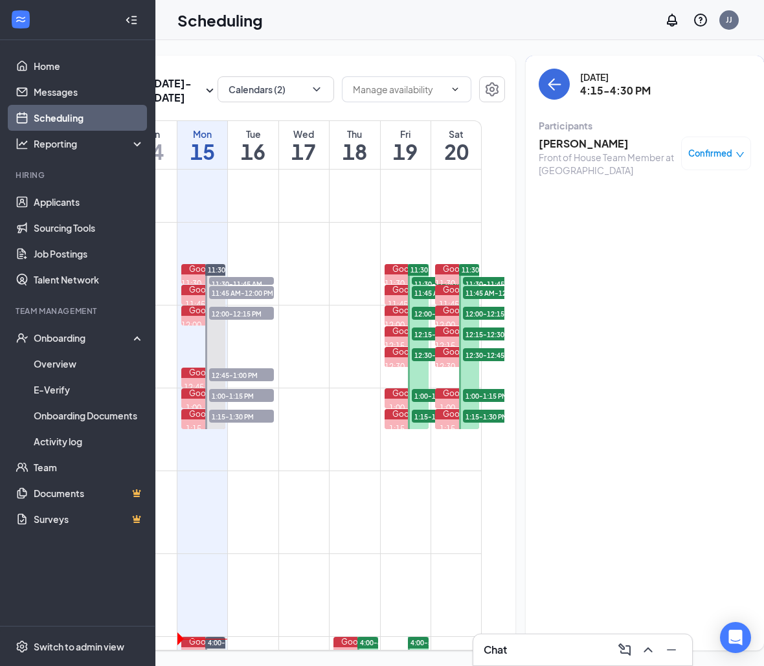
click at [575, 148] on h3 "Jacqueline Ortega" at bounding box center [606, 144] width 136 height 14
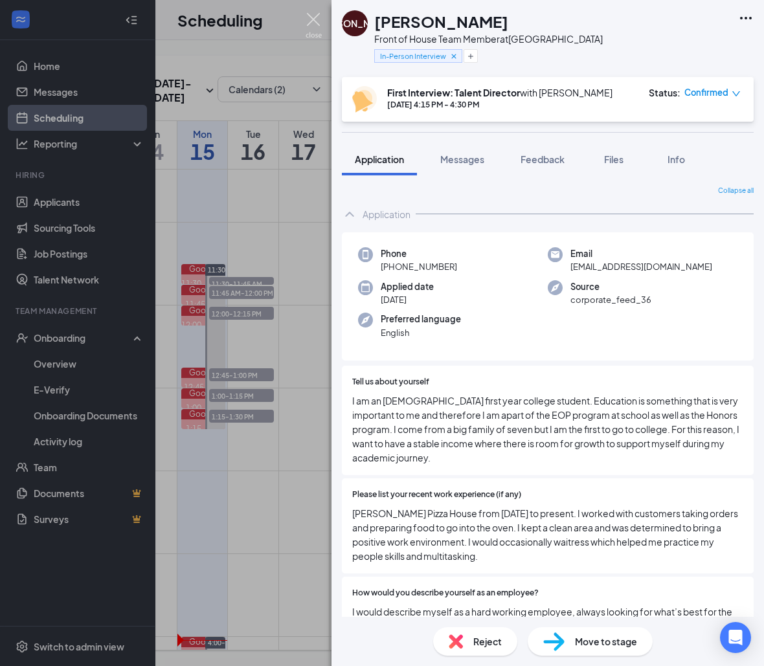
click at [313, 21] on img at bounding box center [313, 25] width 16 height 25
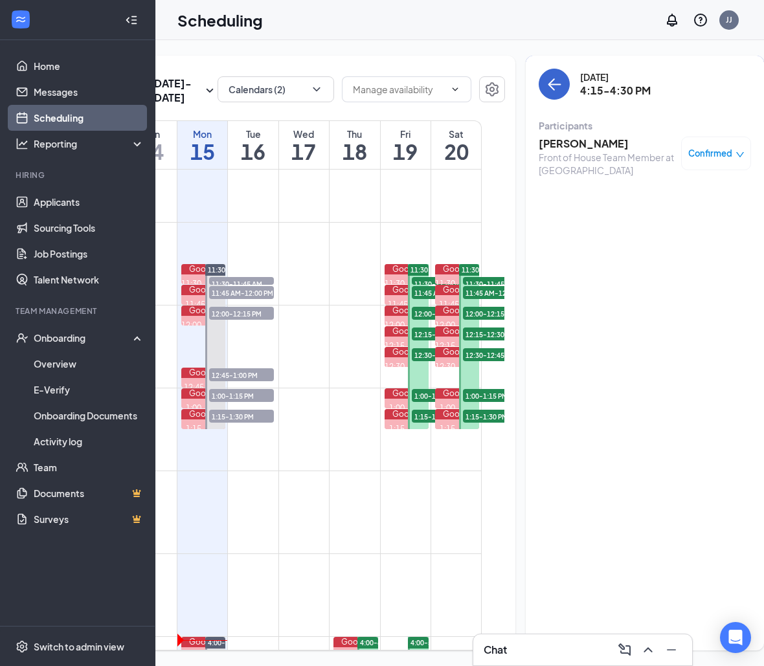
click at [546, 91] on icon "ArrowLeft" at bounding box center [554, 84] width 16 height 16
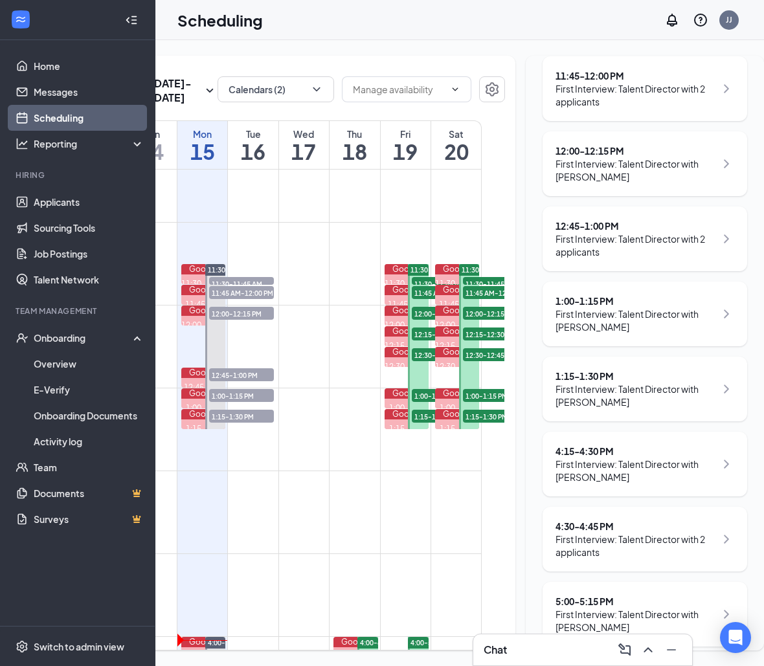
scroll to position [287, 0]
click at [581, 450] on div "4:15 - 4:30 PM" at bounding box center [635, 452] width 160 height 13
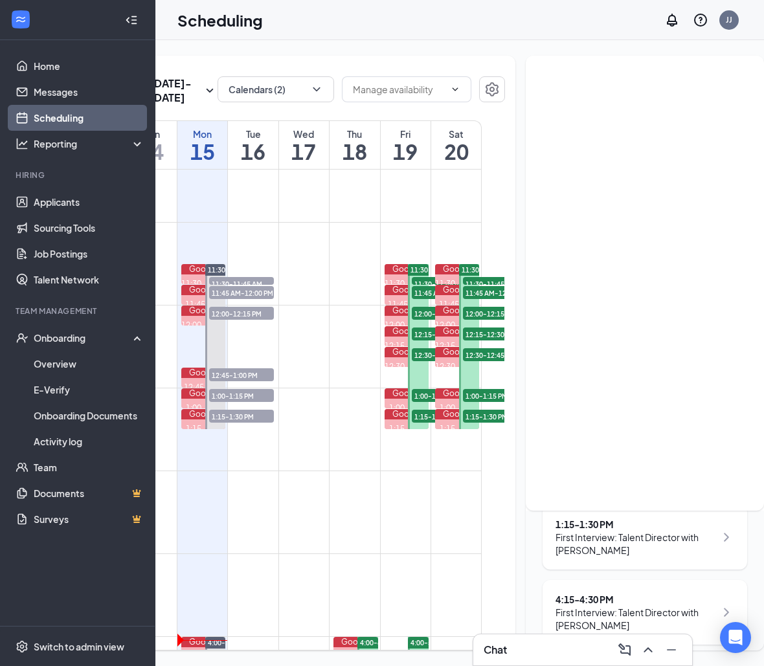
scroll to position [21, 0]
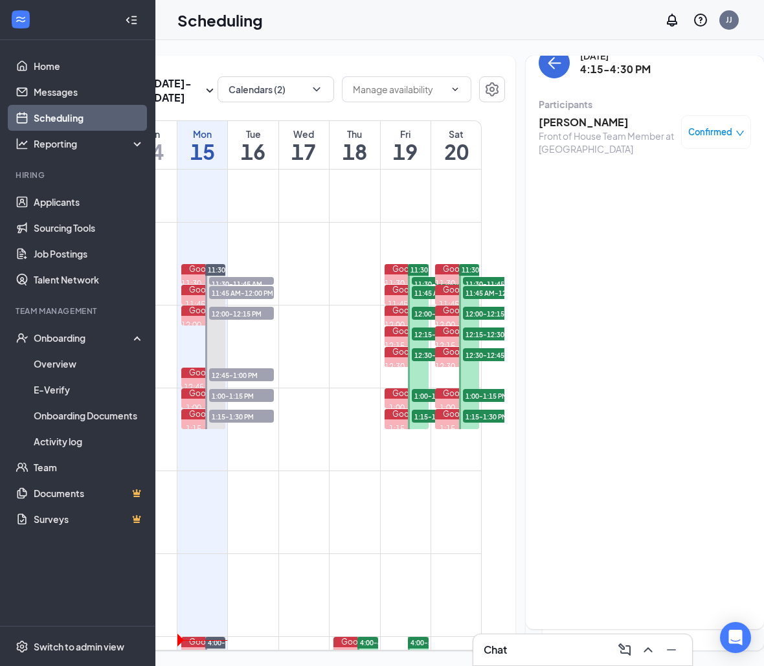
click at [599, 114] on div "Jacqueline Ortega Front of House Team Member at South Gate Confirmed" at bounding box center [644, 135] width 212 height 49
click at [592, 124] on h3 "Jacqueline Ortega" at bounding box center [606, 122] width 136 height 14
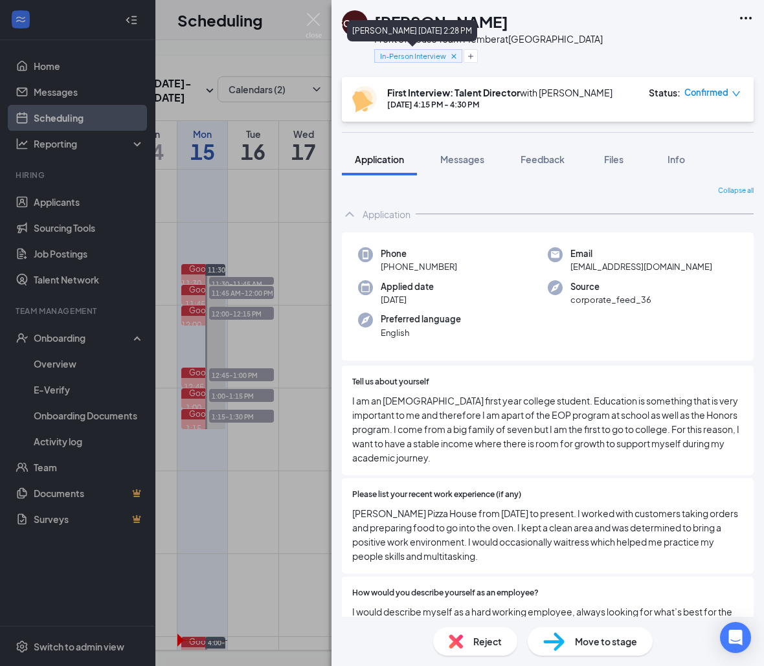
click at [447, 56] on div "In-Person Interview" at bounding box center [418, 56] width 88 height 14
click at [526, 164] on span "Feedback" at bounding box center [542, 159] width 44 height 12
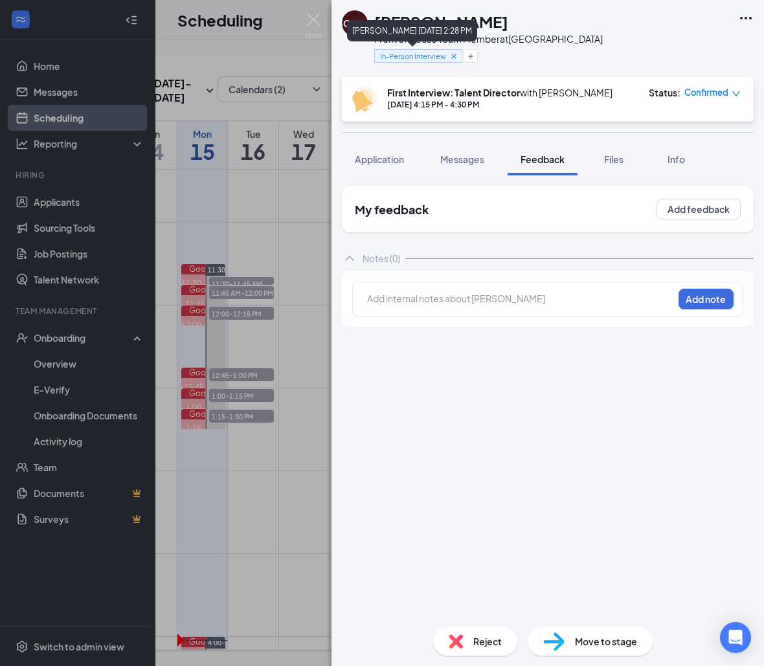
click at [456, 54] on icon "Cross" at bounding box center [453, 56] width 9 height 9
click at [413, 285] on div "Add internal notes about Jacqueline Ortega Add note" at bounding box center [547, 299] width 391 height 35
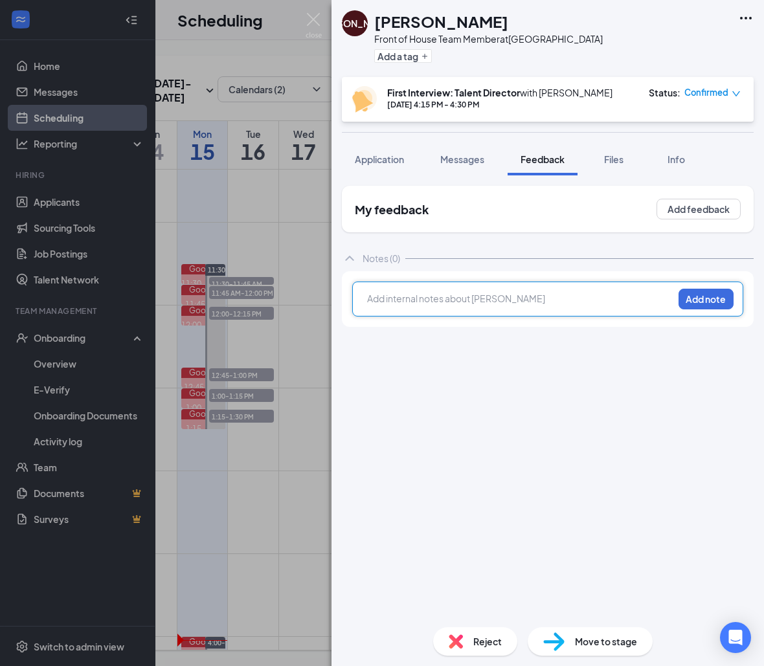
click at [413, 294] on div at bounding box center [520, 299] width 305 height 14
click at [700, 305] on button "Add note" at bounding box center [705, 299] width 55 height 21
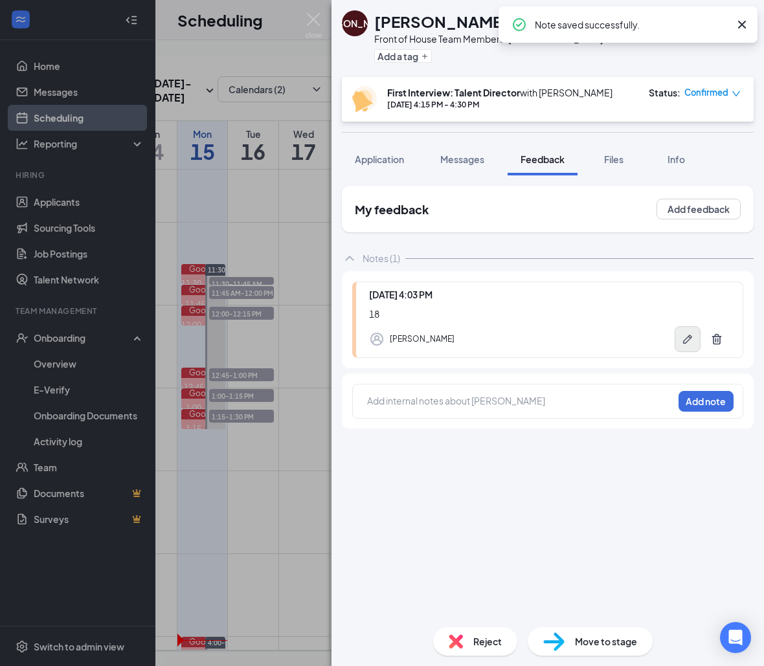
click at [691, 335] on icon "Pen" at bounding box center [687, 339] width 13 height 13
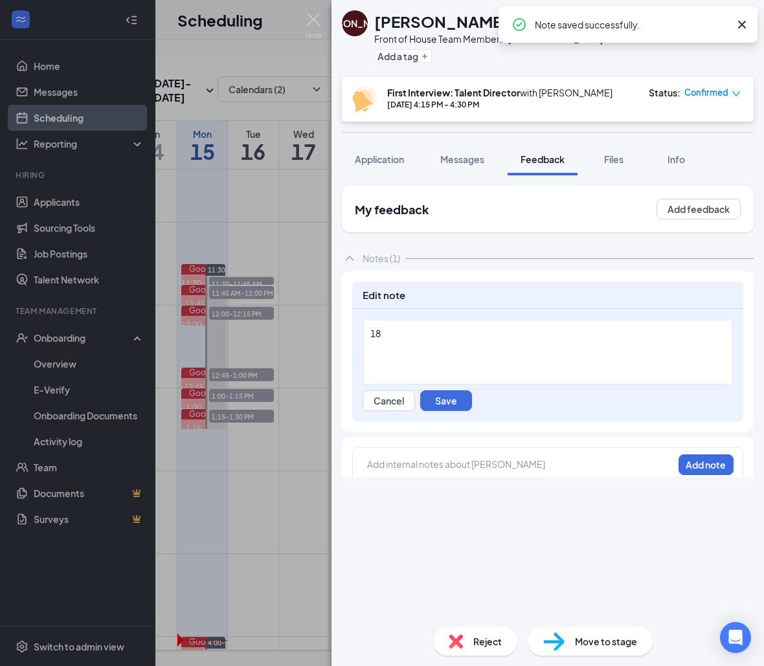
click at [608, 332] on div "18" at bounding box center [547, 334] width 355 height 14
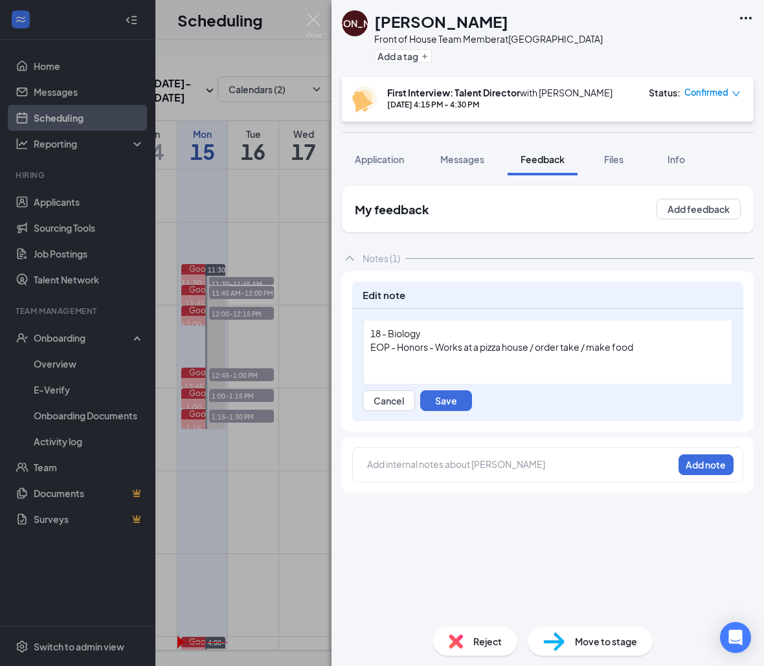
click at [386, 329] on span "18 - Biology" at bounding box center [395, 333] width 50 height 12
click at [647, 362] on div "18 - Pre-Biology EOP - Honors - Works at a pizza house / order take / make food" at bounding box center [547, 352] width 369 height 65
click at [456, 339] on div "18 - Pre-Biology" at bounding box center [547, 334] width 355 height 14
click at [388, 362] on div at bounding box center [547, 361] width 355 height 14
click at [449, 404] on button "Save" at bounding box center [446, 400] width 52 height 21
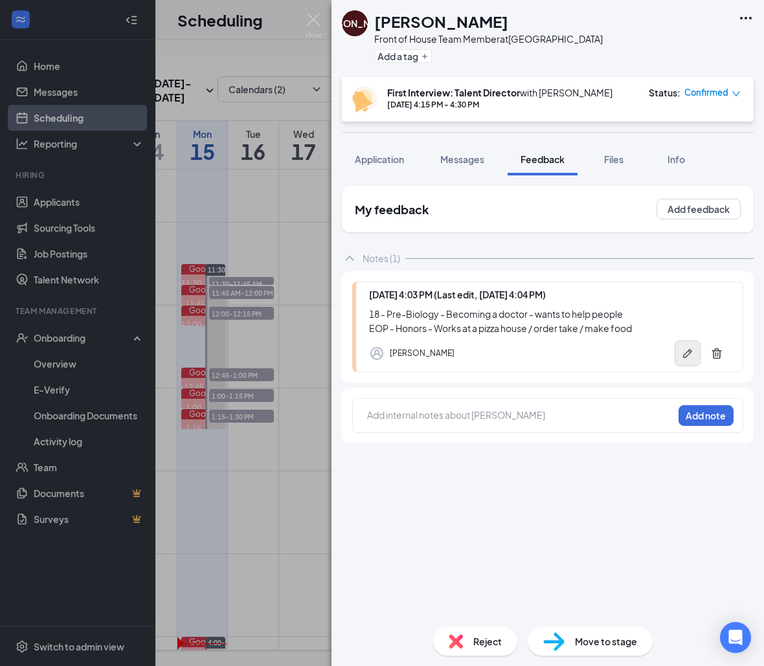
click at [689, 348] on icon "Pen" at bounding box center [687, 353] width 13 height 13
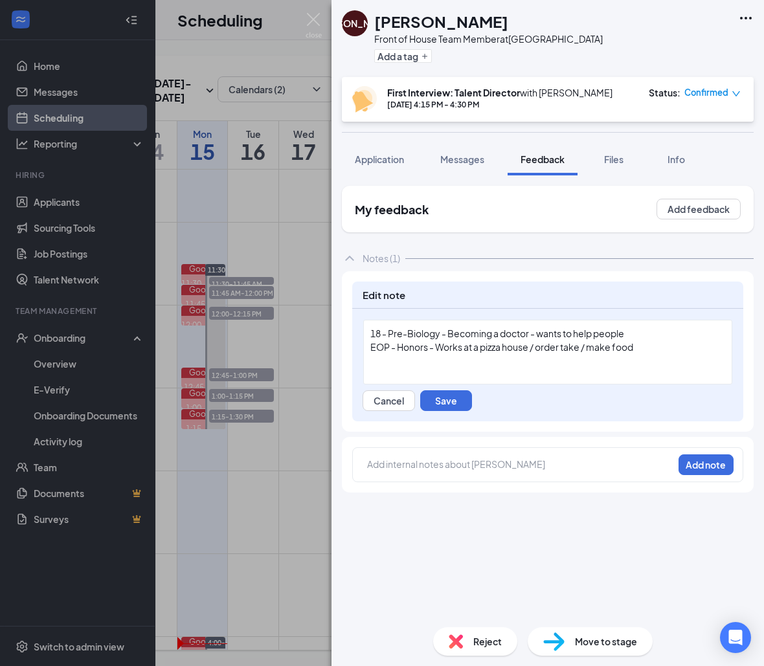
click at [581, 327] on span "18 - Pre-Biology - Becoming a doctor - wants to help people" at bounding box center [497, 333] width 254 height 12
click at [648, 329] on div "18 - Pre-Biology - Becoming a doctor - wants to help people" at bounding box center [547, 334] width 355 height 14
click at [379, 361] on div "18 - Pre-Biology - Becoming a doctor - wants to help people EOP - Honors - Work…" at bounding box center [547, 352] width 369 height 65
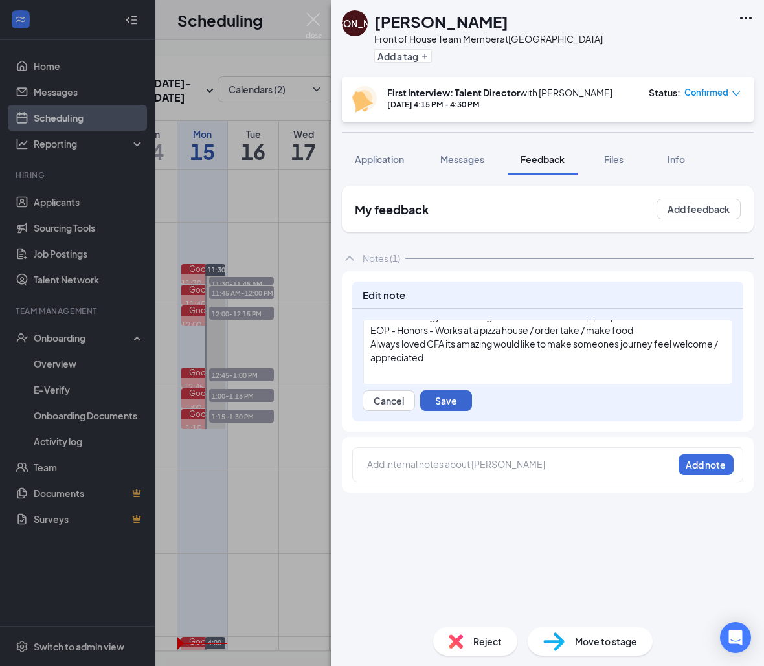
click at [452, 408] on button "Save" at bounding box center [446, 400] width 52 height 21
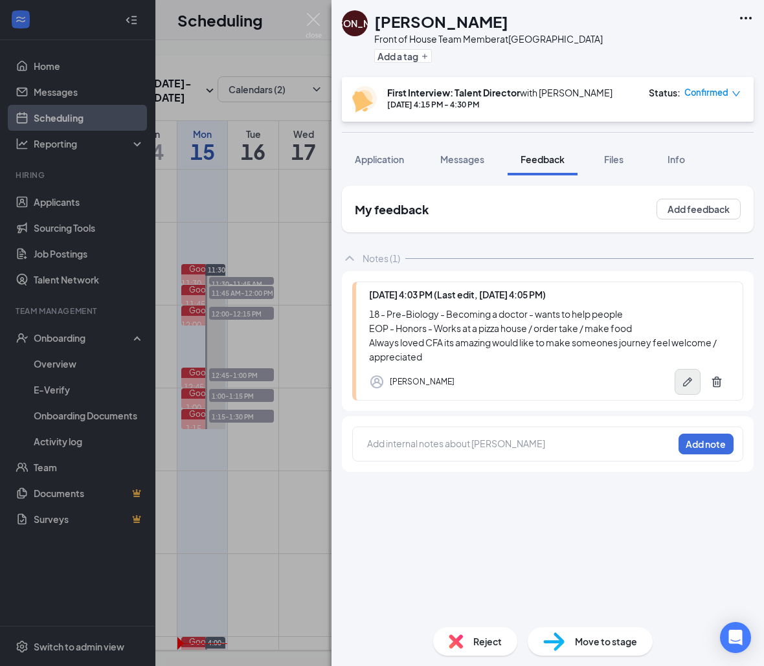
click at [685, 388] on button "button" at bounding box center [687, 382] width 26 height 26
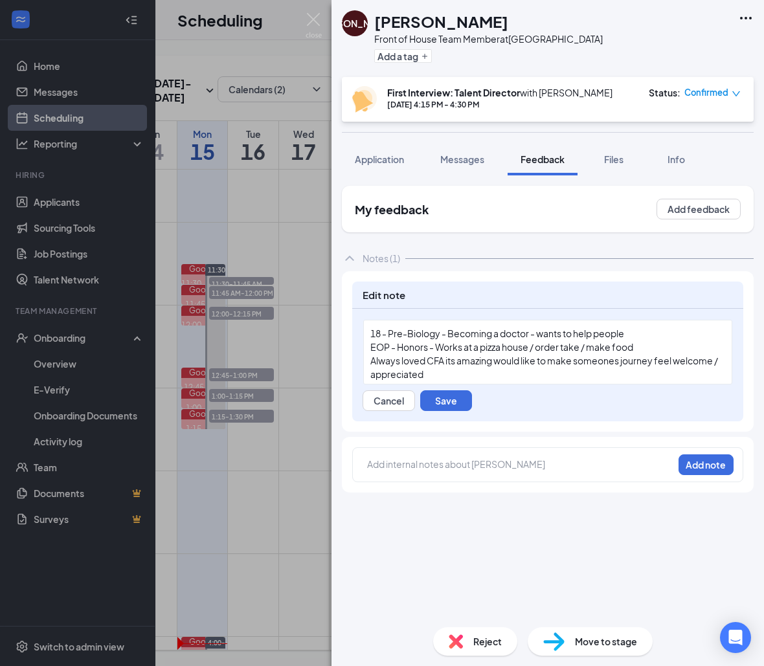
click at [507, 368] on div "Always loved CFA its amazing would like to make someones journey feel welcome /…" at bounding box center [547, 367] width 355 height 27
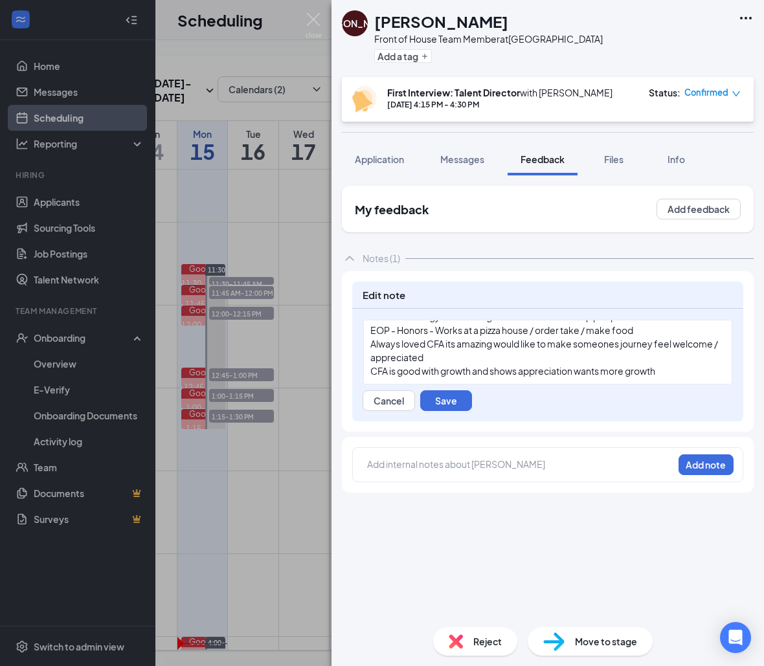
scroll to position [30, 0]
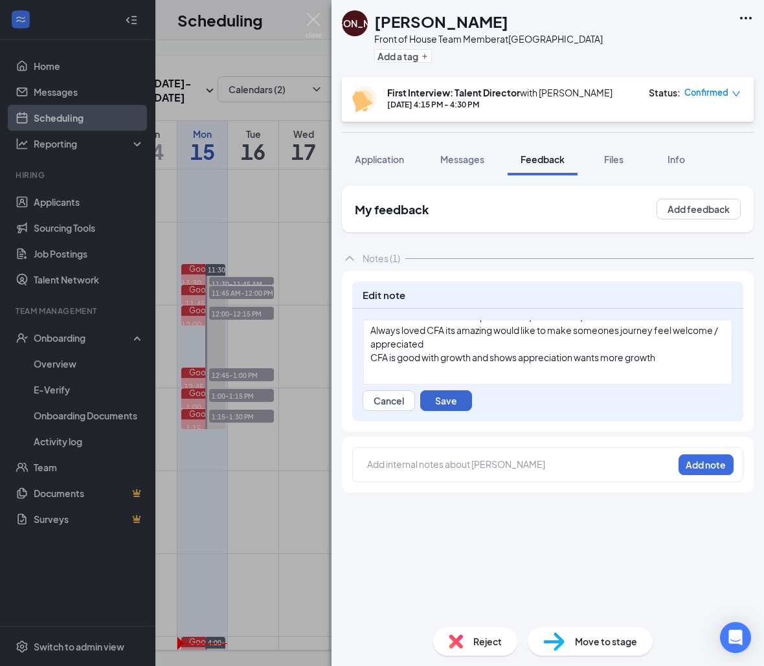
click at [457, 401] on button "Save" at bounding box center [446, 400] width 52 height 21
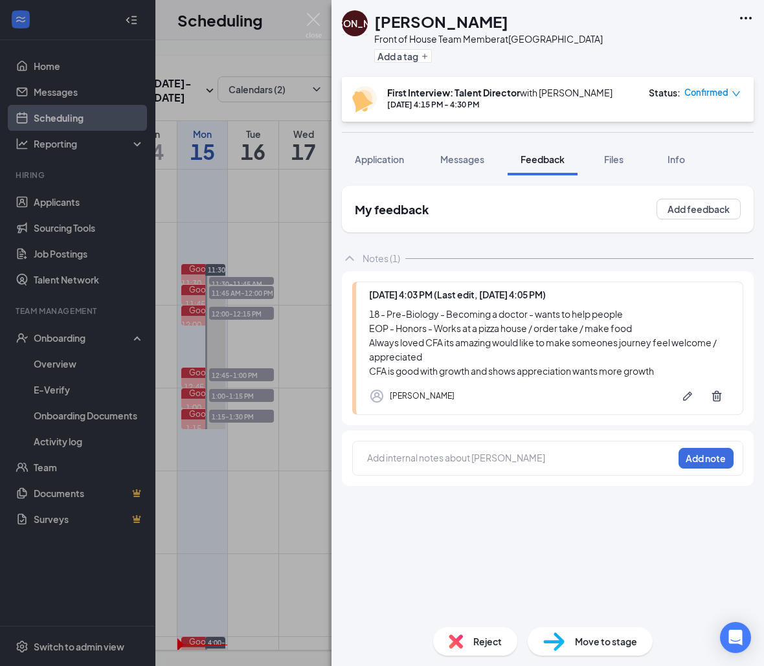
click at [685, 392] on icon "Pen" at bounding box center [687, 396] width 13 height 13
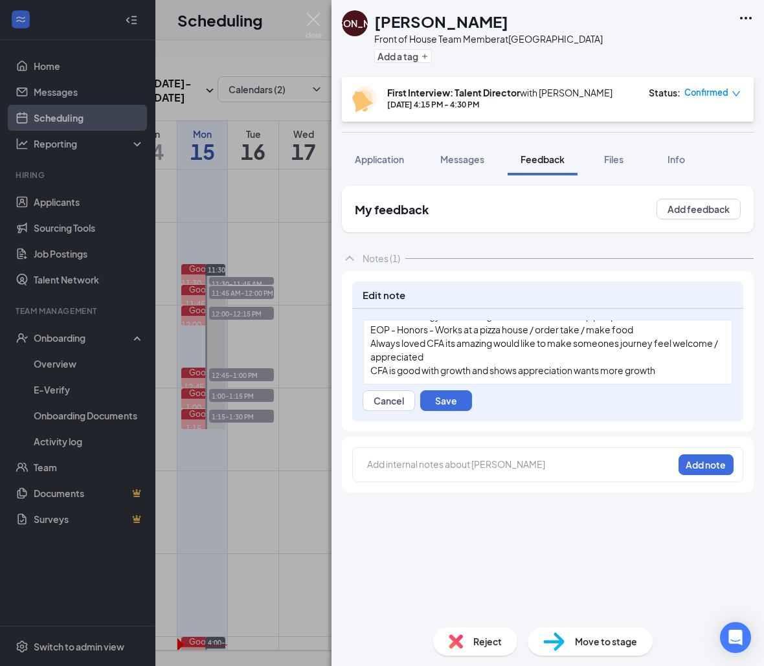
scroll to position [17, 0]
click at [675, 369] on div "CFA is good with growth and shows appreciation wants more growth" at bounding box center [547, 371] width 355 height 14
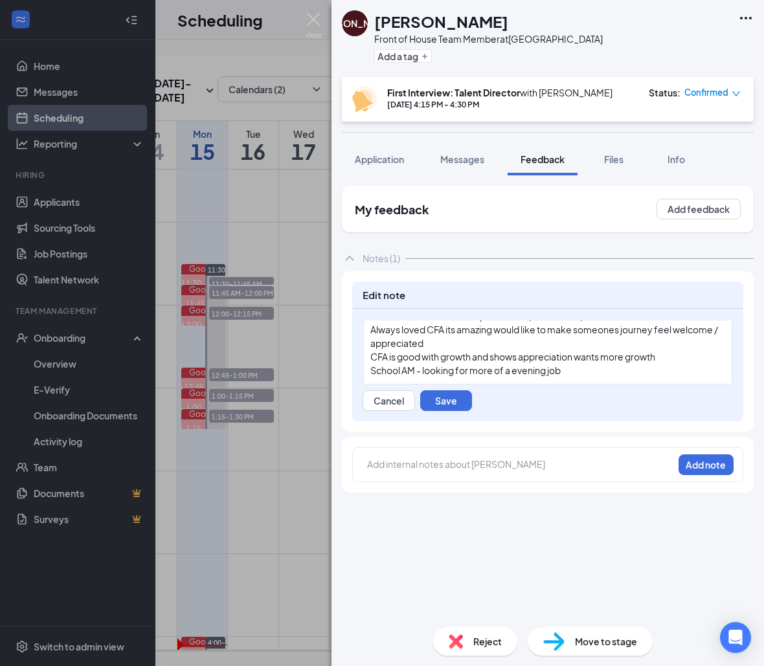
scroll to position [44, 0]
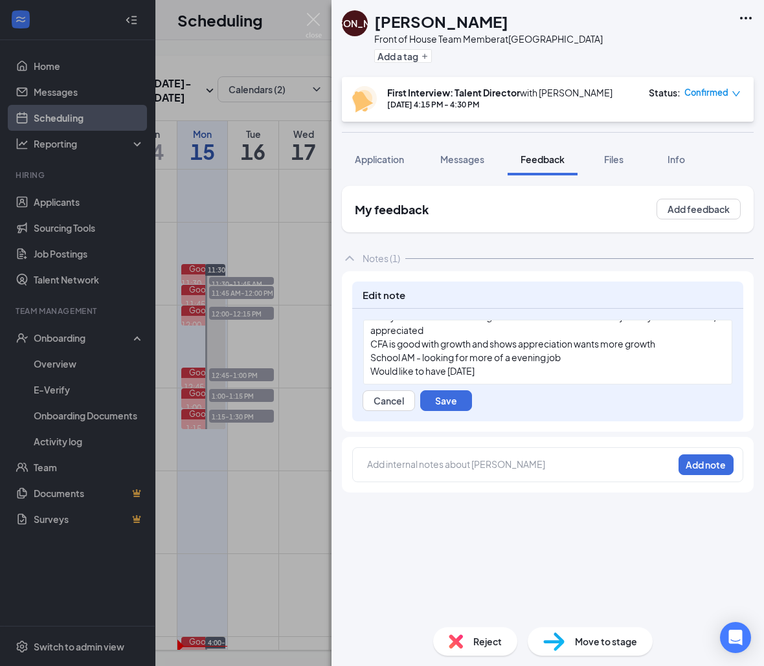
click at [460, 370] on span "Would like to have monday" at bounding box center [422, 371] width 104 height 12
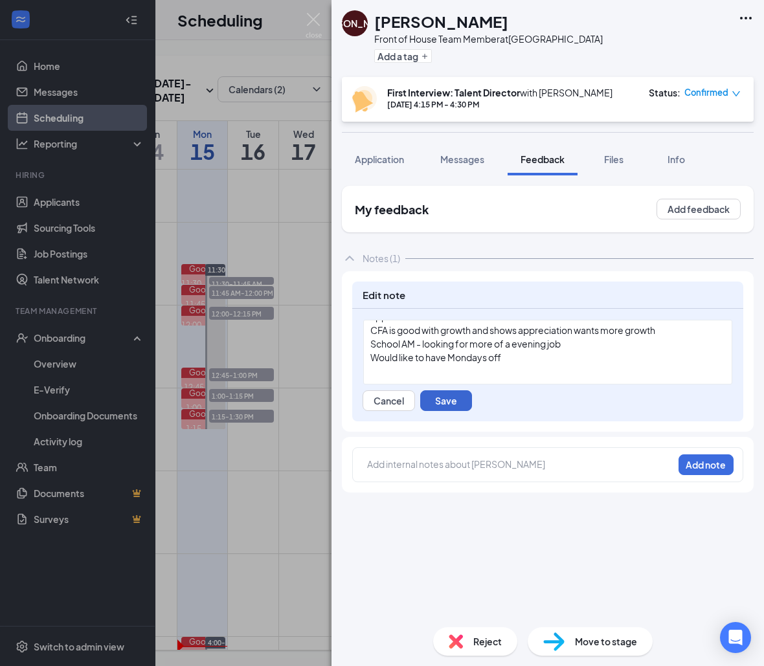
click at [454, 406] on button "Save" at bounding box center [446, 400] width 52 height 21
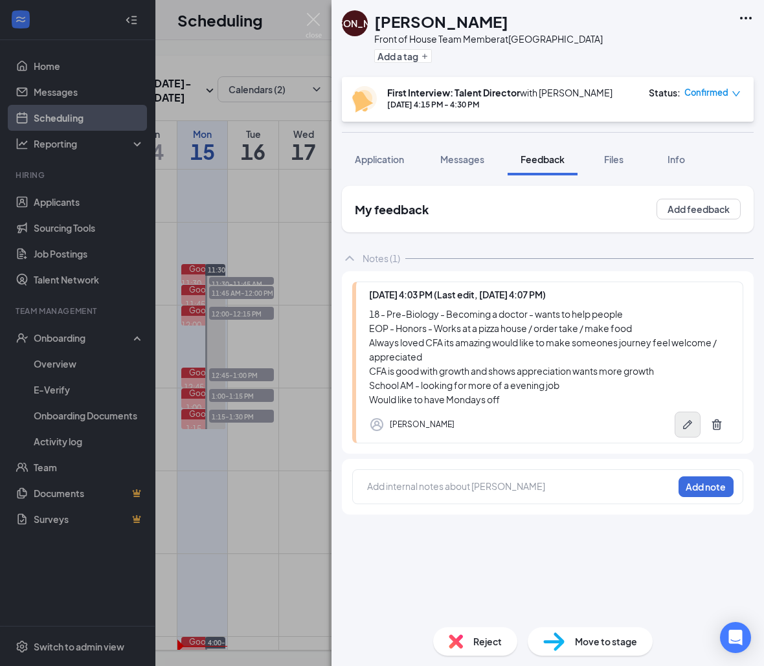
click at [687, 421] on icon "Pen" at bounding box center [687, 424] width 13 height 13
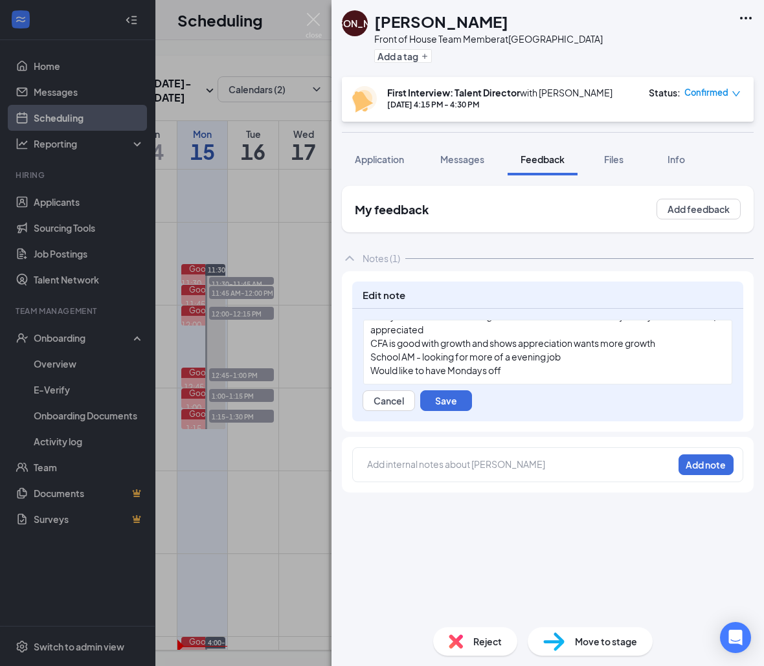
click at [587, 383] on div "18 - Pre-Biology - Becoming a doctor - wants to help people EOP - Honors - Work…" at bounding box center [547, 352] width 369 height 65
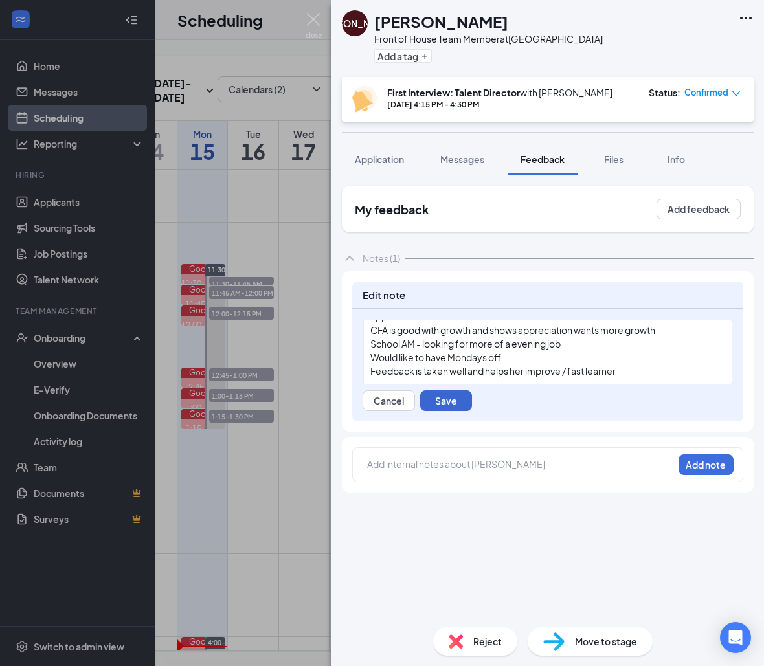
click at [436, 395] on button "Save" at bounding box center [446, 400] width 52 height 21
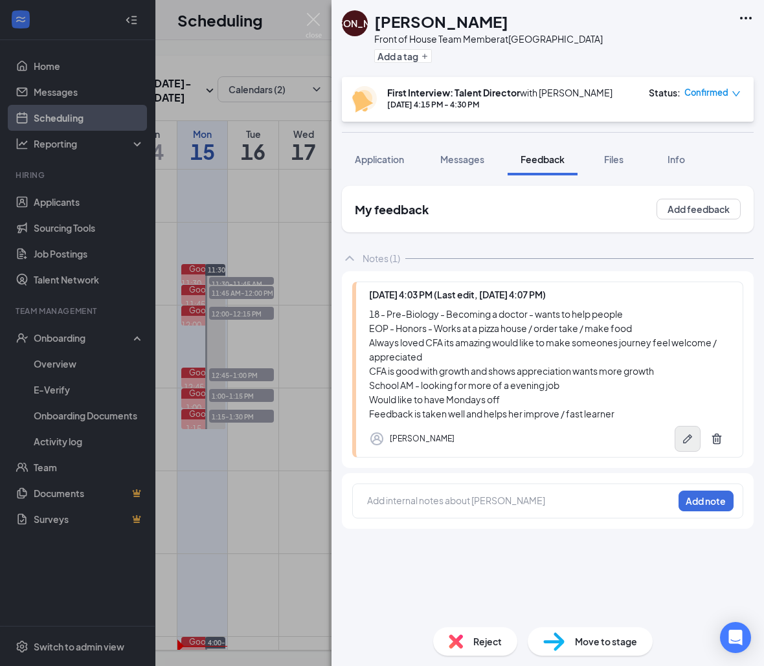
click at [678, 432] on button "button" at bounding box center [687, 439] width 26 height 26
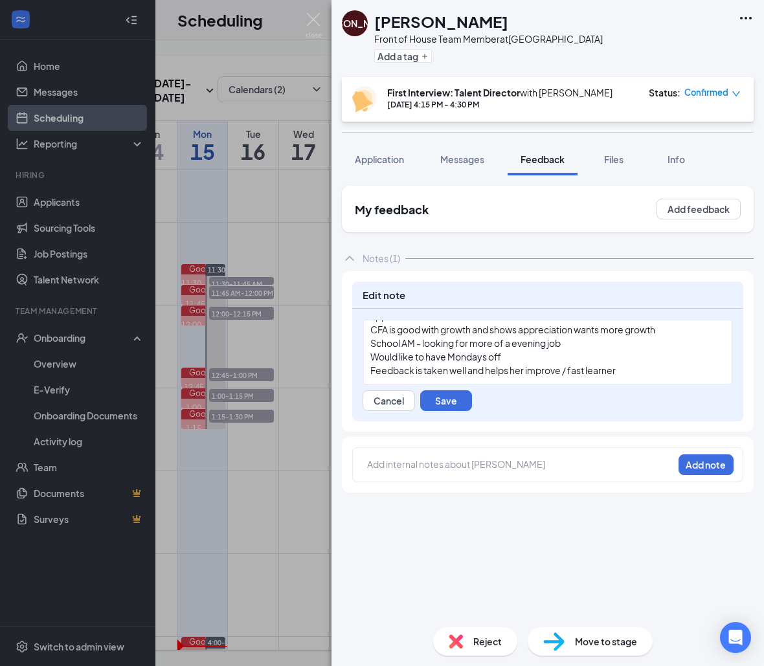
click at [648, 370] on div "Feedback is taken well and helps her improve / fast learner" at bounding box center [547, 371] width 355 height 14
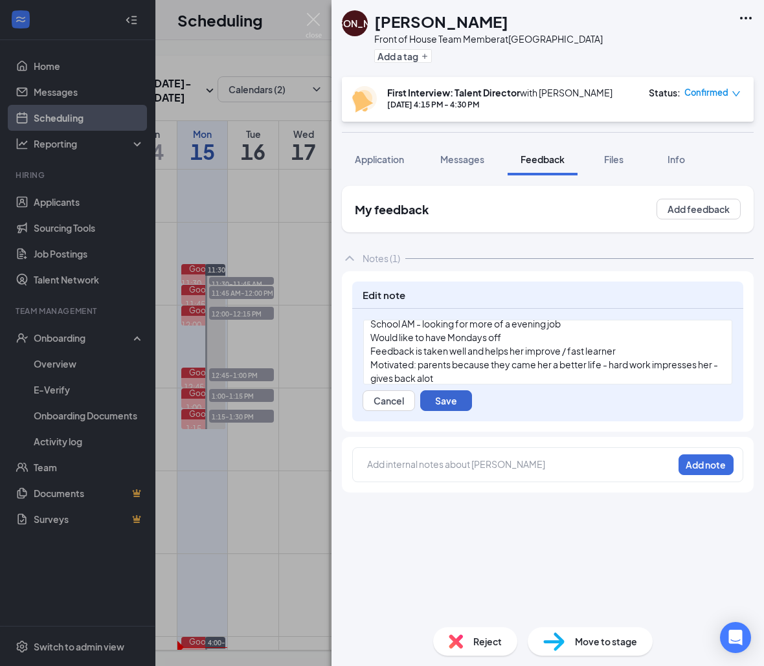
click at [470, 395] on button "Save" at bounding box center [446, 400] width 52 height 21
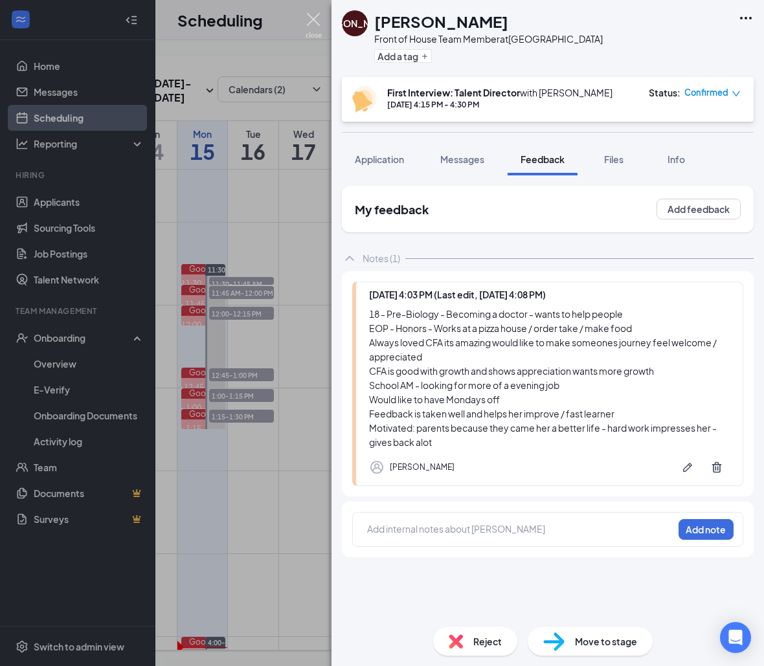
click at [316, 23] on img at bounding box center [313, 25] width 16 height 25
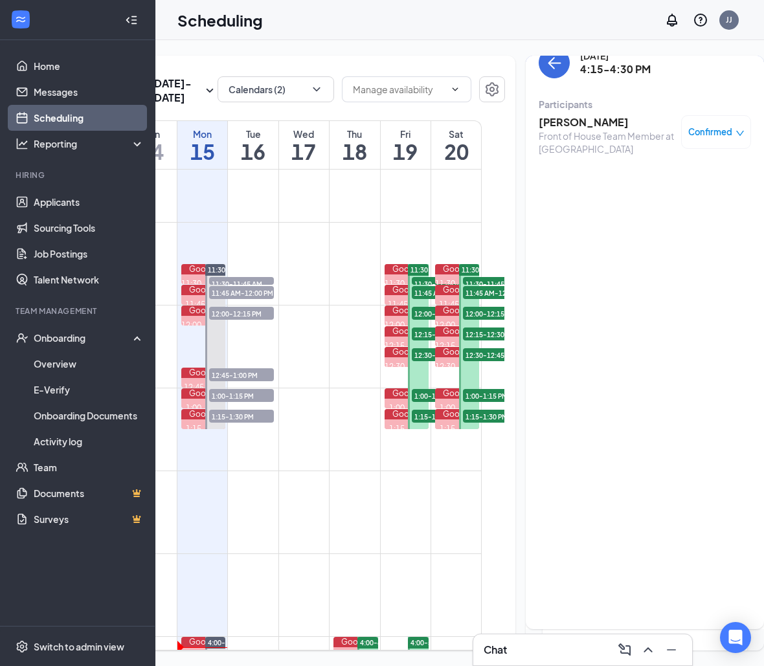
click at [543, 130] on div "Front of House Team Member at [GEOGRAPHIC_DATA]" at bounding box center [606, 142] width 136 height 26
click at [543, 127] on h3 "Jacqueline Ortega" at bounding box center [606, 122] width 136 height 14
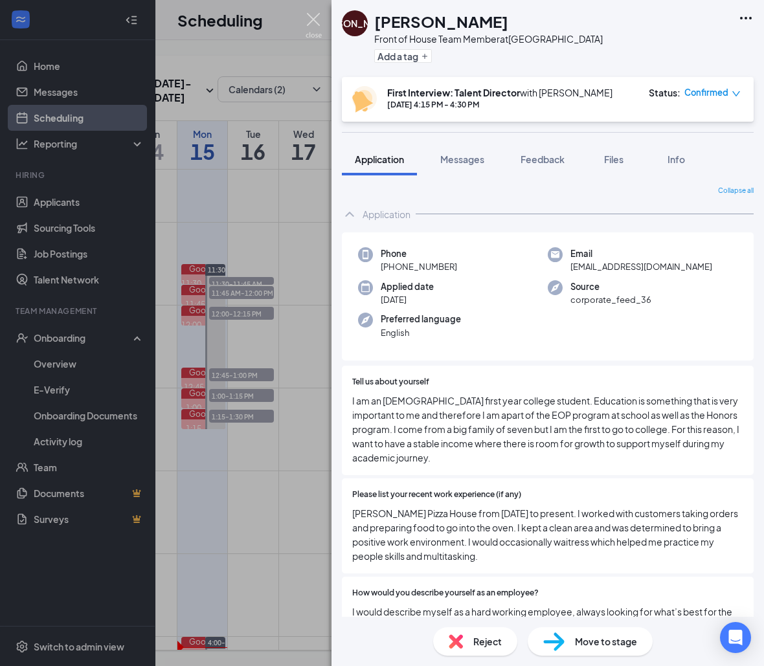
click at [311, 14] on img at bounding box center [313, 25] width 16 height 25
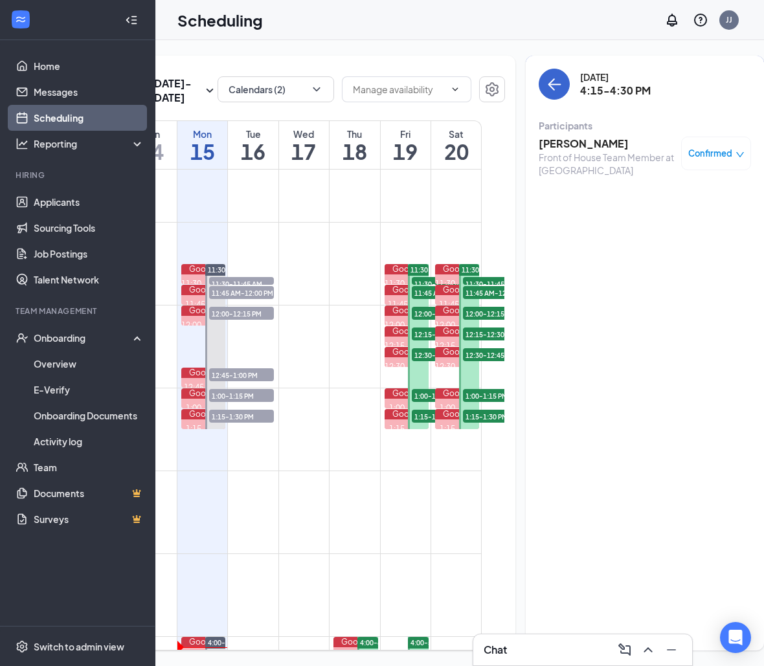
click at [546, 82] on icon "ArrowLeft" at bounding box center [554, 84] width 16 height 16
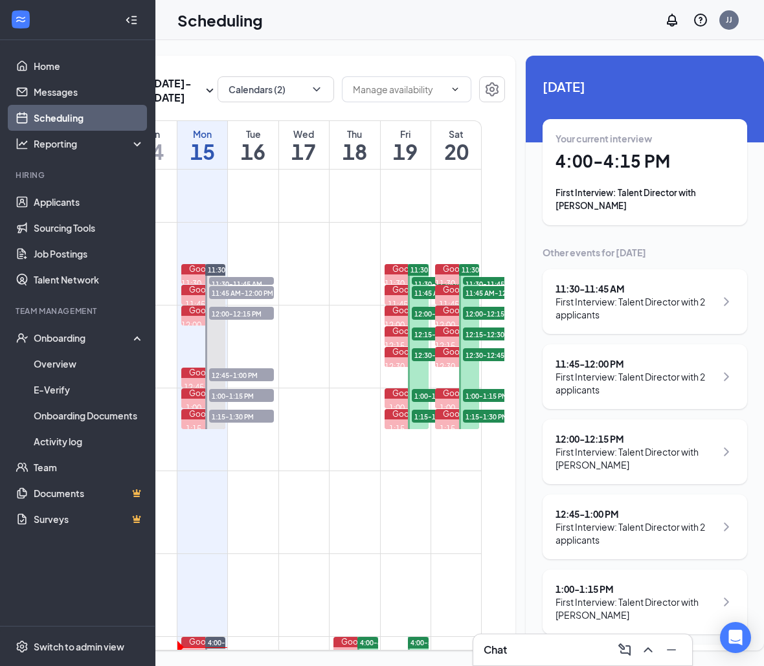
click at [577, 156] on h1 "4:00 - 4:15 PM" at bounding box center [644, 161] width 179 height 22
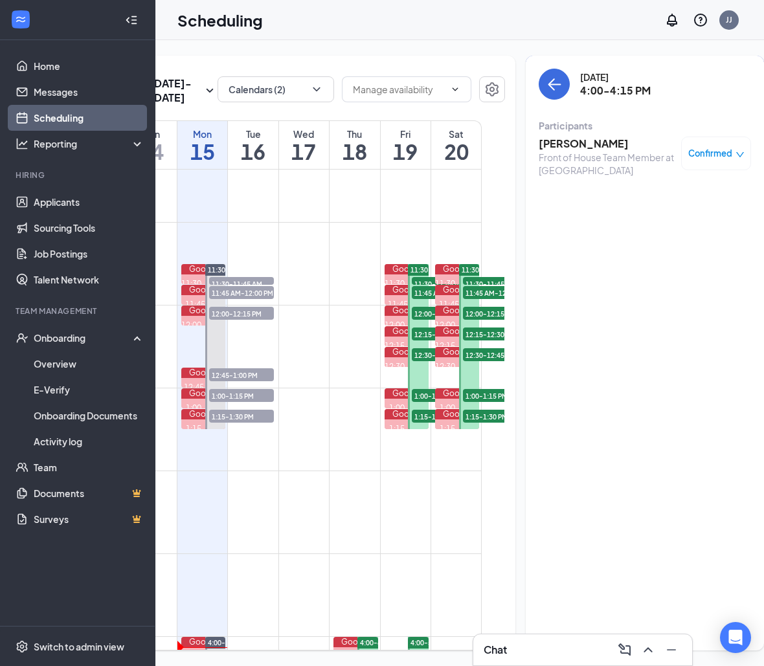
click at [551, 87] on div "Monday, Sep 15 4:00-4:15 PM" at bounding box center [644, 84] width 212 height 31
click at [538, 75] on button "back-button" at bounding box center [553, 84] width 31 height 31
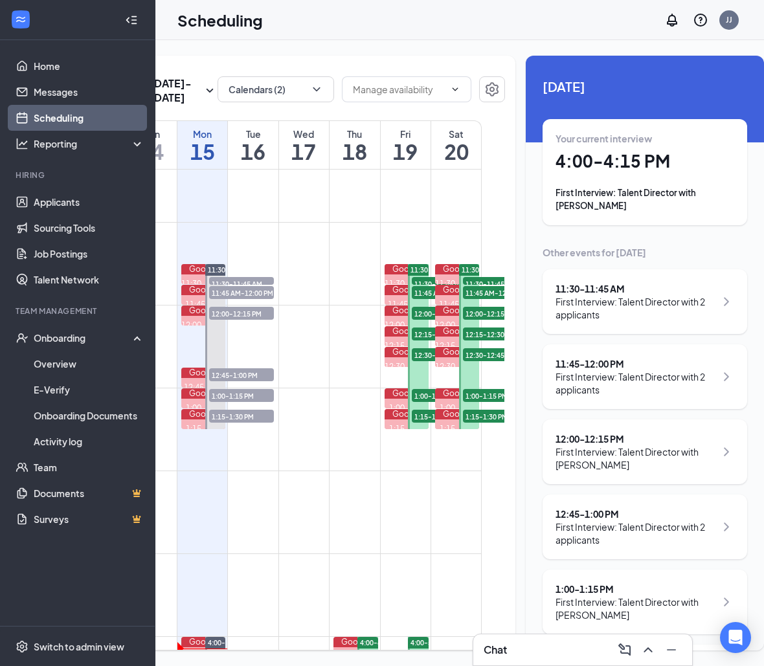
click at [627, 168] on h1 "4:00 - 4:15 PM" at bounding box center [644, 161] width 179 height 22
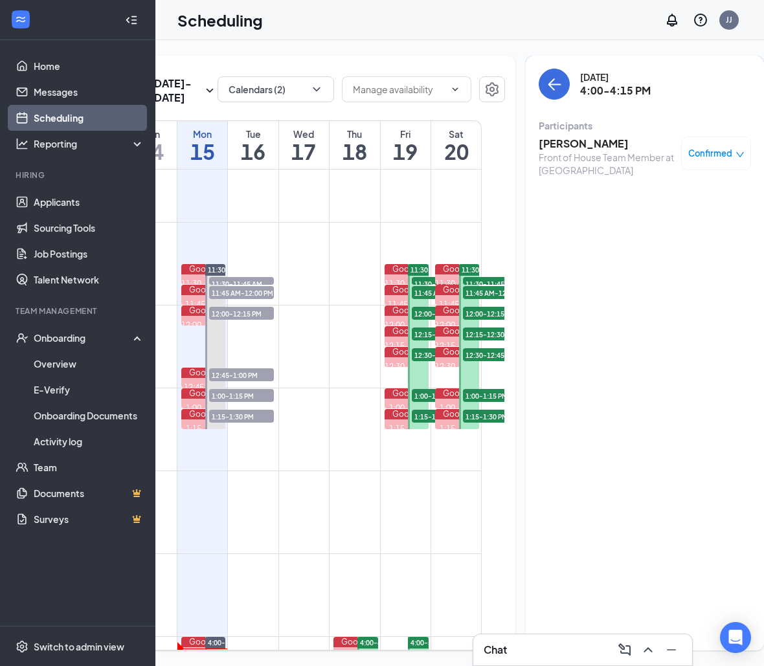
click at [538, 144] on h3 "Leyla Alvarez" at bounding box center [606, 144] width 136 height 14
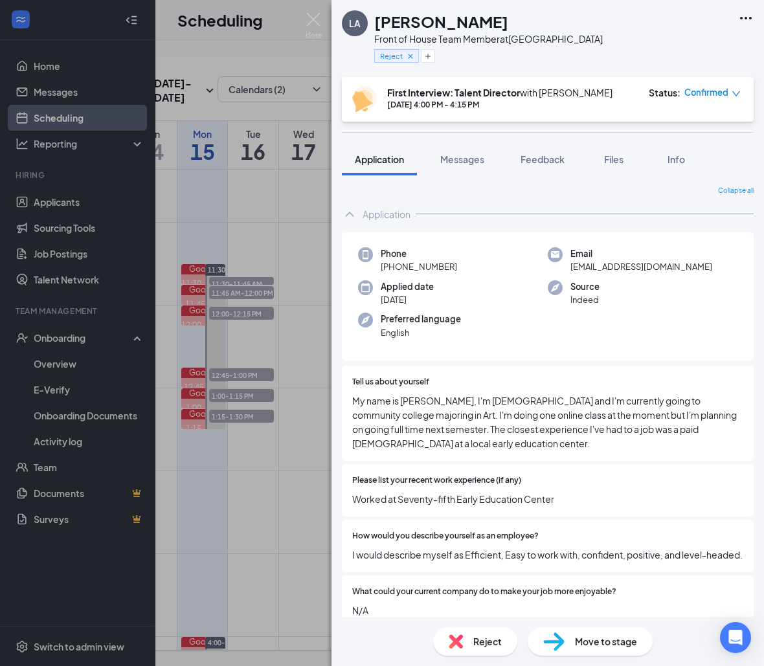
click at [263, 72] on div "LA Leyla Alvarez Front of House Team Member at South Gate Reject First Intervie…" at bounding box center [382, 333] width 764 height 666
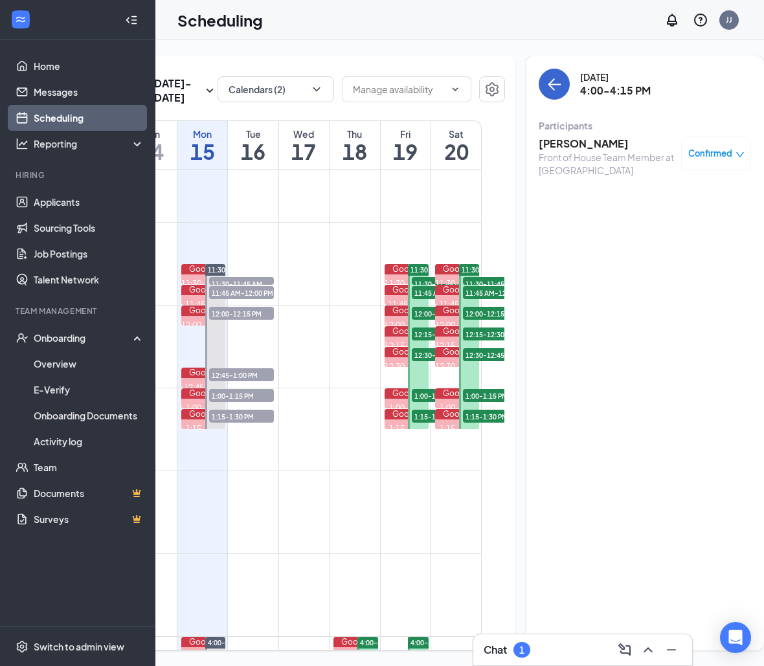
click at [538, 71] on button "back-button" at bounding box center [553, 84] width 31 height 31
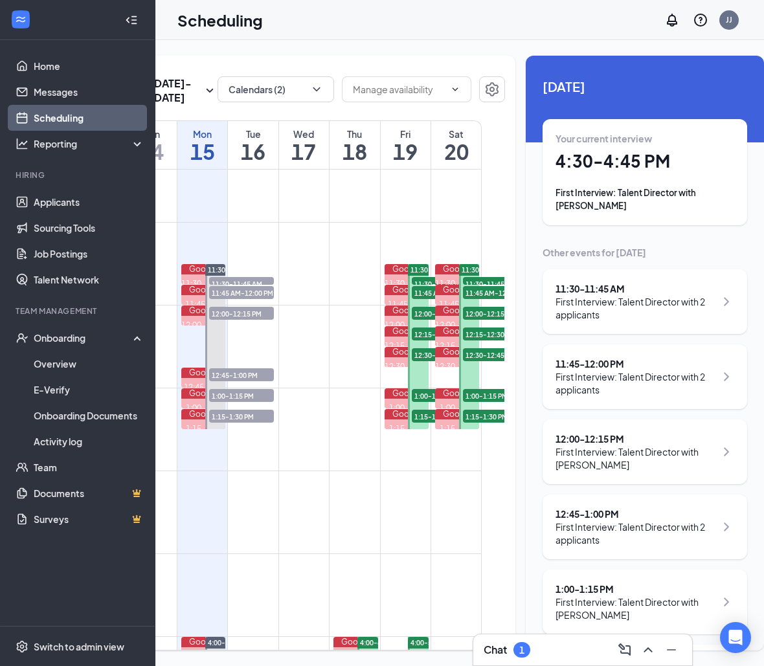
scroll to position [-1, 0]
click at [587, 155] on h1 "4:30 - 4:45 PM" at bounding box center [644, 161] width 179 height 22
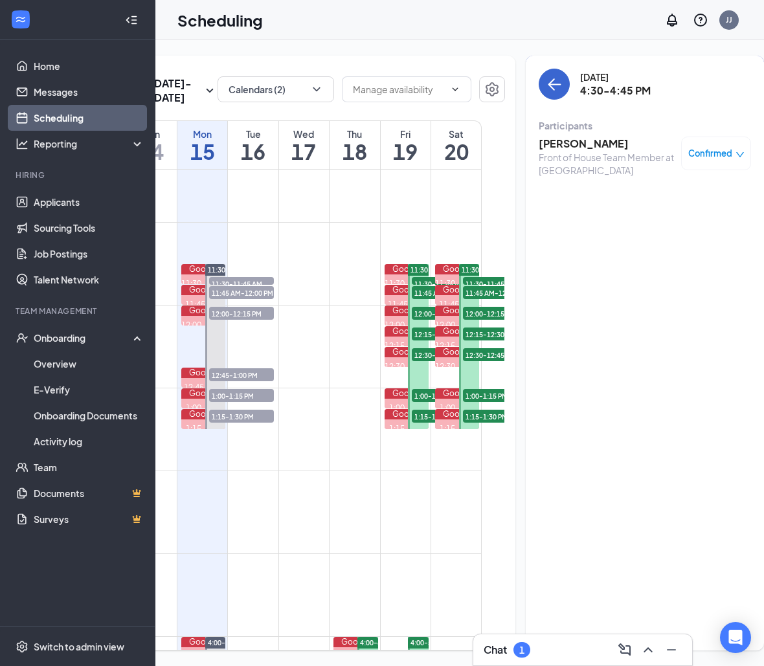
click at [538, 95] on button "back-button" at bounding box center [553, 84] width 31 height 31
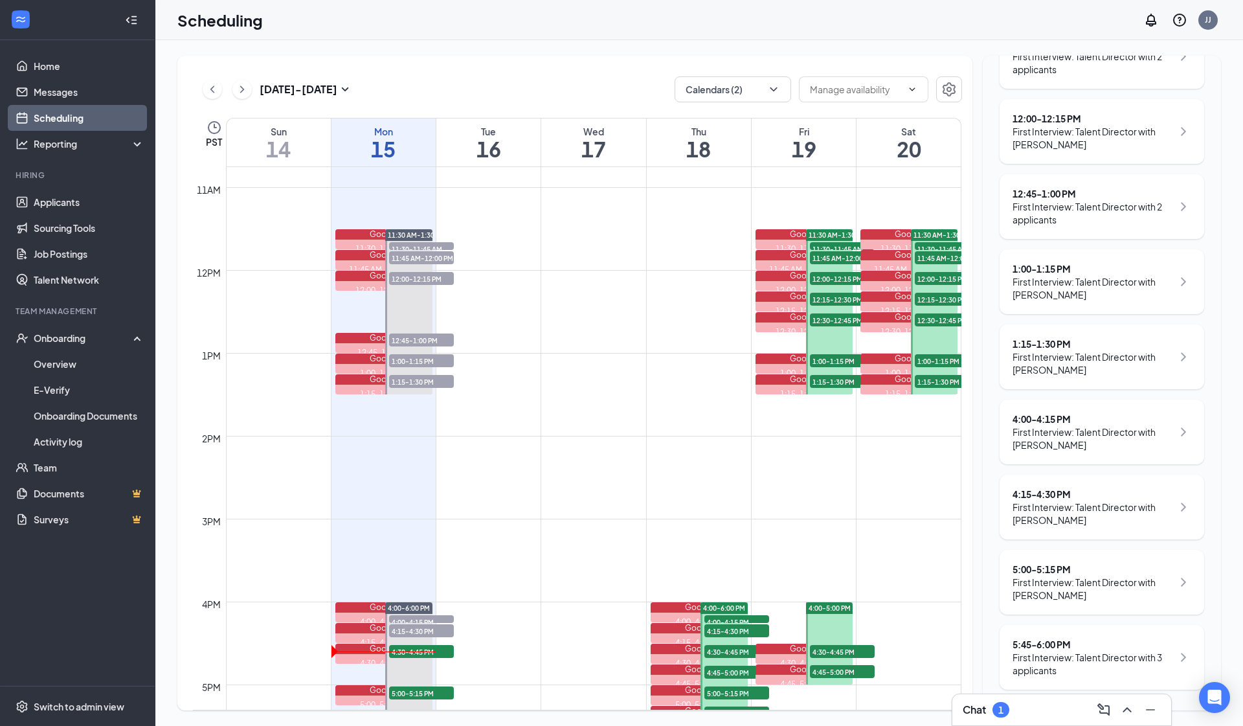
click at [1048, 571] on div "5:00 - 5:15 PM" at bounding box center [1092, 568] width 160 height 13
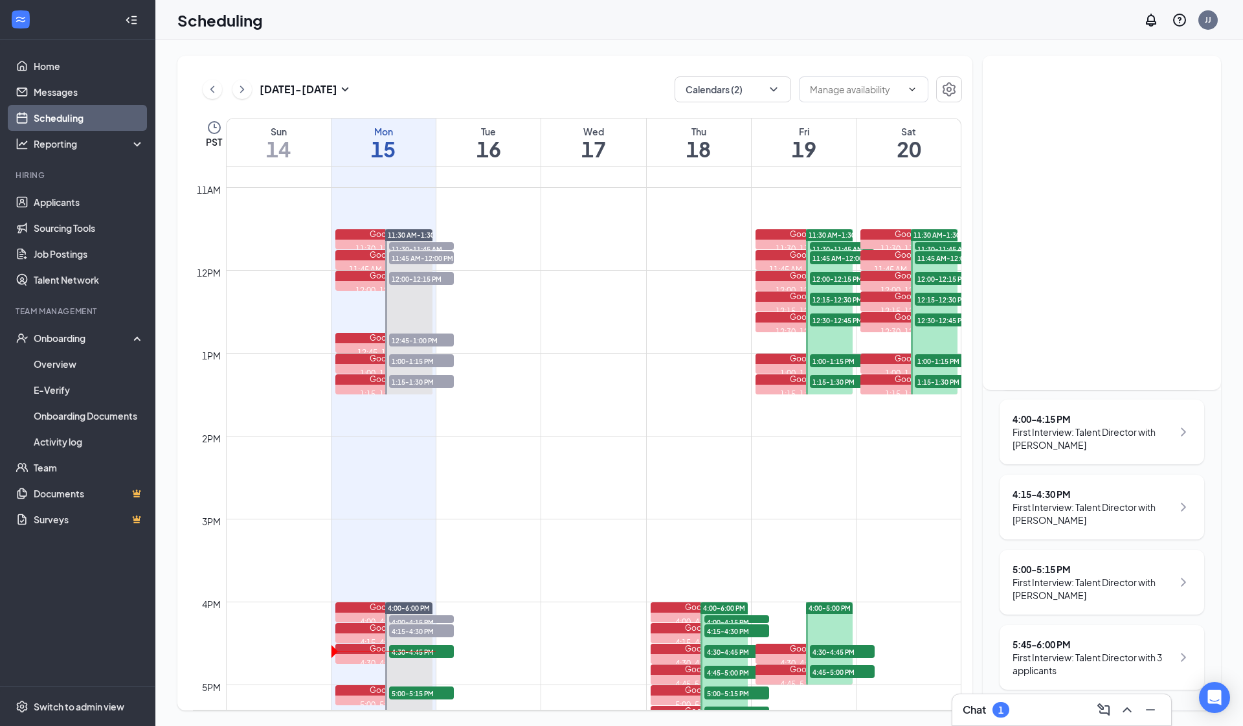
click at [1050, 562] on div "5:00 - 5:15 PM First Interview: Talent Director with Jacob Viramontes" at bounding box center [1101, 581] width 205 height 65
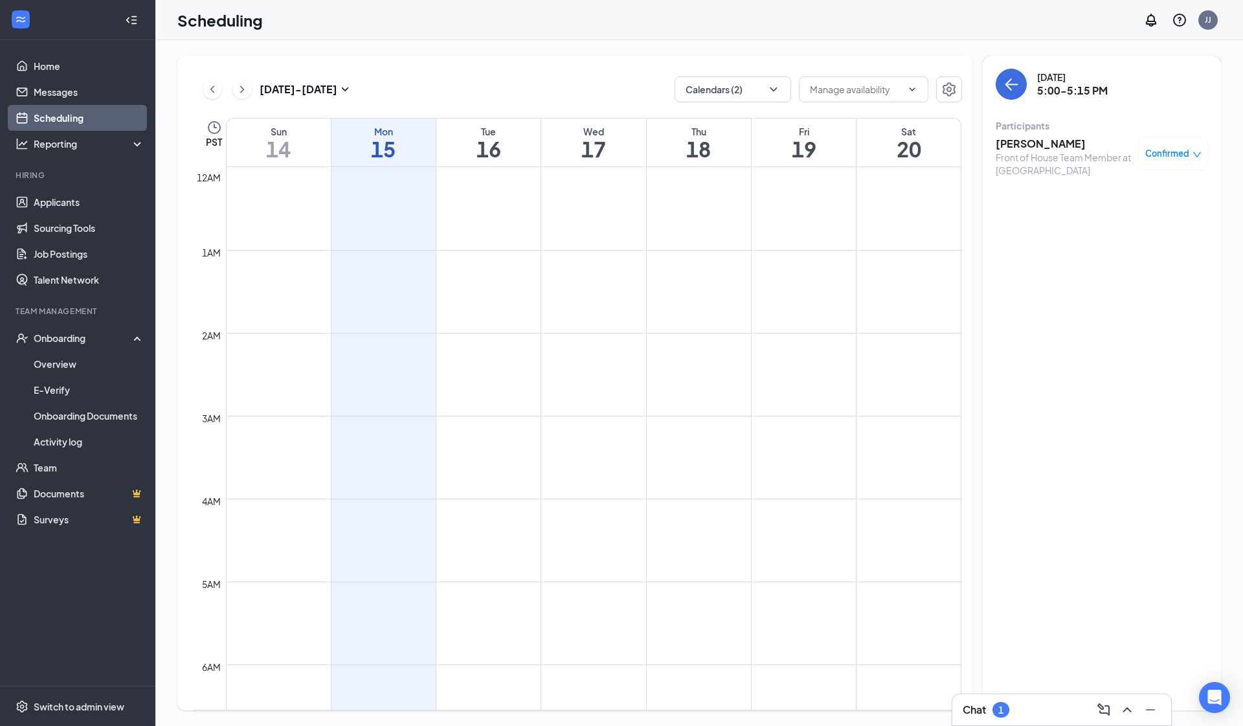
click at [1026, 148] on h3 "[PERSON_NAME]" at bounding box center [1063, 144] width 136 height 14
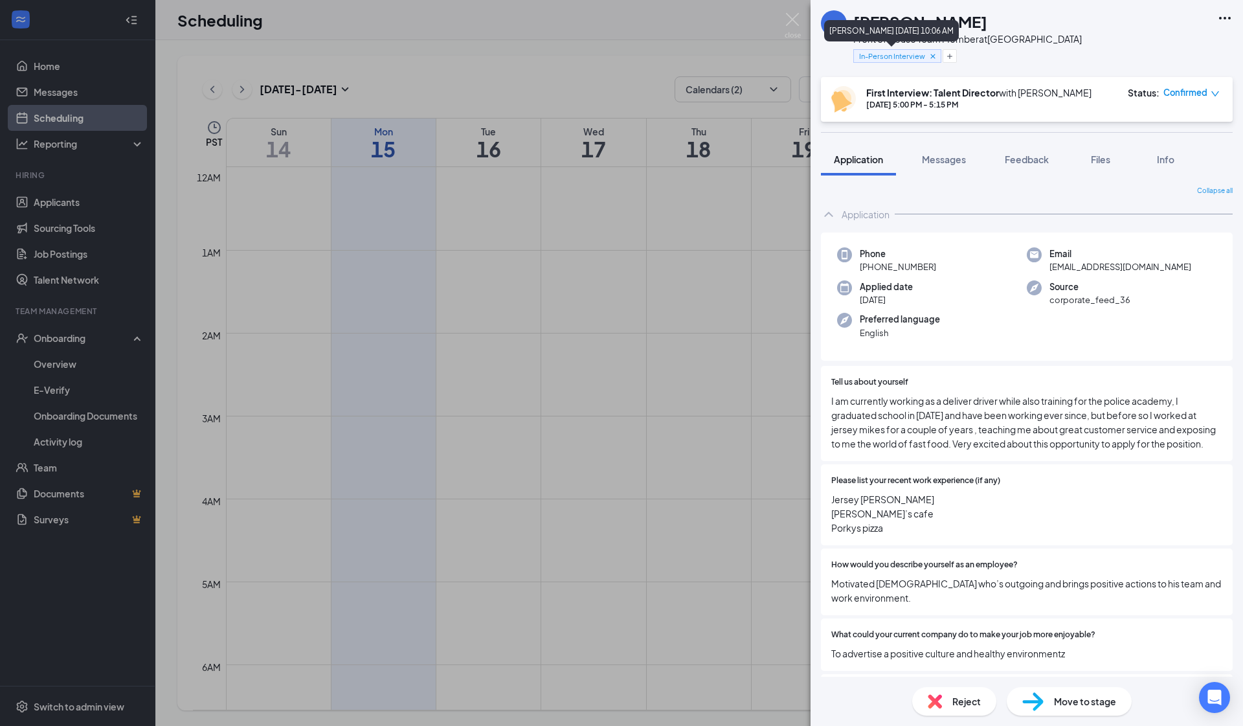
click at [935, 52] on icon "Cross" at bounding box center [932, 56] width 9 height 9
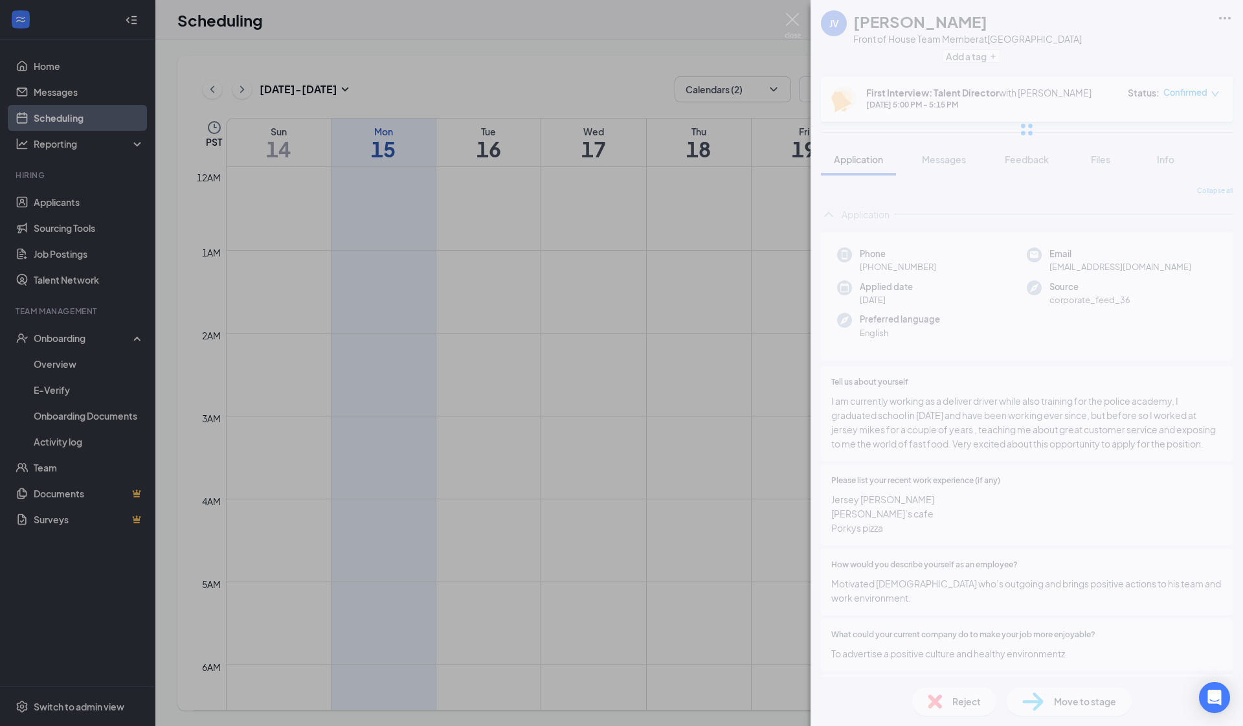
click at [1022, 161] on span "Feedback" at bounding box center [1026, 159] width 44 height 12
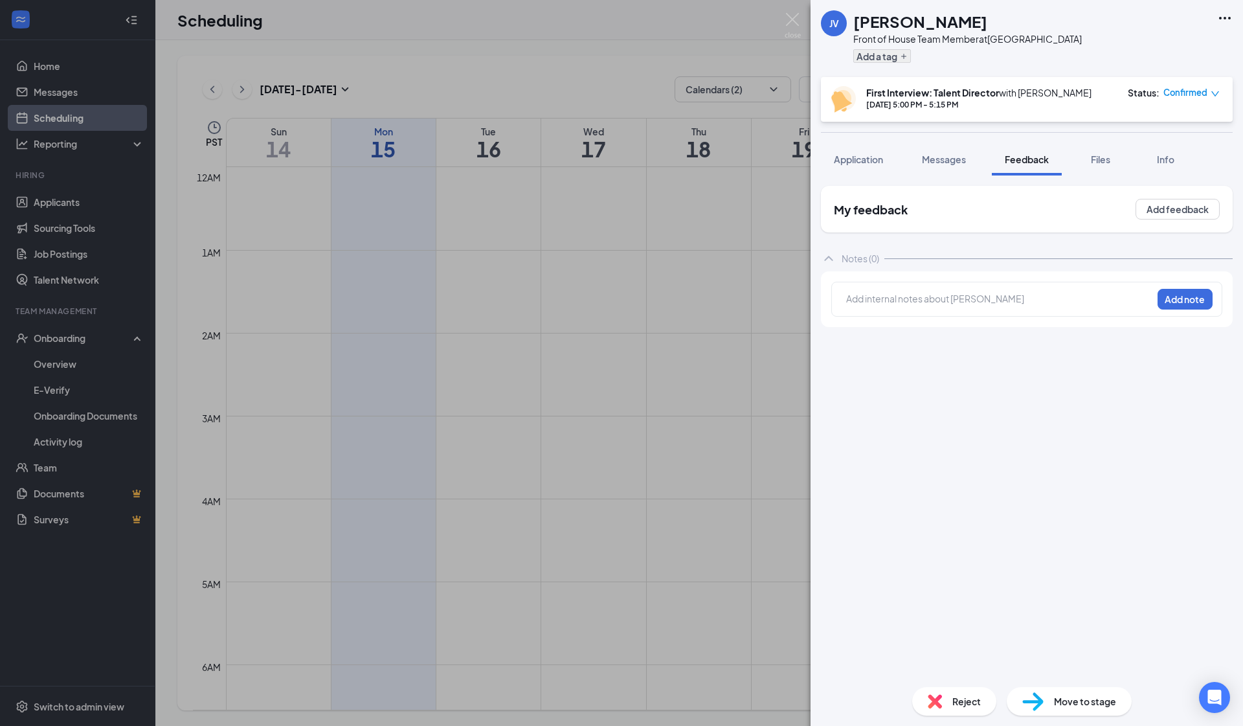
click at [870, 55] on button "Add a tag" at bounding box center [882, 56] width 58 height 14
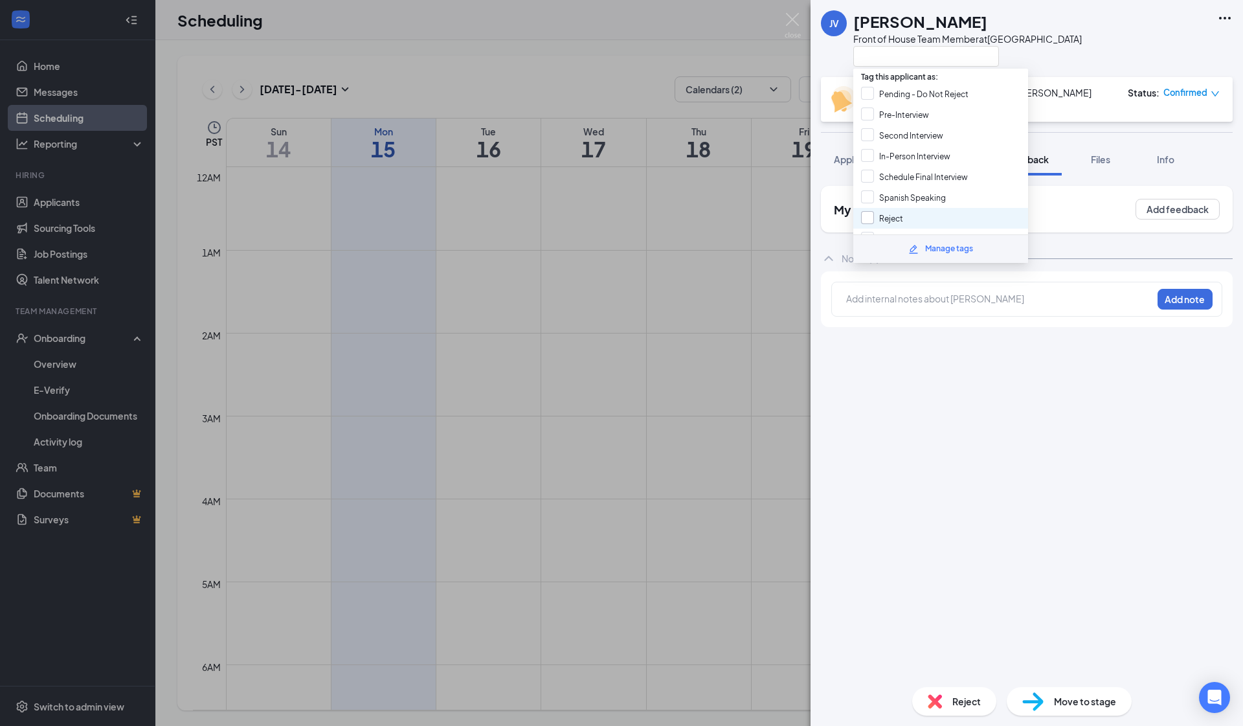
click at [869, 215] on div at bounding box center [867, 217] width 13 height 13
click at [869, 215] on input "Reject" at bounding box center [882, 218] width 42 height 14
click at [864, 217] on input "Reject" at bounding box center [882, 218] width 42 height 14
checkbox input "true"
click at [833, 315] on div "Add internal notes about Jacob Viramontes Add note" at bounding box center [1026, 299] width 391 height 35
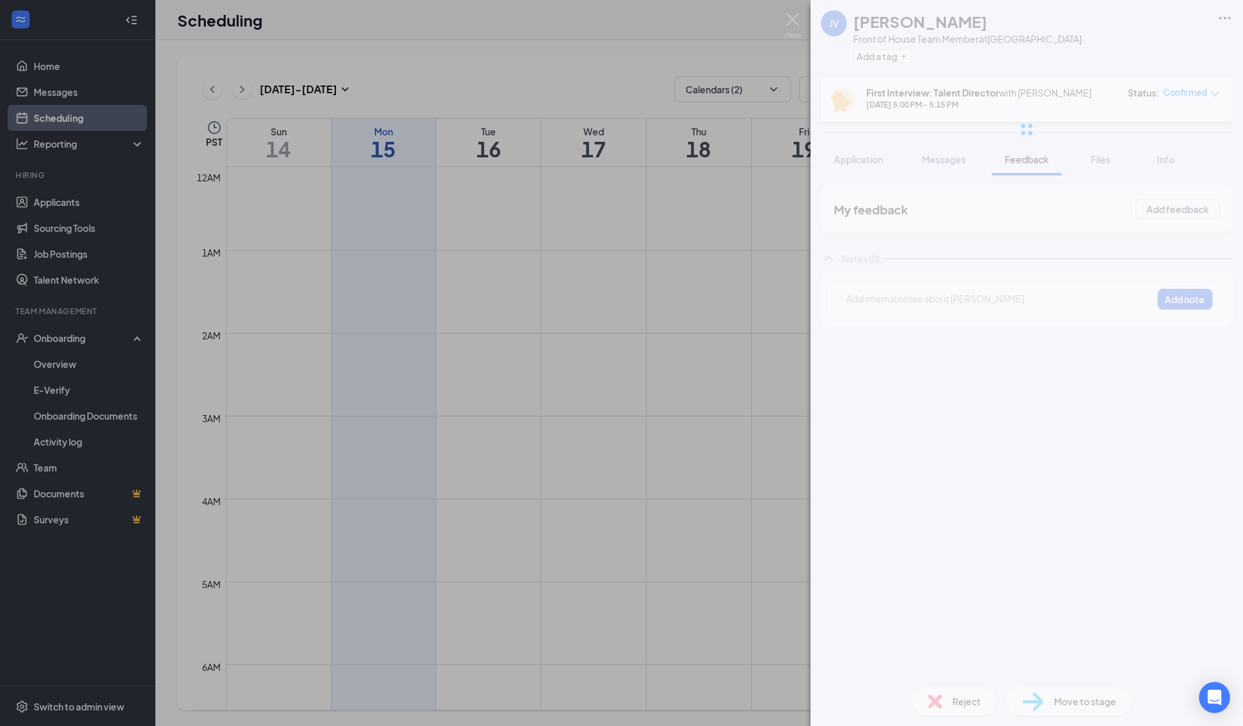
click at [861, 298] on div "JV Jacob Viramontes Front of House Team Member at South Gate Add a tag First In…" at bounding box center [1026, 363] width 432 height 726
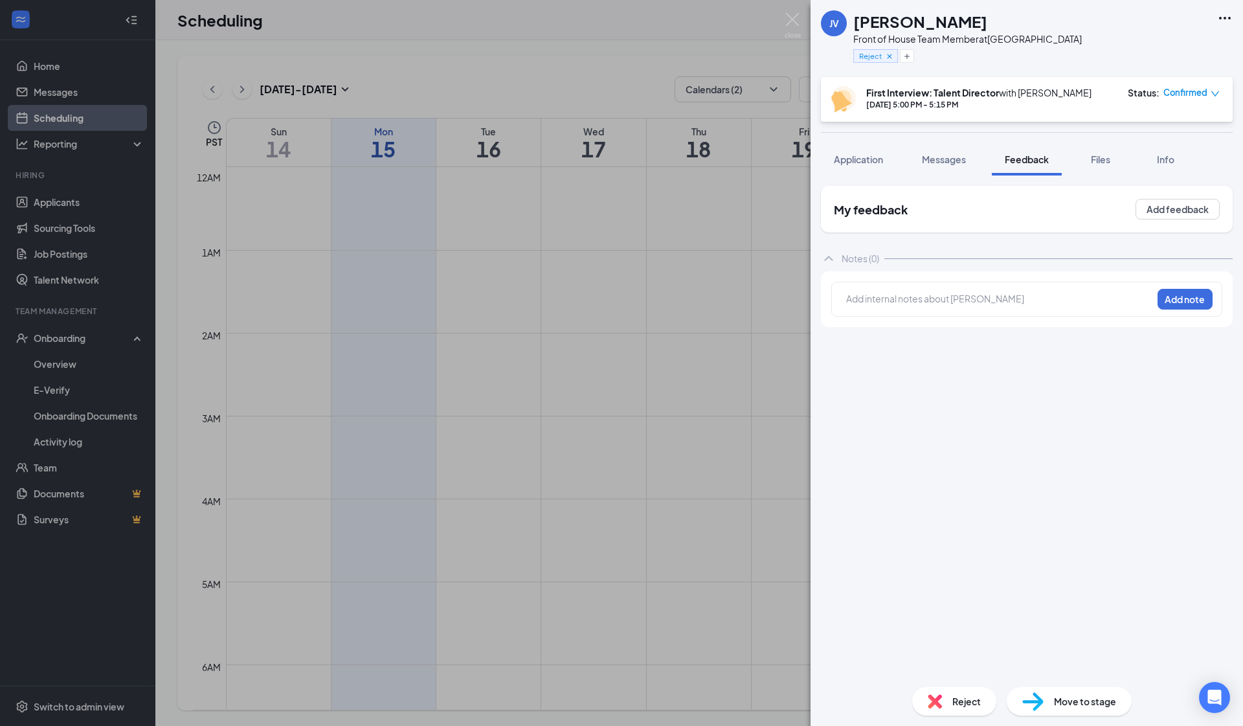
click at [861, 298] on div at bounding box center [999, 299] width 305 height 14
click at [1155, 293] on div "Sunday community service Add note" at bounding box center [1026, 299] width 391 height 35
click at [1179, 298] on button "Add note" at bounding box center [1184, 299] width 55 height 21
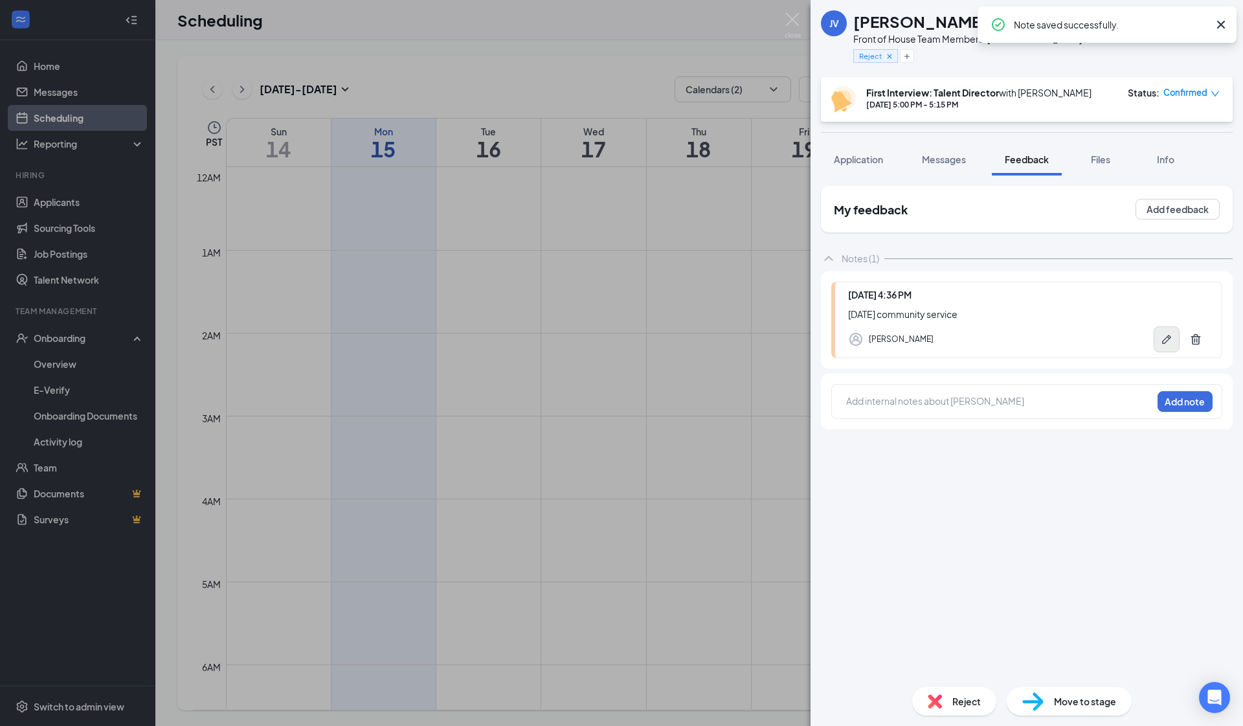
click at [1162, 340] on icon "Pen" at bounding box center [1166, 339] width 13 height 13
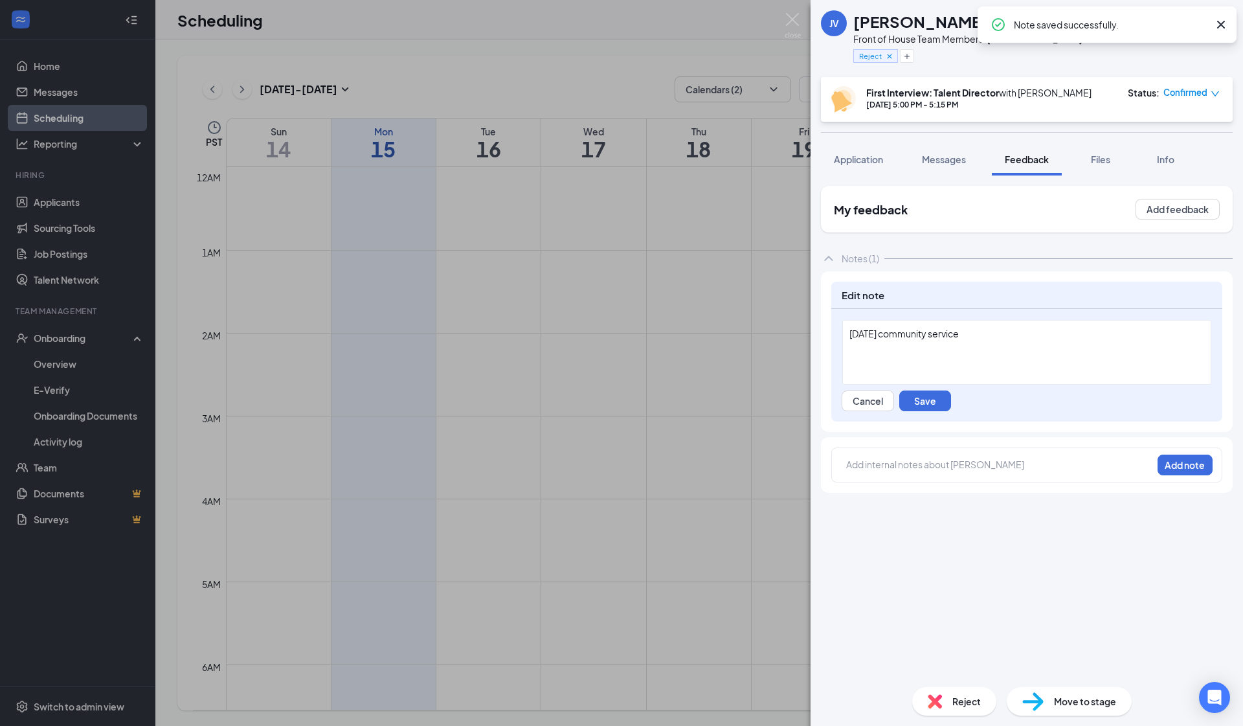
click at [1081, 345] on div "Sunday community service" at bounding box center [1026, 352] width 369 height 65
click at [927, 403] on button "Save" at bounding box center [925, 400] width 52 height 21
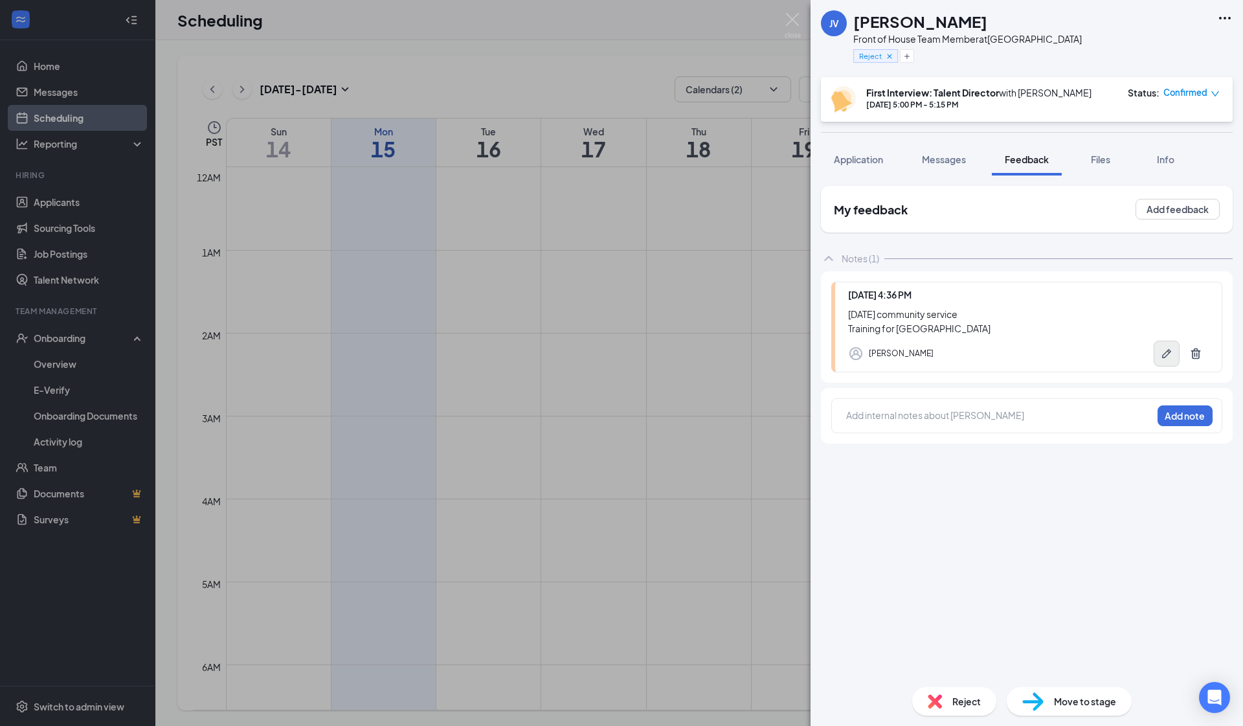
click at [1158, 348] on button "button" at bounding box center [1166, 353] width 26 height 26
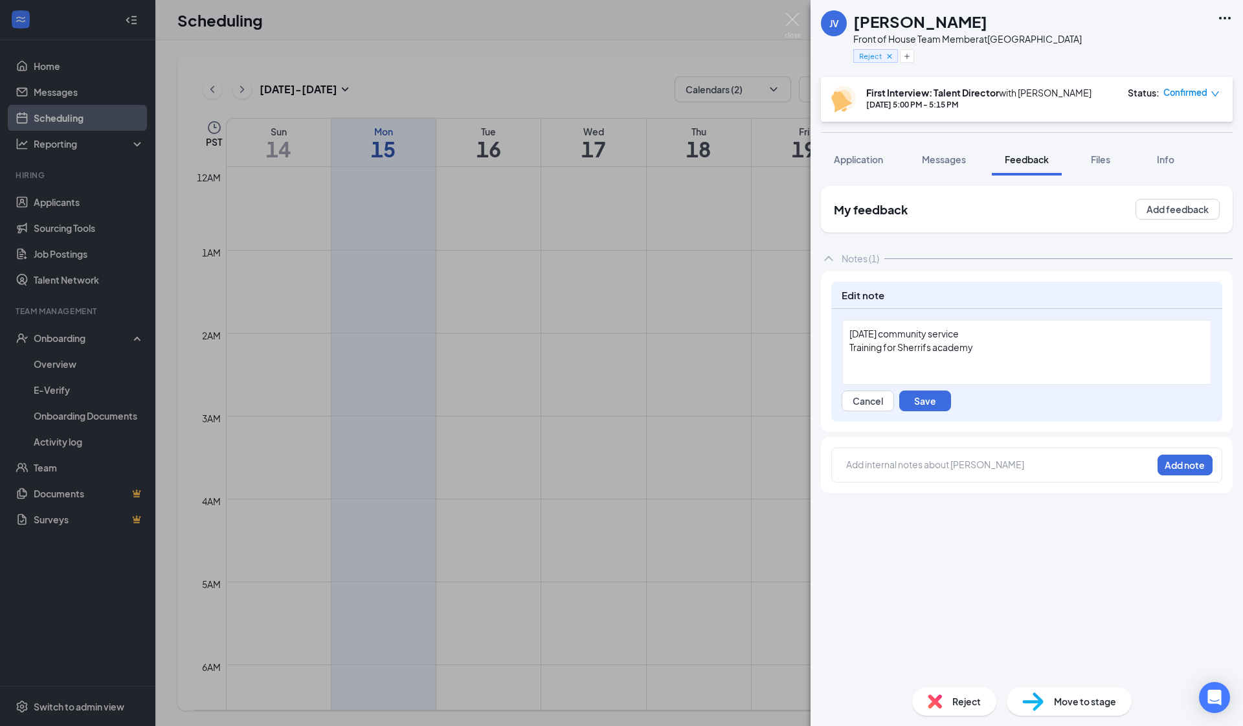
click at [1055, 357] on div "Sunday community service Training for Sherrifs academy" at bounding box center [1026, 352] width 369 height 65
click at [919, 401] on button "Save" at bounding box center [925, 400] width 52 height 21
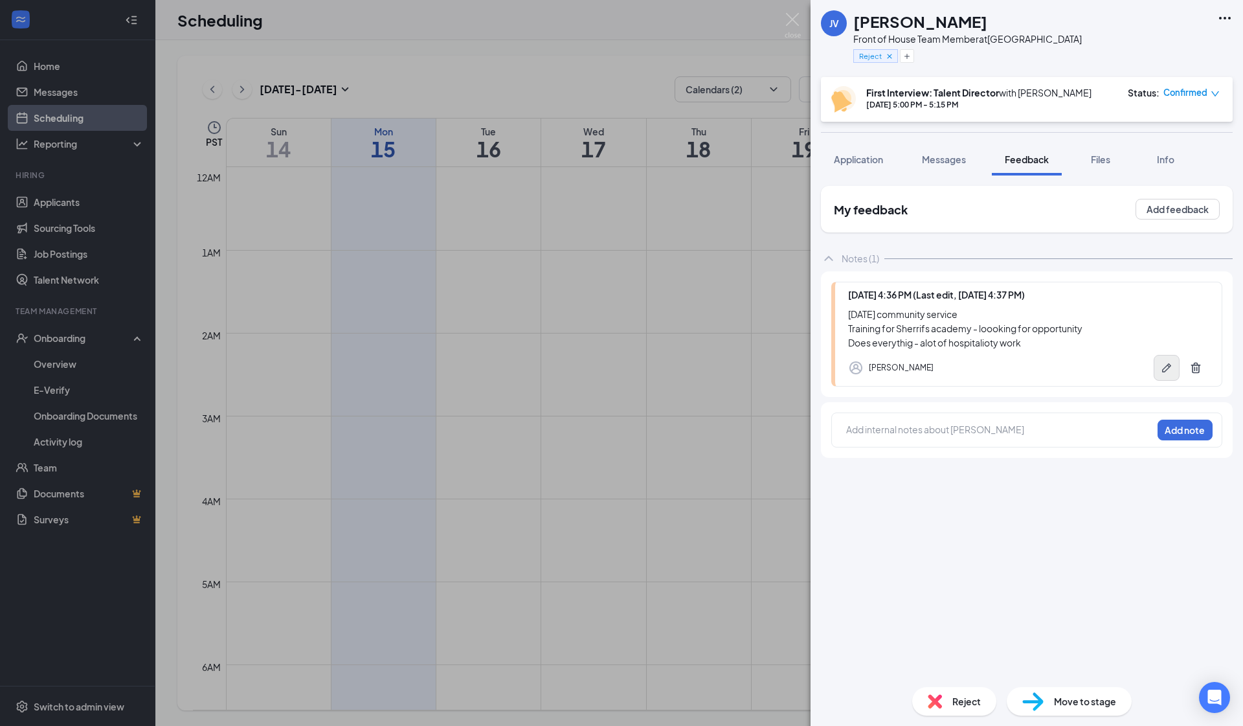
click at [1166, 366] on icon "Pen" at bounding box center [1166, 367] width 9 height 9
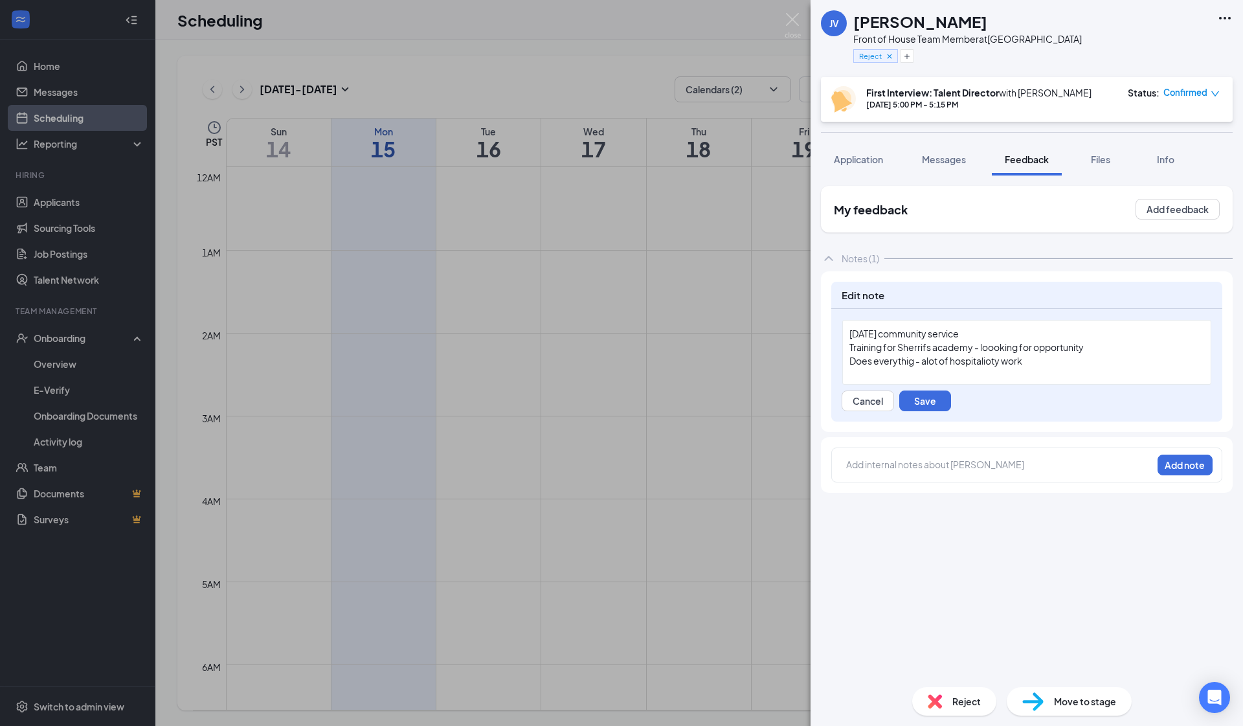
click at [1044, 354] on div "Does everythig - alot of hospitalioty work" at bounding box center [1026, 361] width 355 height 14
click at [917, 399] on button "Save" at bounding box center [925, 400] width 52 height 21
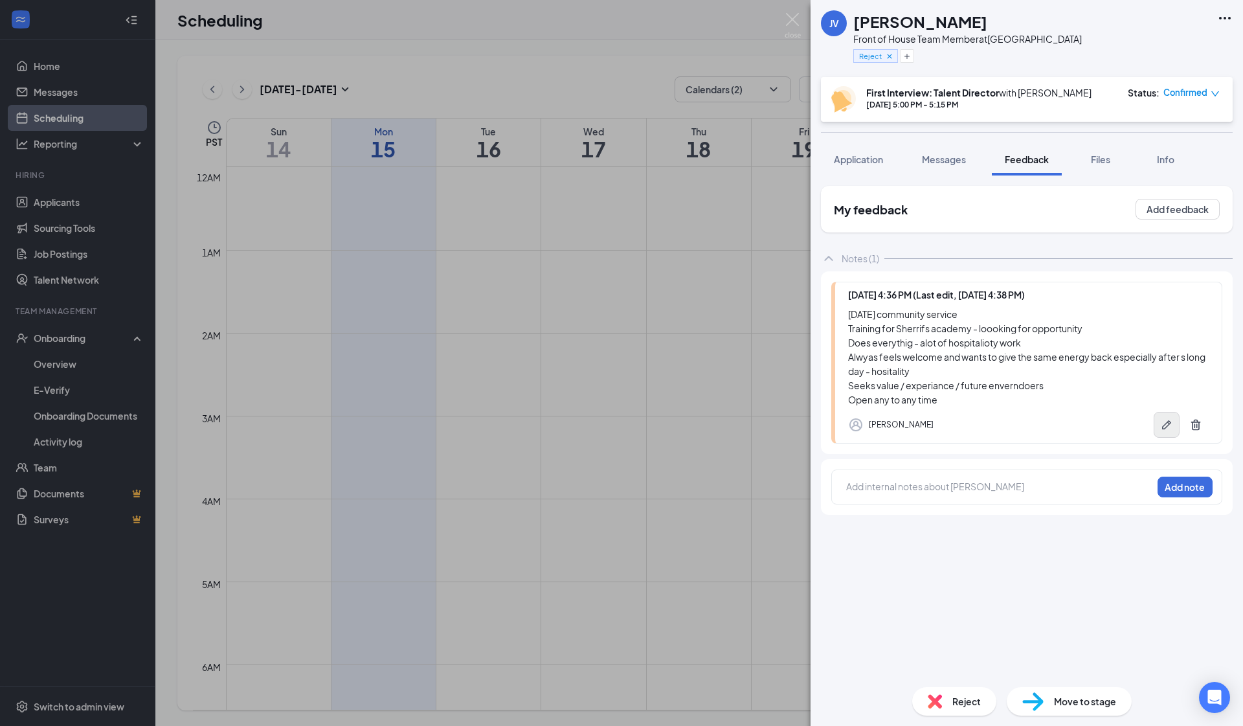
click at [1167, 425] on icon "Pen" at bounding box center [1166, 424] width 13 height 13
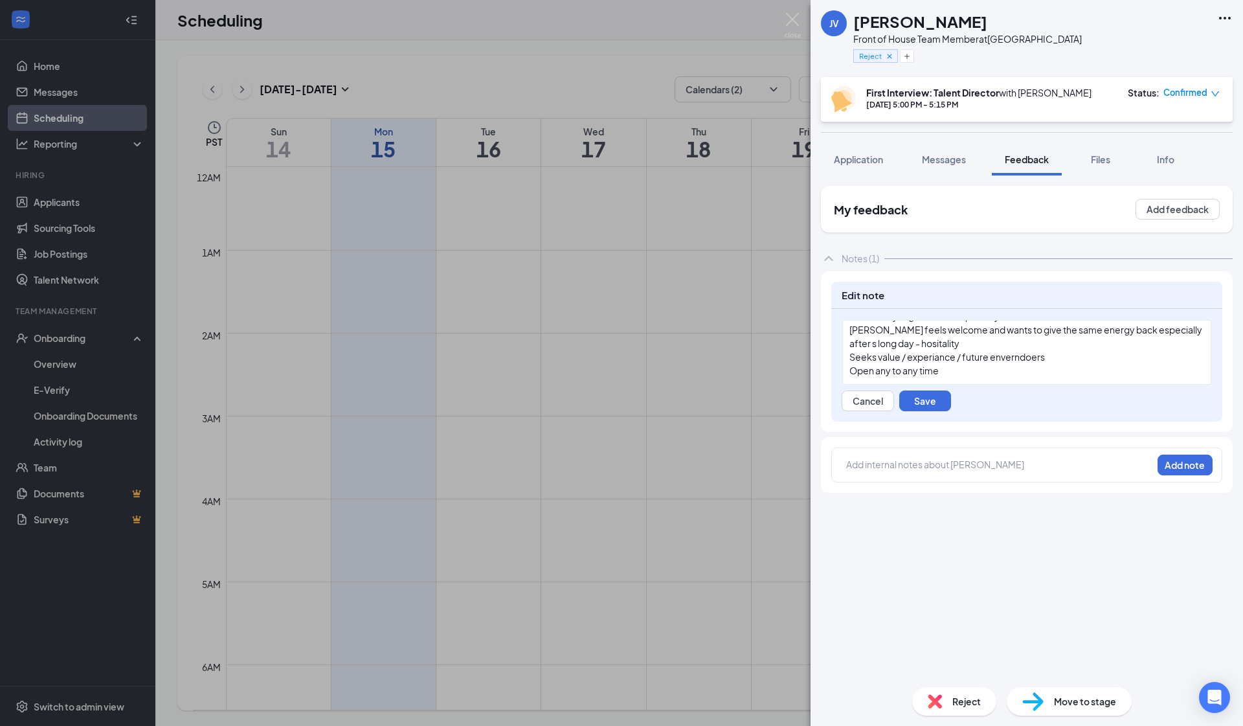
click at [1050, 359] on div "Seeks value / experiance / future enverndoers" at bounding box center [1026, 357] width 355 height 14
click at [1006, 368] on div "Open any to any time" at bounding box center [1026, 371] width 355 height 14
click at [922, 409] on button "Save" at bounding box center [925, 400] width 52 height 21
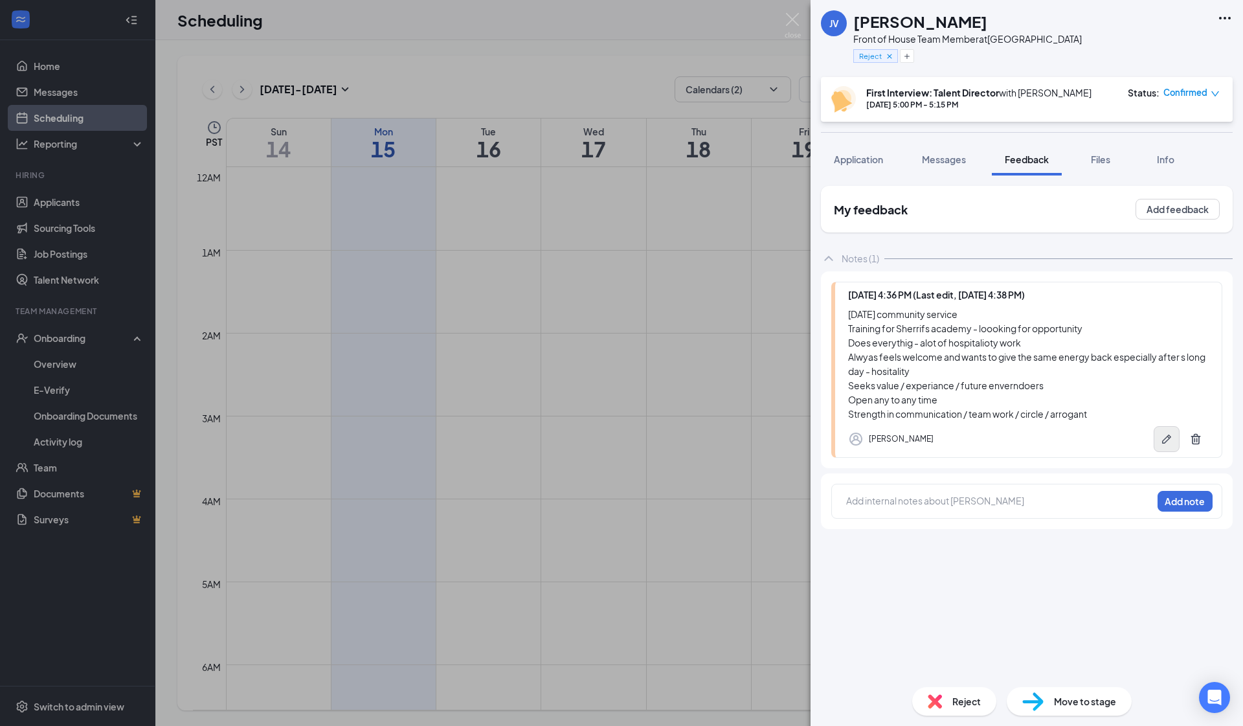
click at [1165, 436] on icon "Pen" at bounding box center [1166, 438] width 13 height 13
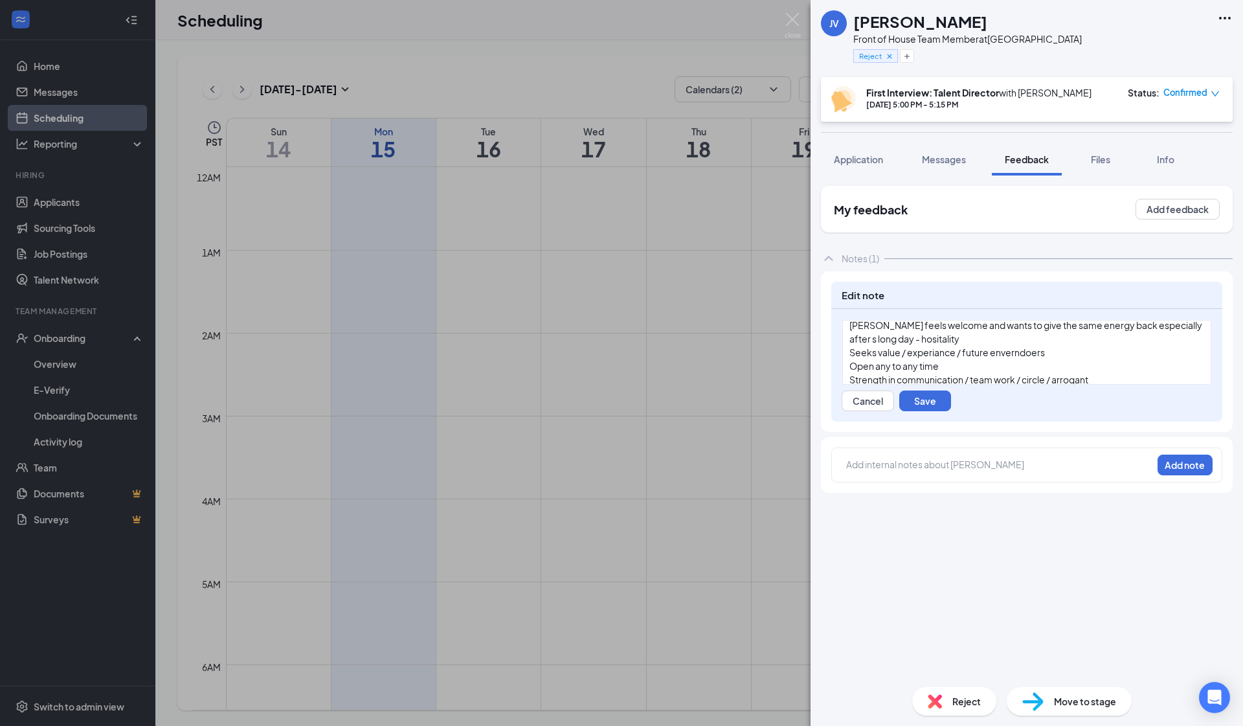
scroll to position [58, 0]
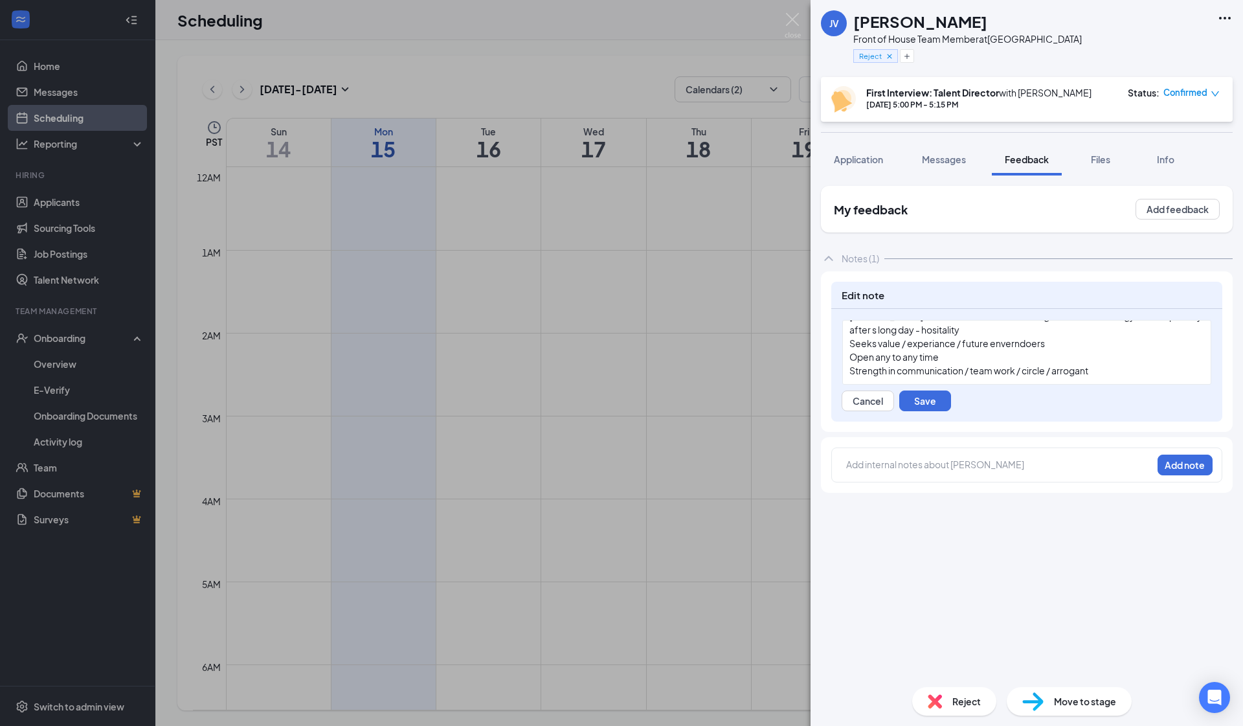
click at [1083, 367] on span "Strength in communication / team work / circle / arrogant" at bounding box center [968, 370] width 239 height 12
click at [1108, 367] on div "Strength in communication / team work / circle / arrogant" at bounding box center [1026, 371] width 355 height 14
click at [869, 364] on div "Doesnt receive negative feedback - handles well" at bounding box center [1026, 358] width 355 height 14
click at [868, 360] on span "Doesnt receive negative feedback - handles well" at bounding box center [952, 357] width 206 height 12
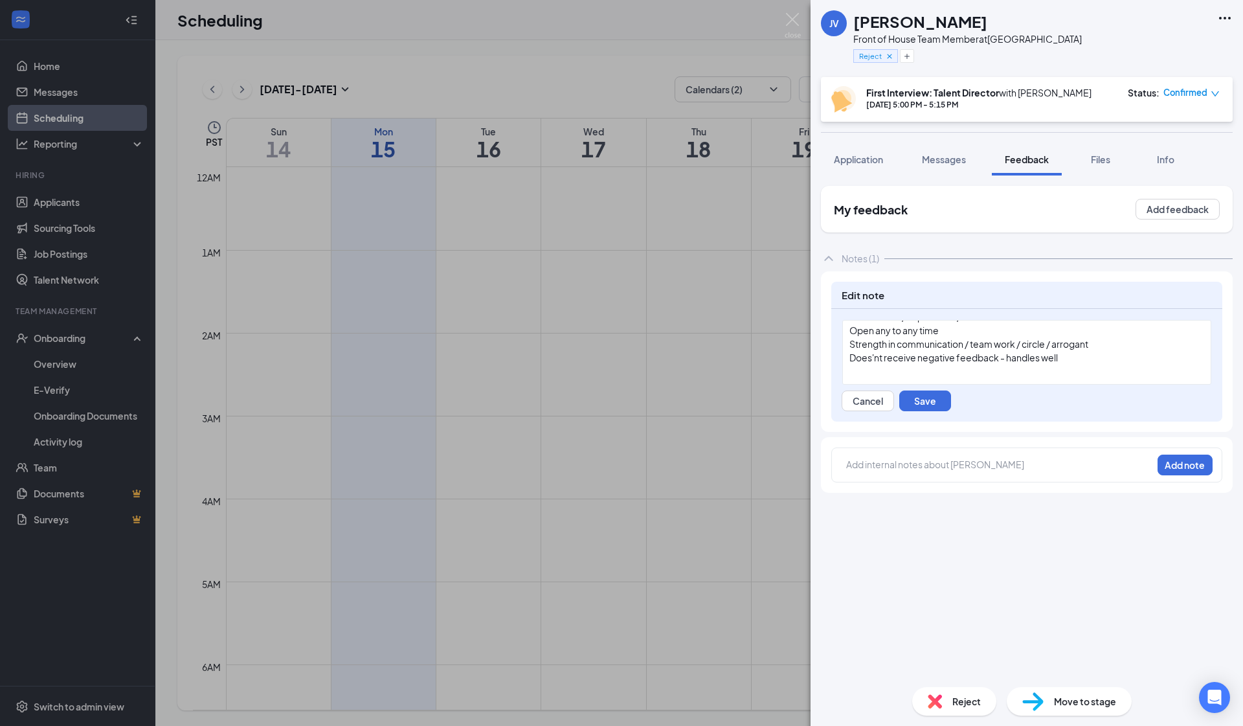
click at [870, 368] on div at bounding box center [1026, 371] width 355 height 14
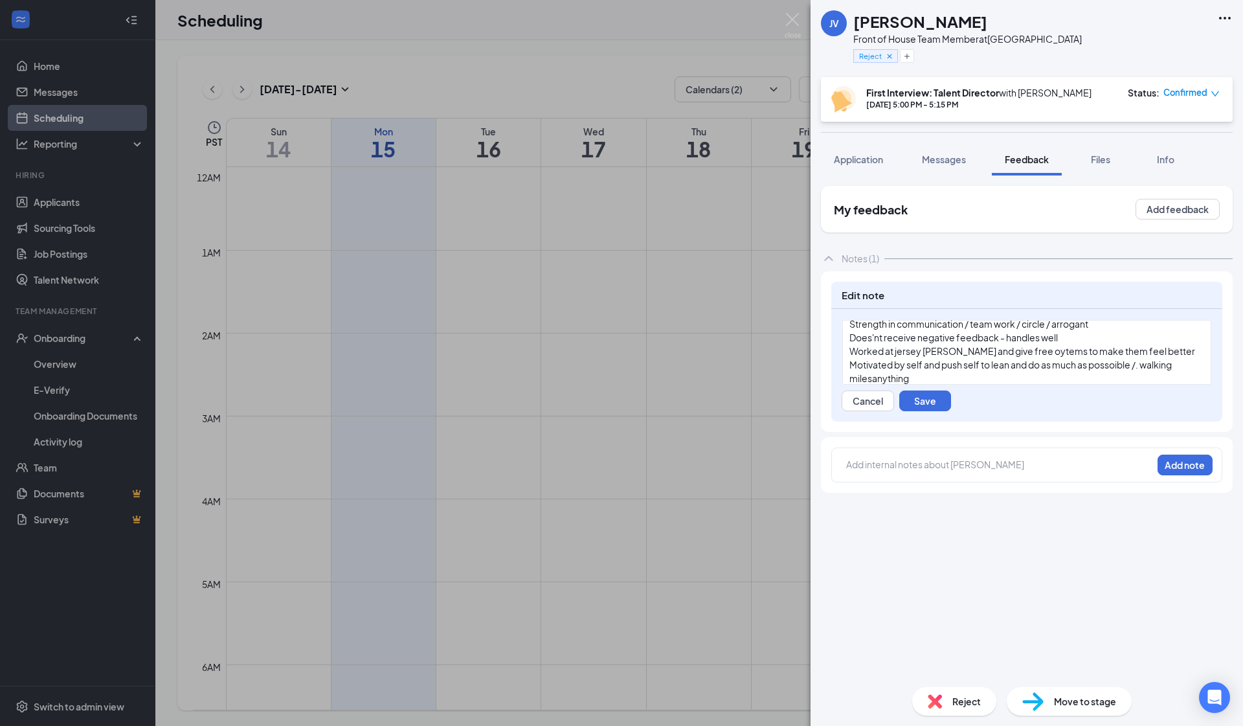
click at [913, 382] on div "Motivated by self and push self to lean and do as much as possoible /. walking …" at bounding box center [1026, 371] width 355 height 27
click at [914, 399] on button "Save" at bounding box center [925, 400] width 52 height 21
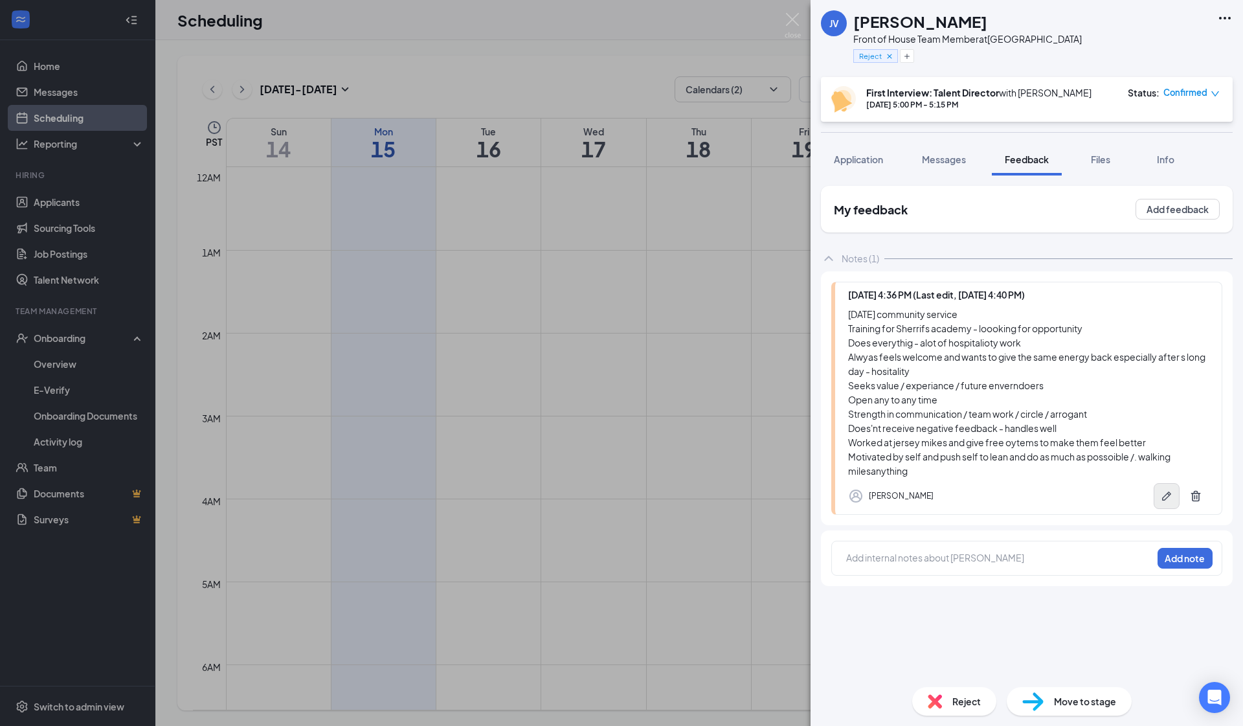
click at [1163, 484] on button "button" at bounding box center [1166, 496] width 26 height 26
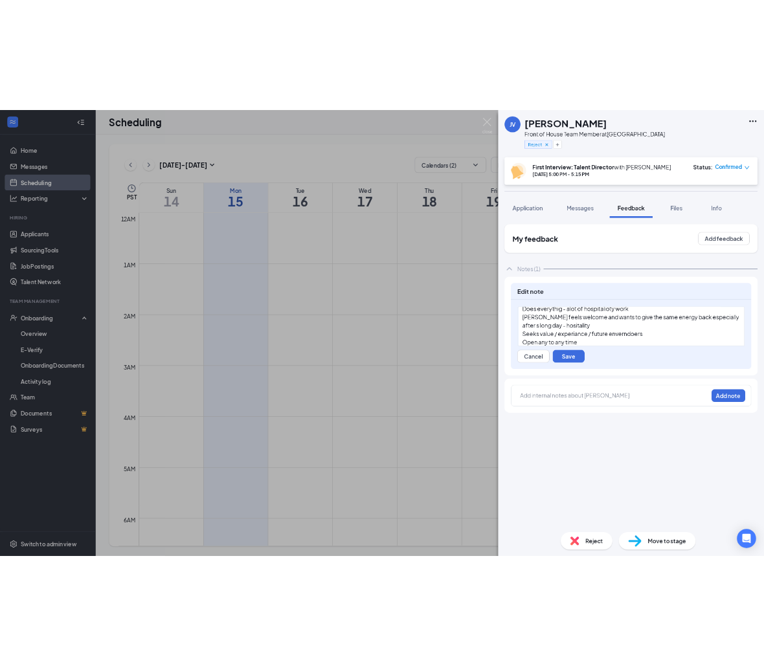
scroll to position [45, 0]
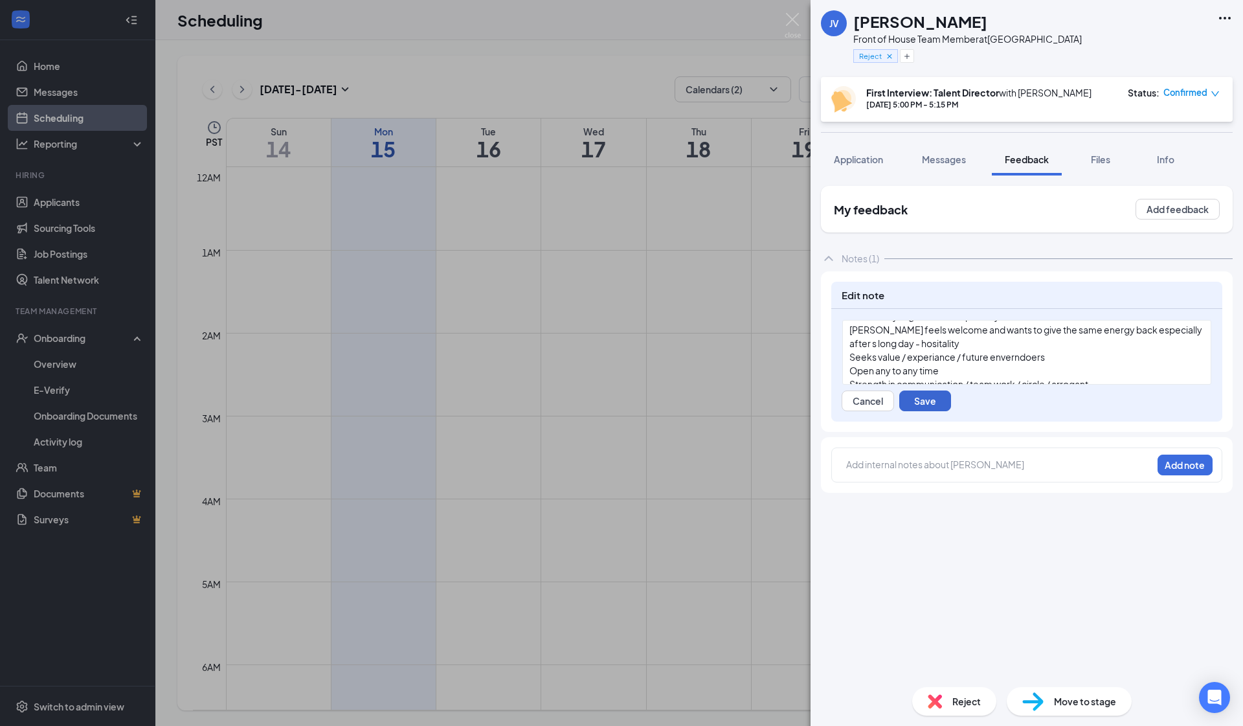
click at [914, 391] on button "Save" at bounding box center [925, 400] width 52 height 21
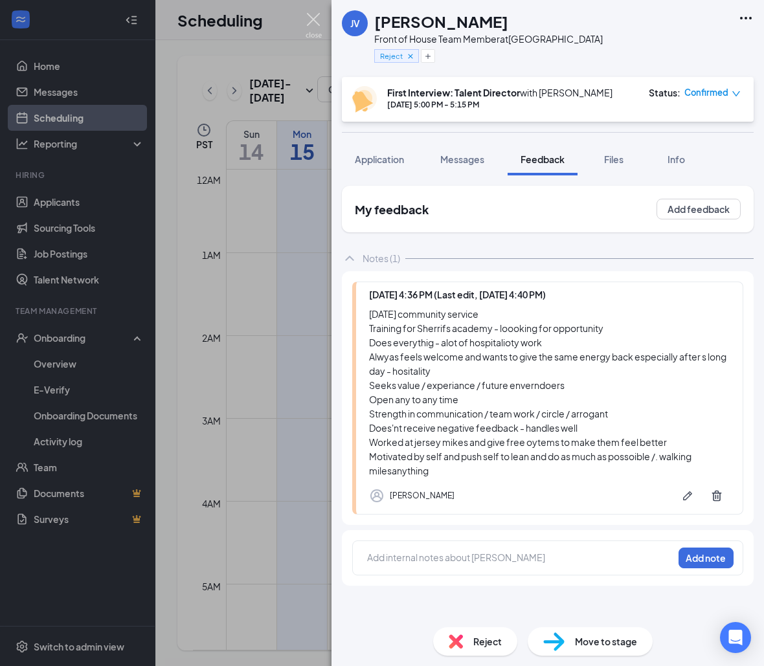
click at [316, 27] on img at bounding box center [313, 25] width 16 height 25
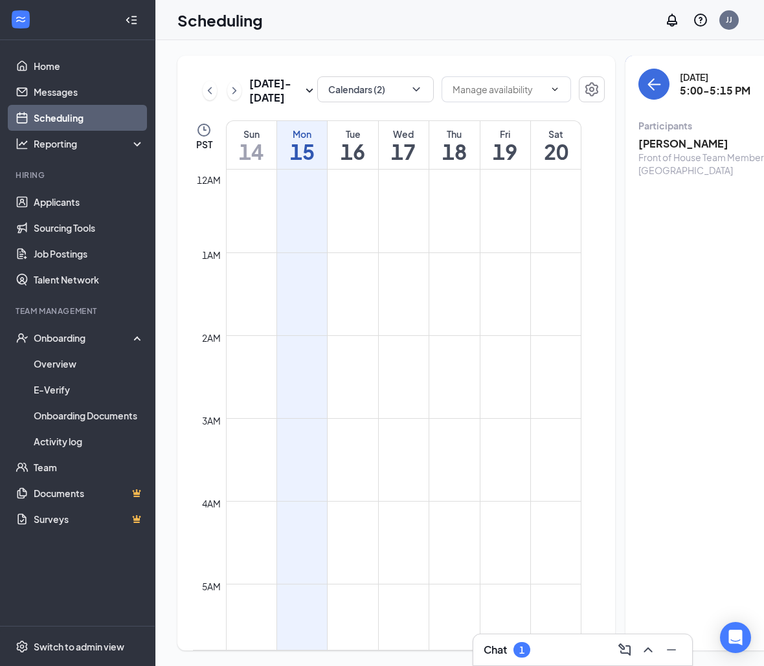
click at [648, 141] on h3 "[PERSON_NAME]" at bounding box center [706, 144] width 136 height 14
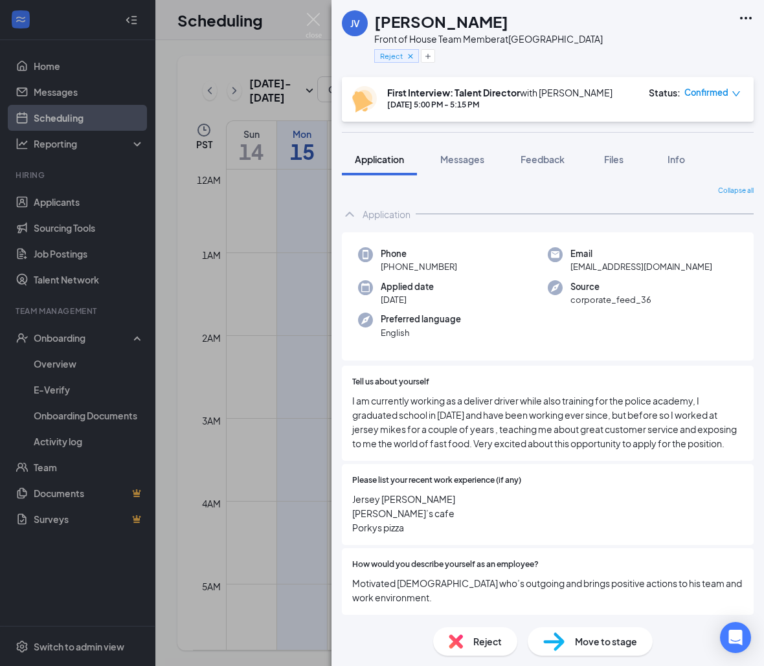
click at [322, 18] on div "JV Jacob Viramontes Front of House Team Member at South Gate Reject First Inter…" at bounding box center [382, 333] width 764 height 666
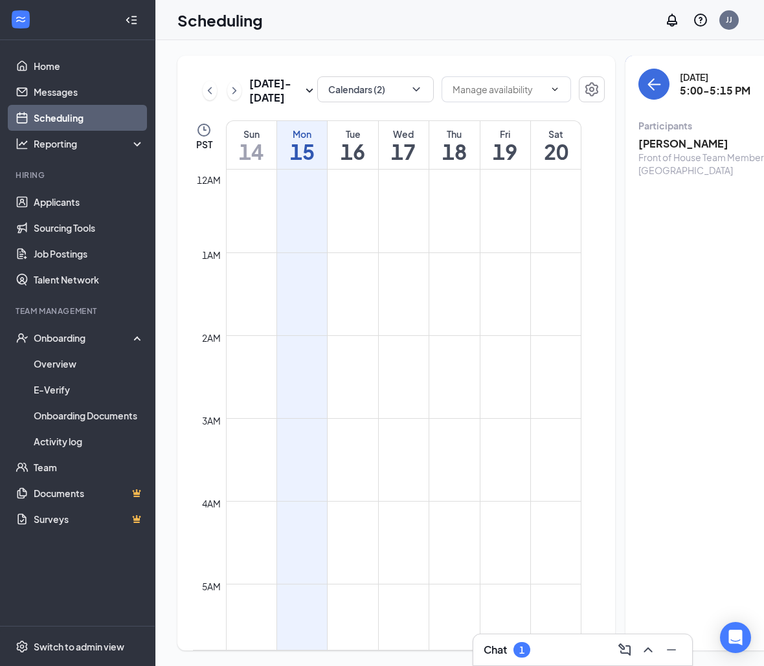
click at [660, 140] on h3 "[PERSON_NAME]" at bounding box center [706, 144] width 136 height 14
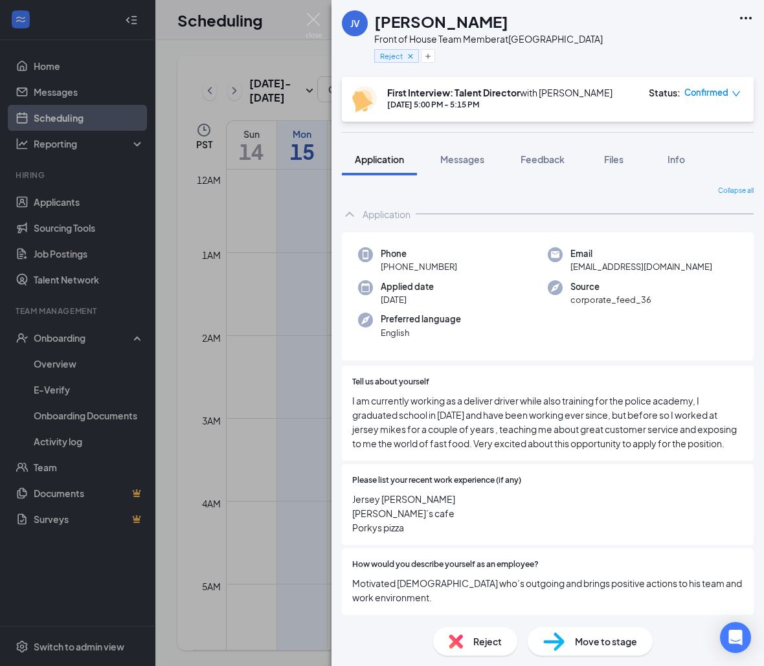
click at [311, 45] on div "JV Jacob Viramontes Front of House Team Member at South Gate Reject First Inter…" at bounding box center [382, 333] width 764 height 666
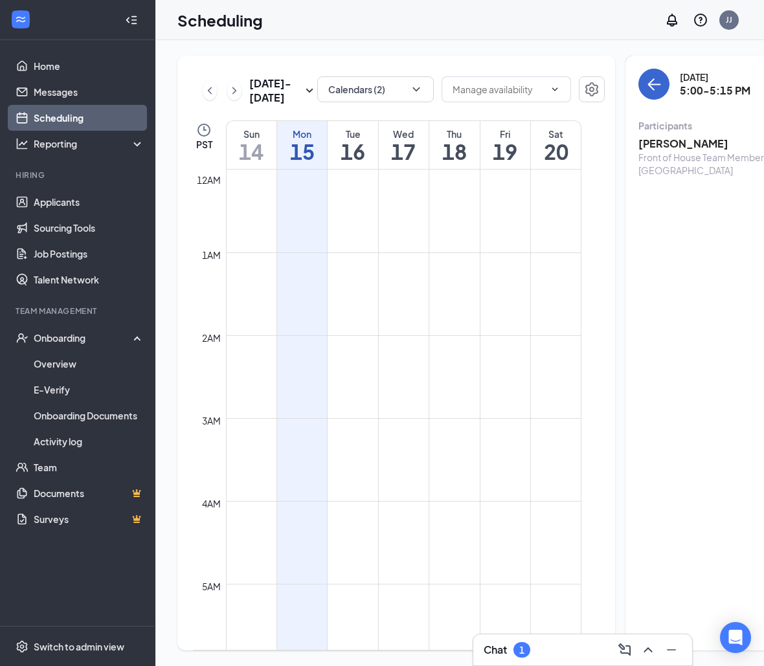
click at [646, 85] on icon "ArrowLeft" at bounding box center [654, 84] width 16 height 16
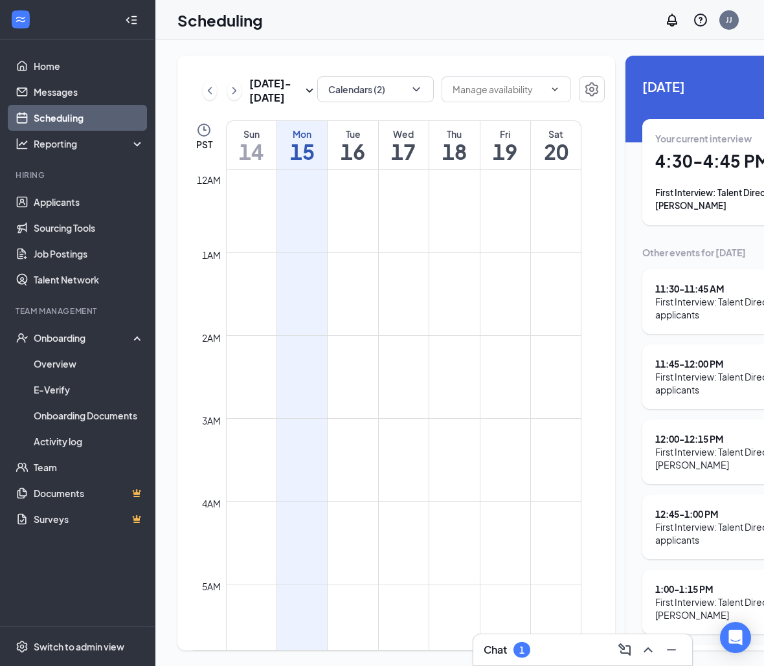
click at [673, 159] on h1 "4:30 - 4:45 PM" at bounding box center [744, 161] width 179 height 22
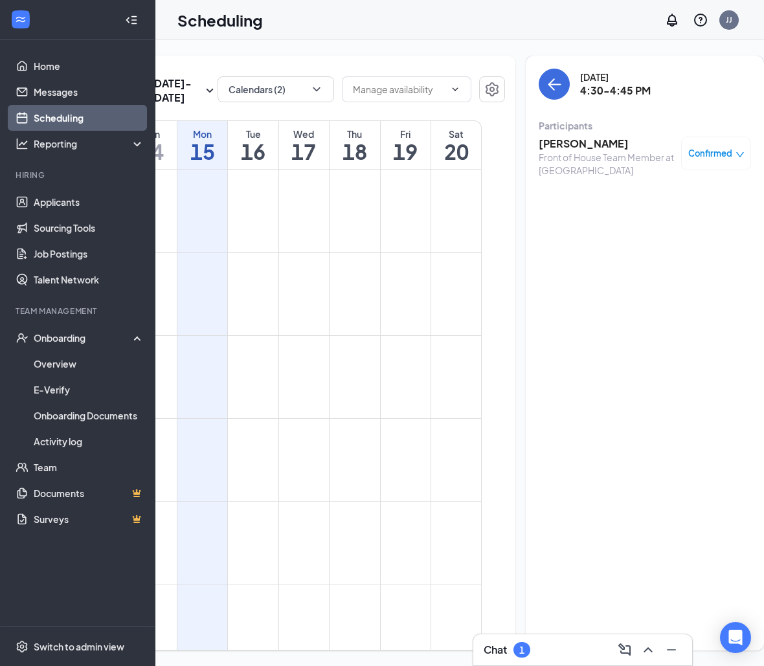
click at [643, 639] on div at bounding box center [646, 649] width 23 height 21
click at [641, 645] on icon "ChevronUp" at bounding box center [648, 650] width 16 height 16
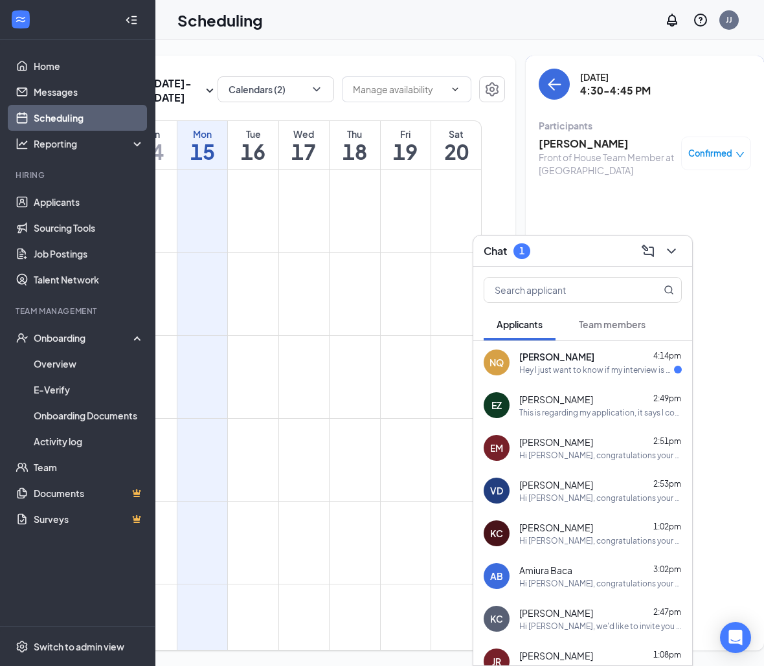
click at [588, 371] on div "Hey I just want to know if my interview is on [DATE] 4:30pm" at bounding box center [596, 369] width 155 height 11
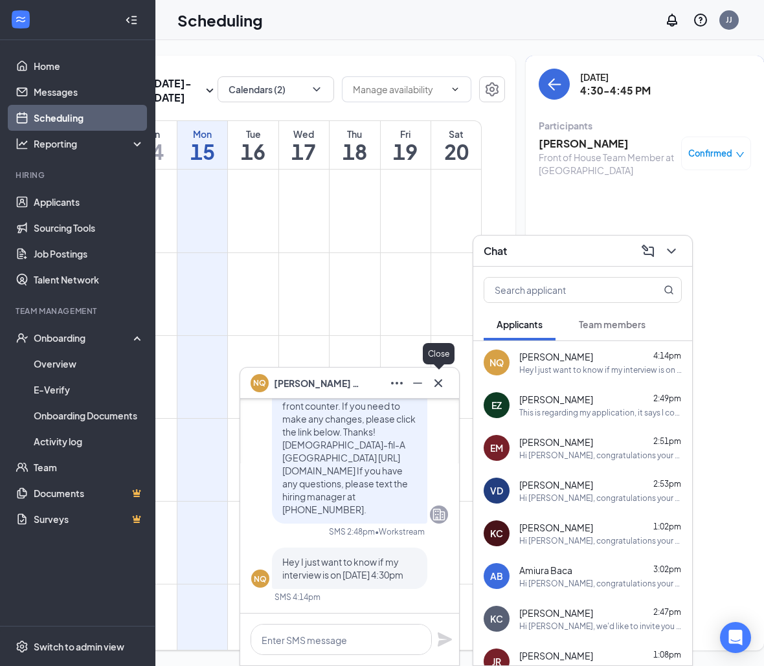
click at [437, 384] on icon "Cross" at bounding box center [438, 383] width 8 height 8
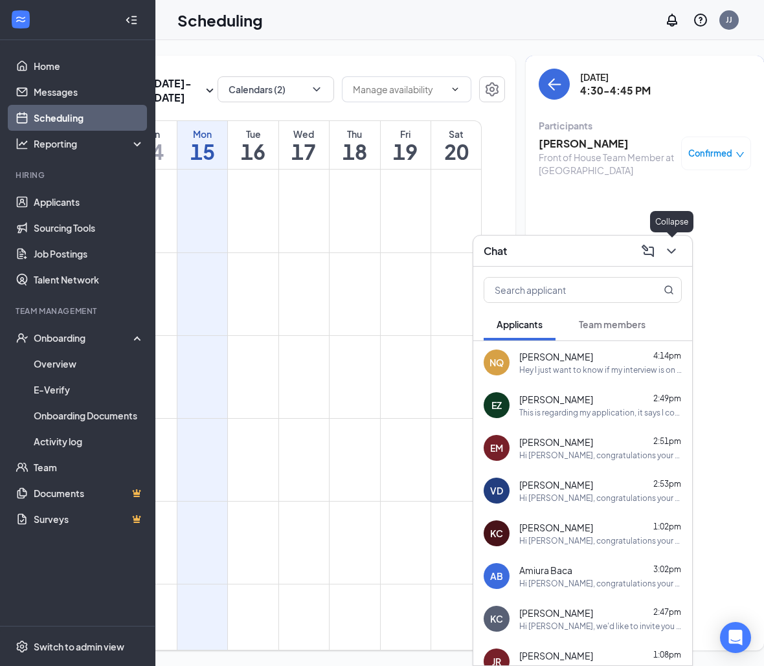
click at [666, 243] on icon "ChevronDown" at bounding box center [671, 251] width 16 height 16
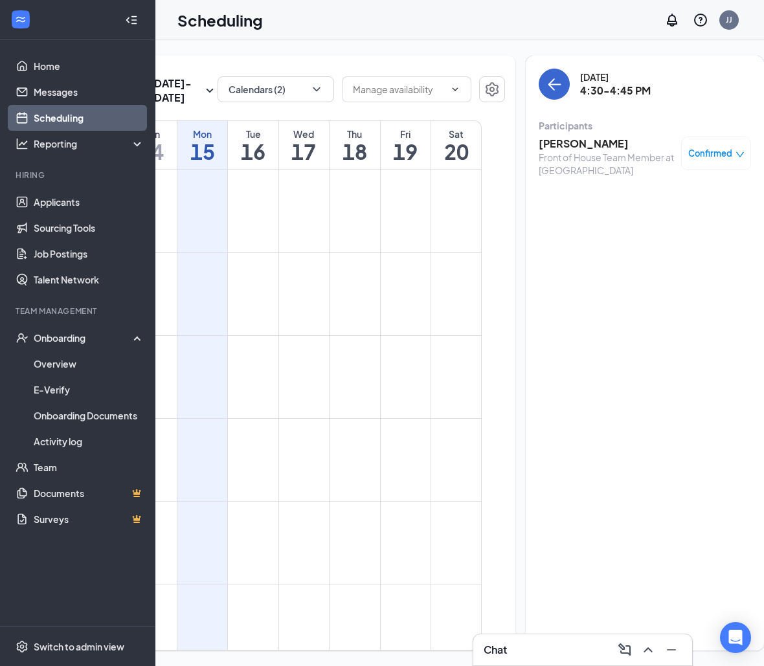
click at [546, 89] on icon "ArrowLeft" at bounding box center [554, 84] width 16 height 16
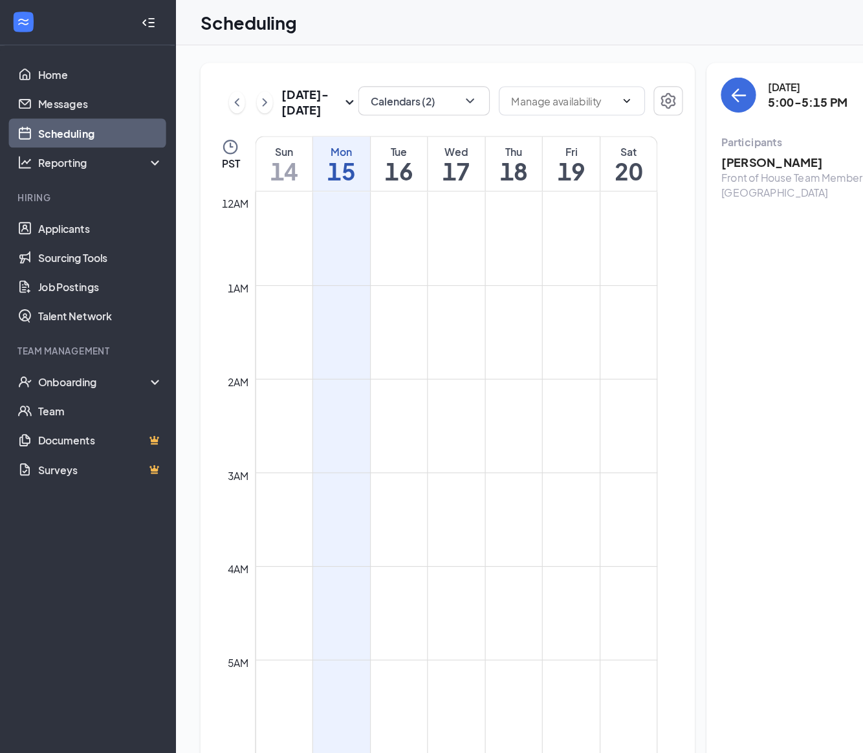
scroll to position [876, 0]
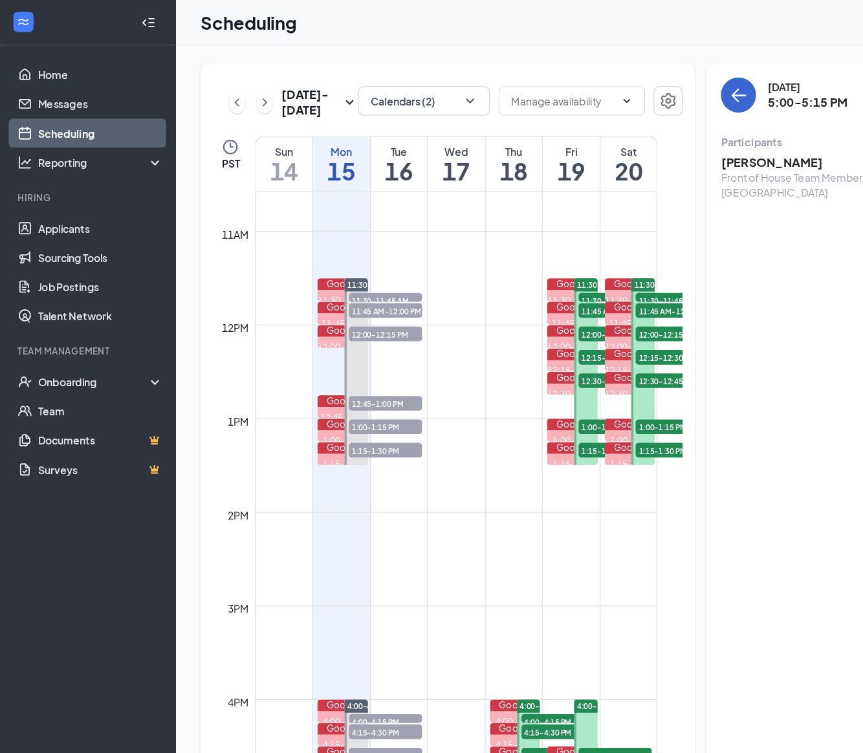
click at [648, 82] on icon "ArrowLeft" at bounding box center [651, 84] width 6 height 12
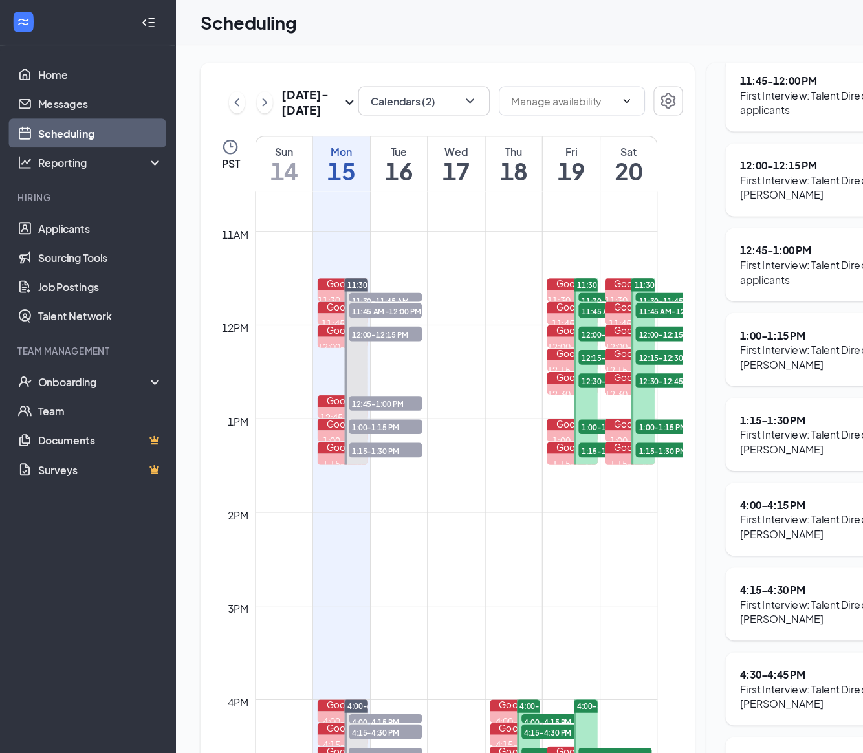
scroll to position [293, 0]
click at [655, 595] on div "4:30 - 4:45 PM" at bounding box center [735, 596] width 160 height 13
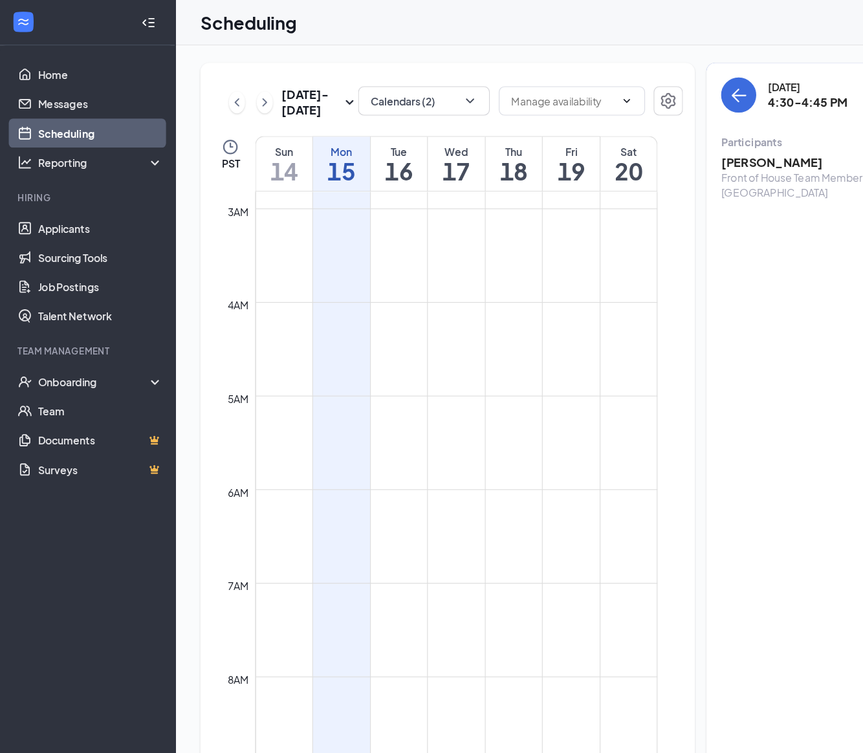
click at [663, 140] on h3 "[PERSON_NAME]" at bounding box center [706, 144] width 136 height 14
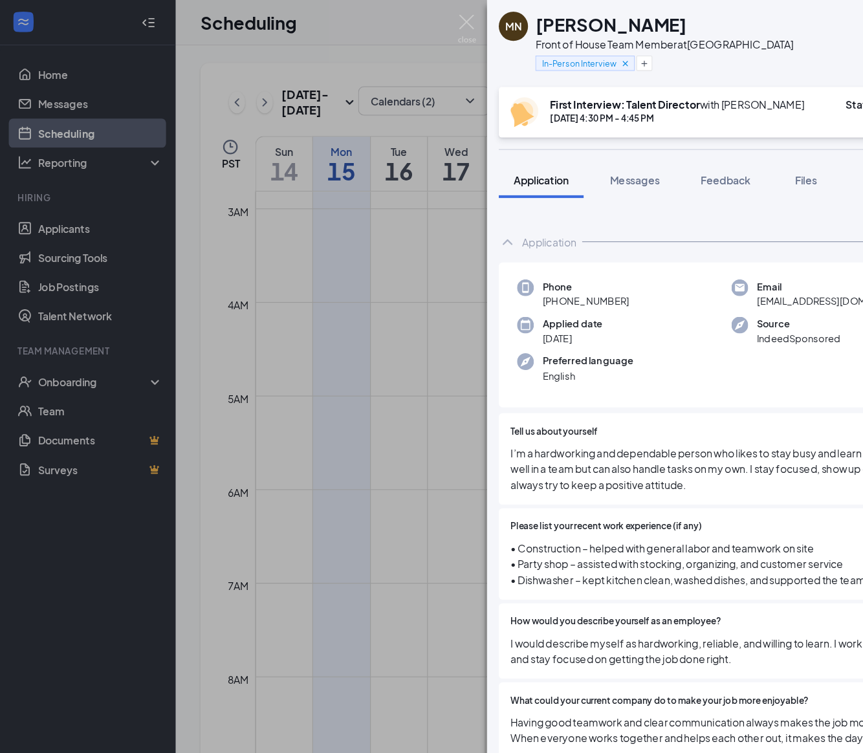
click at [784, 96] on span "Confirmed" at bounding box center [806, 92] width 44 height 13
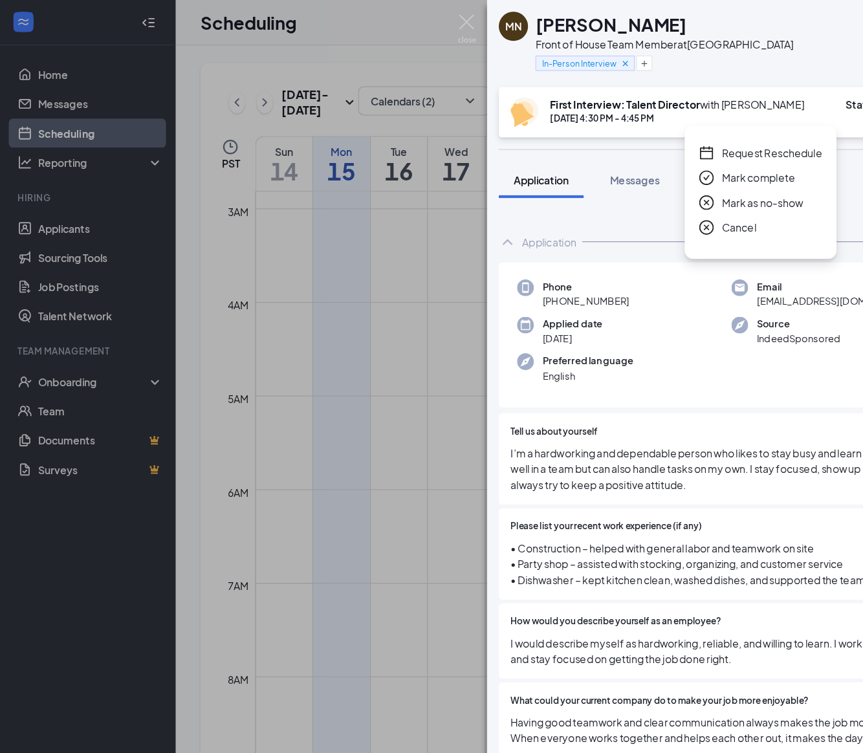
click at [654, 181] on span "Mark as no-show" at bounding box center [675, 179] width 72 height 14
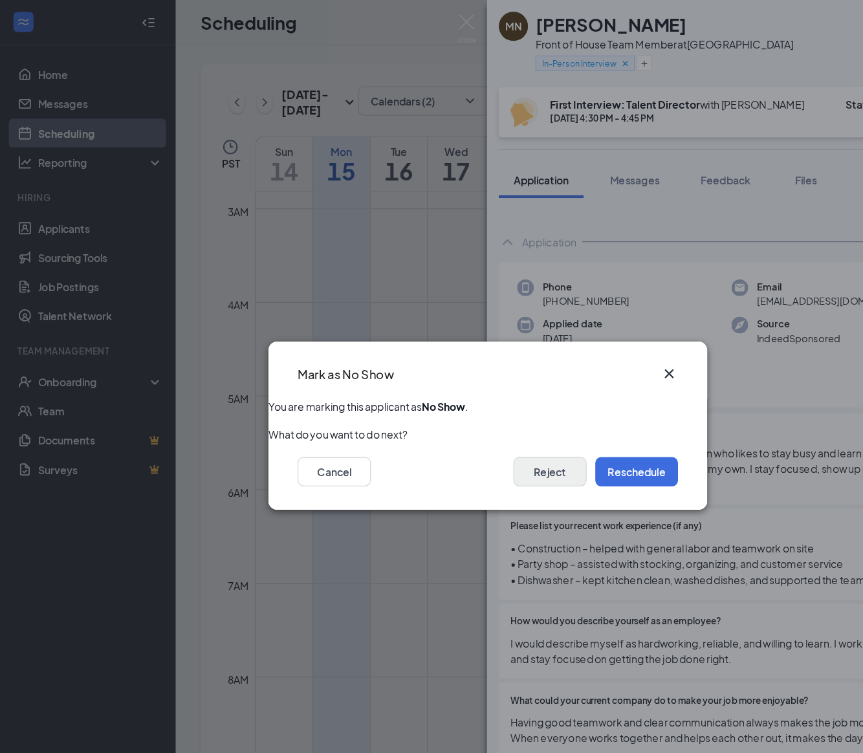
click at [454, 405] on button "Reject" at bounding box center [486, 418] width 65 height 26
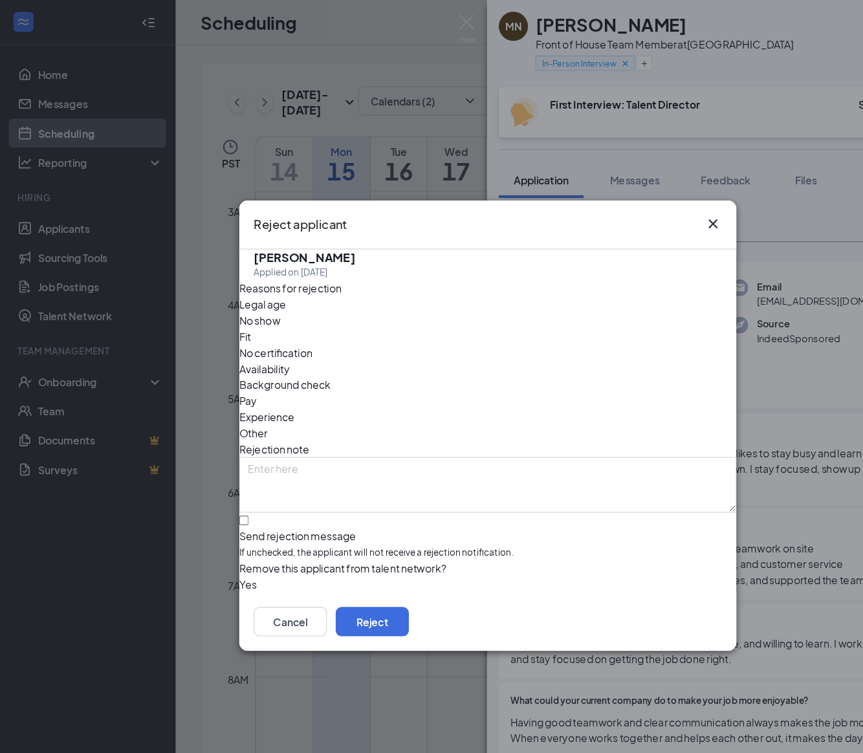
click at [248, 276] on span "No show" at bounding box center [230, 283] width 36 height 14
click at [549, 524] on div "Cancel Reject" at bounding box center [432, 550] width 440 height 52
click at [362, 537] on button "Reject" at bounding box center [329, 550] width 65 height 26
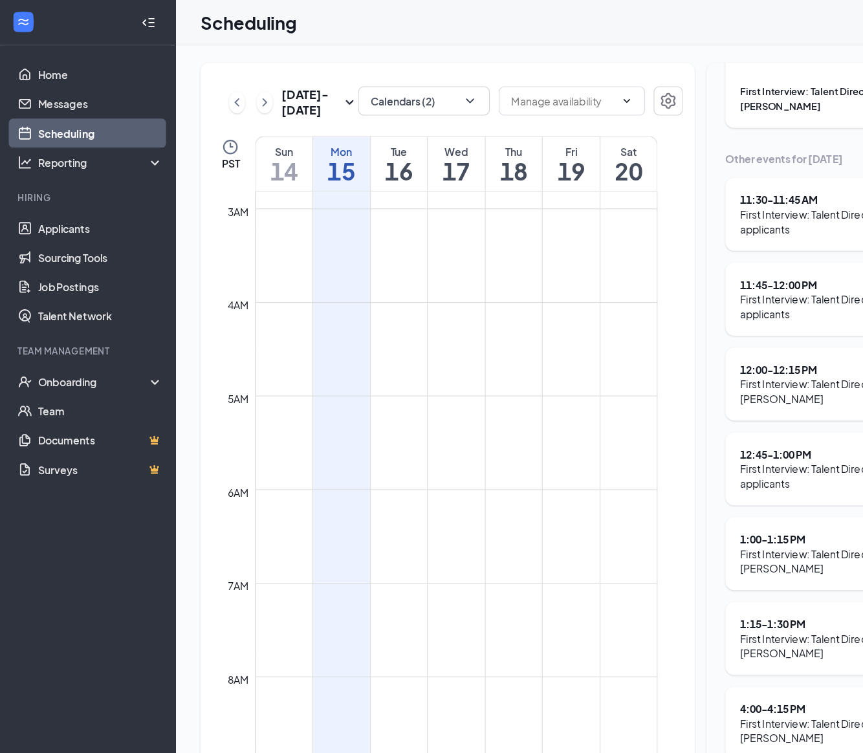
scroll to position [93, 0]
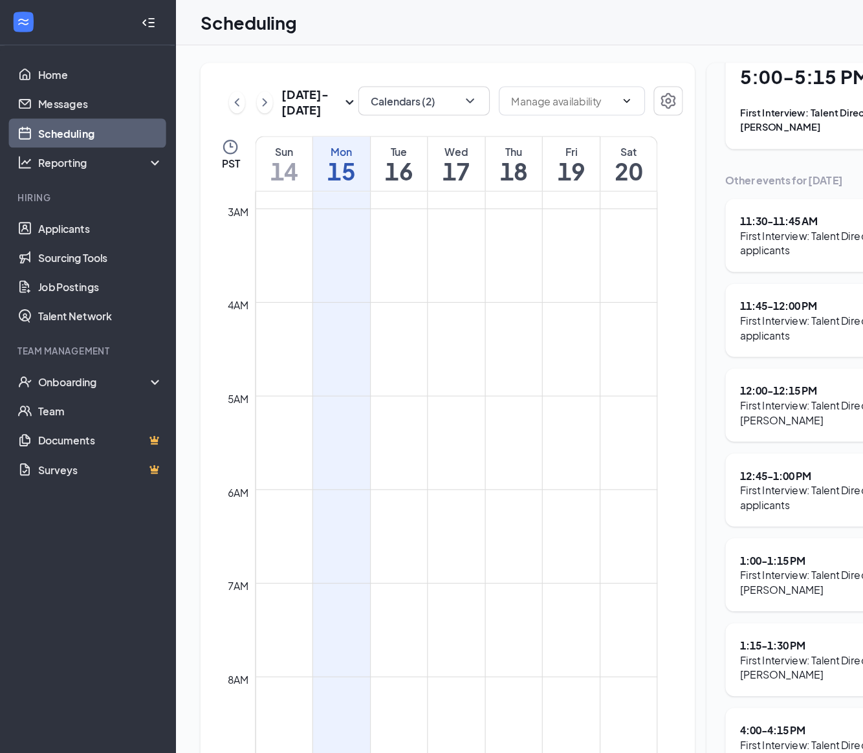
click at [693, 106] on div "First Interview: Talent Director with [PERSON_NAME]" at bounding box center [744, 106] width 179 height 26
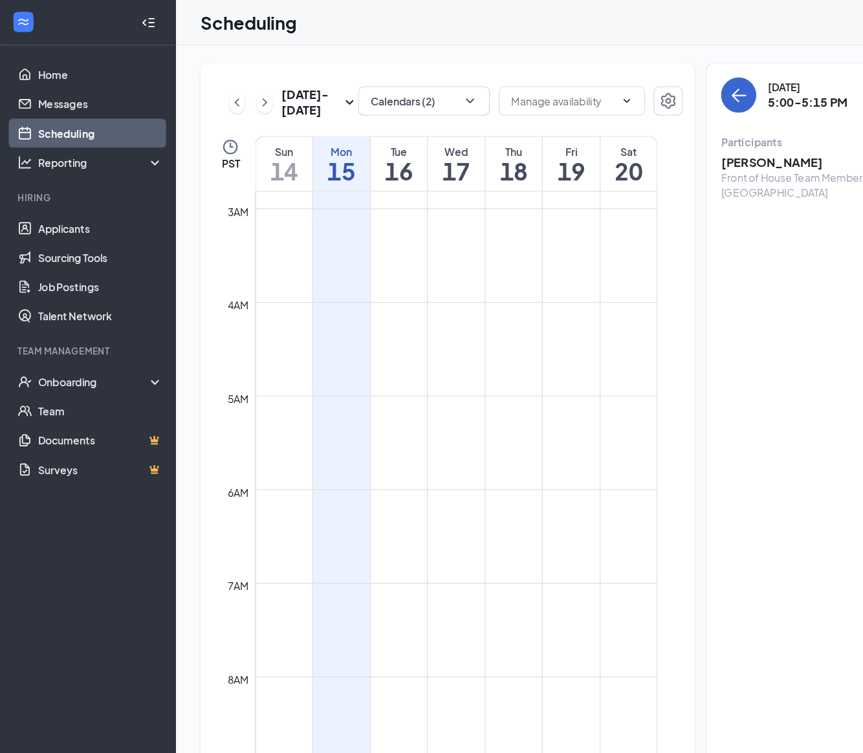
scroll to position [-1, 0]
click at [646, 88] on icon "ArrowLeft" at bounding box center [654, 84] width 16 height 16
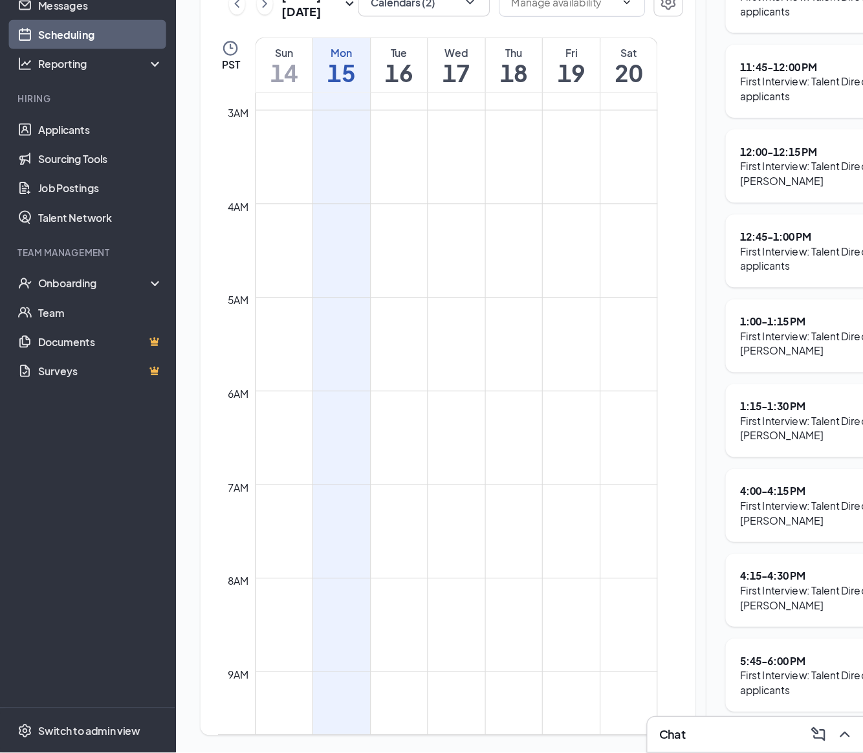
scroll to position [6, 0]
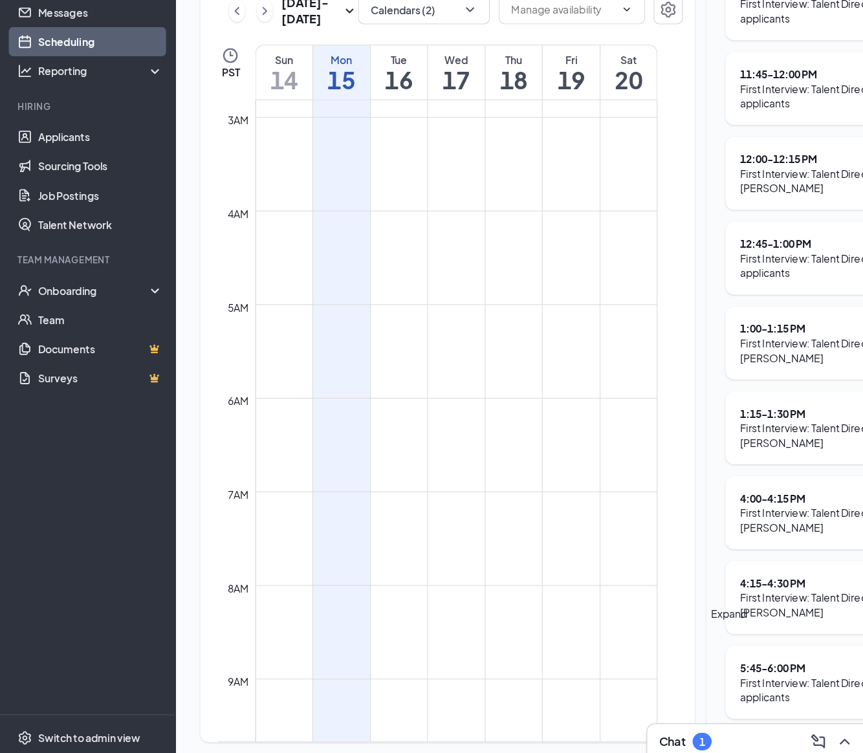
click at [740, 729] on icon "ChevronUp" at bounding box center [748, 737] width 16 height 16
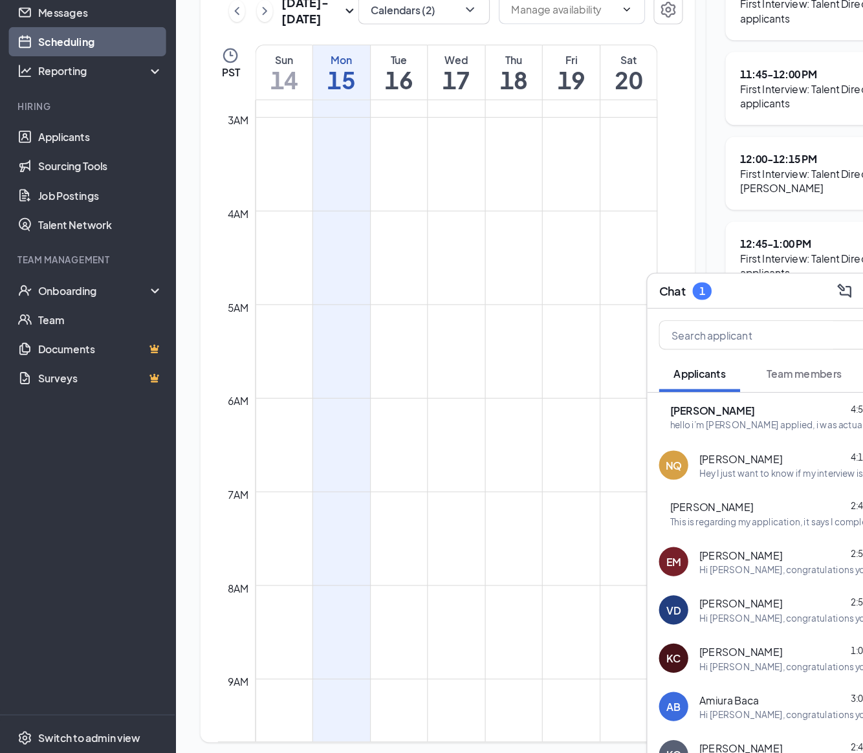
click at [619, 452] on div "hello i’m [PERSON_NAME] applied, i was actually at work when i received the lin…" at bounding box center [683, 457] width 181 height 11
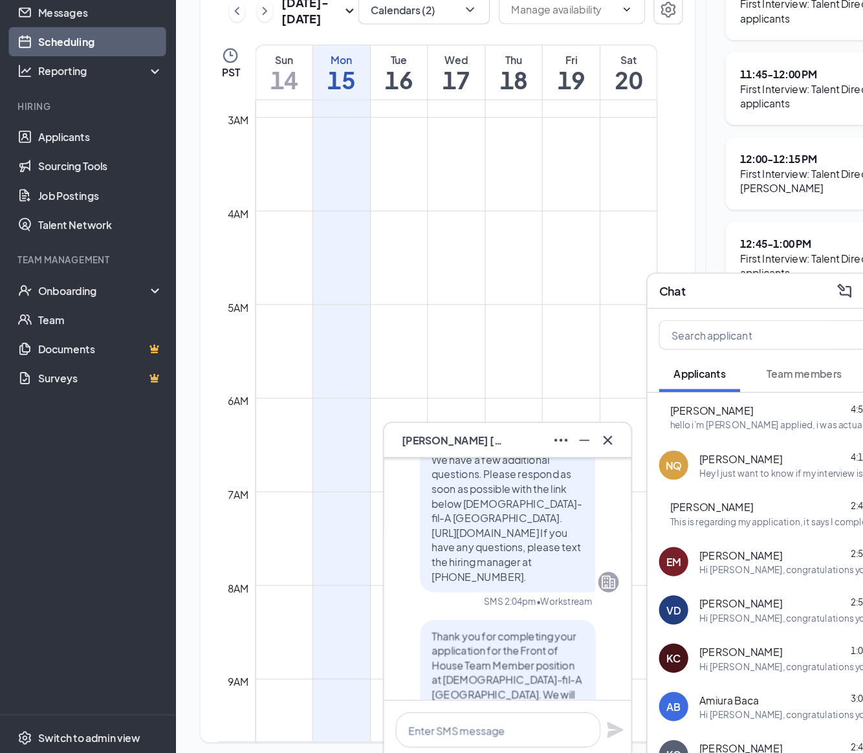
scroll to position [-342, 0]
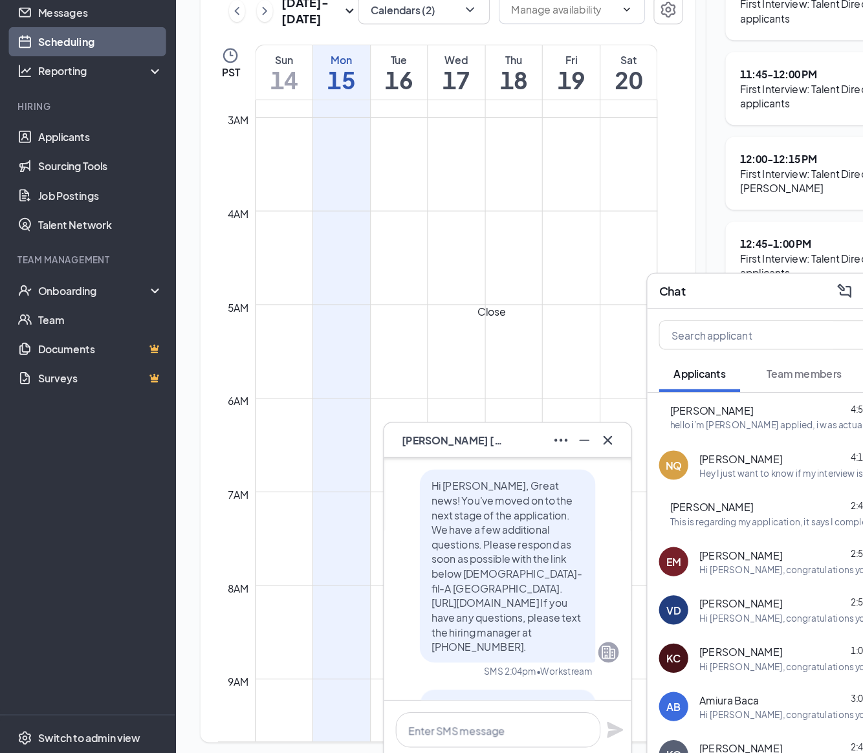
click at [530, 463] on icon "Cross" at bounding box center [538, 471] width 16 height 16
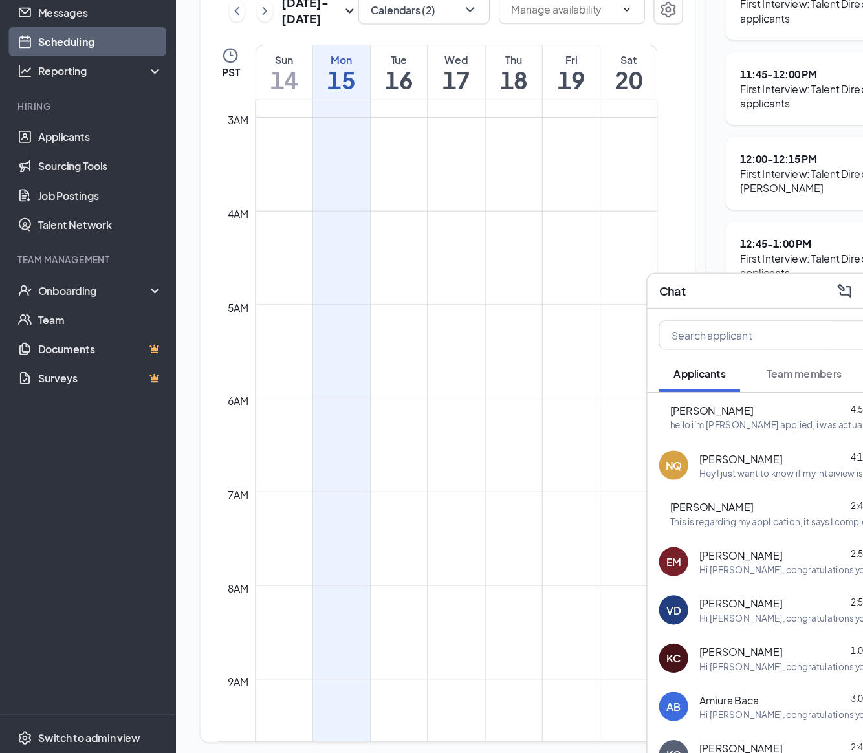
click at [763, 331] on icon "ChevronDown" at bounding box center [771, 339] width 16 height 16
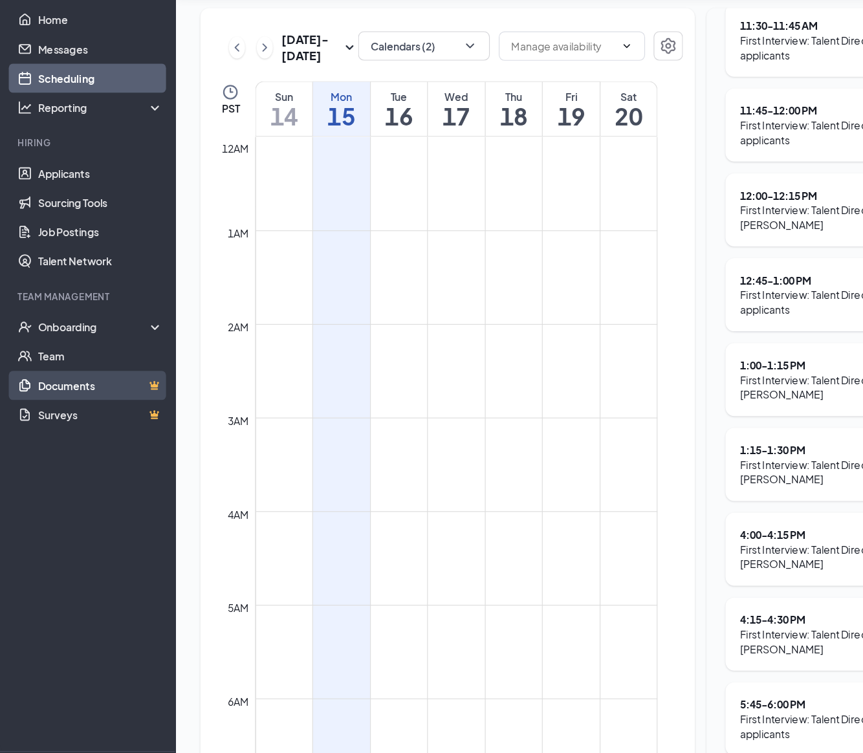
scroll to position [0, 0]
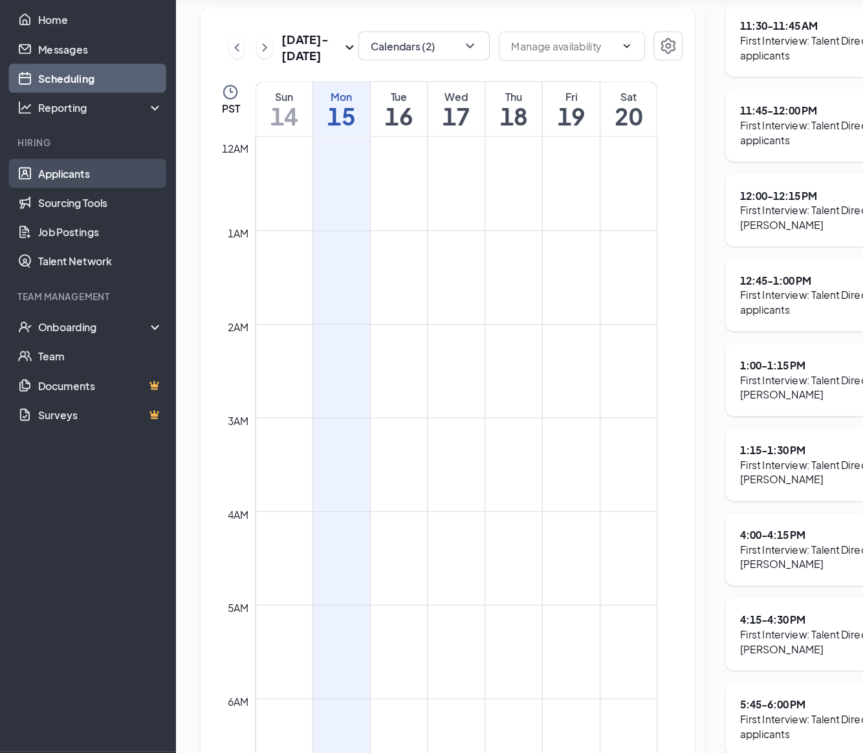
click at [102, 189] on link "Applicants" at bounding box center [89, 202] width 111 height 26
